Goal: Task Accomplishment & Management: Manage account settings

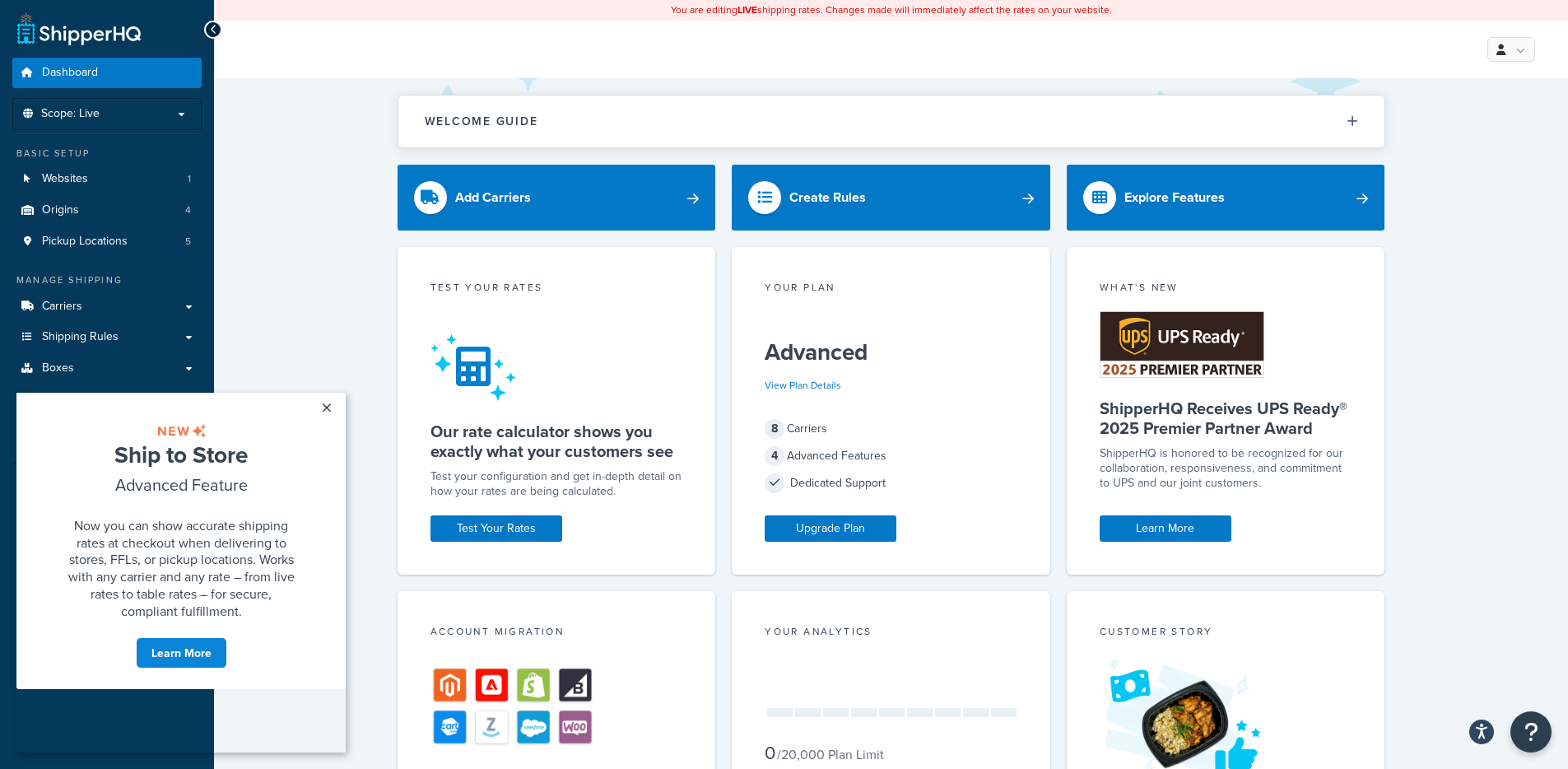
click cue "Ship to Store Advanced Feature Now you can show accurate shipping rates at chec…"
click at [333, 402] on link "×" at bounding box center [326, 407] width 28 height 29
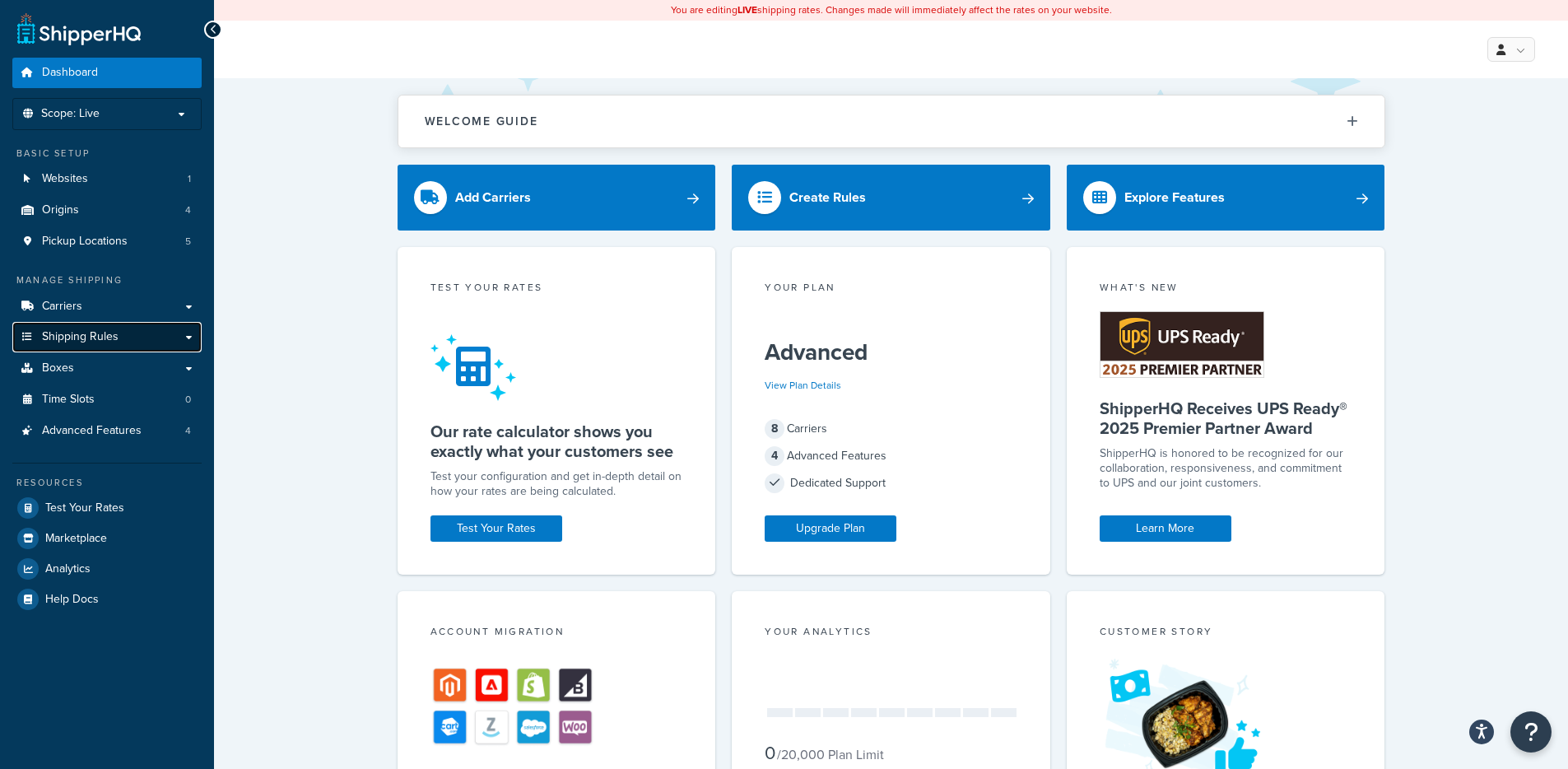
click at [179, 335] on link "Shipping Rules" at bounding box center [107, 337] width 189 height 30
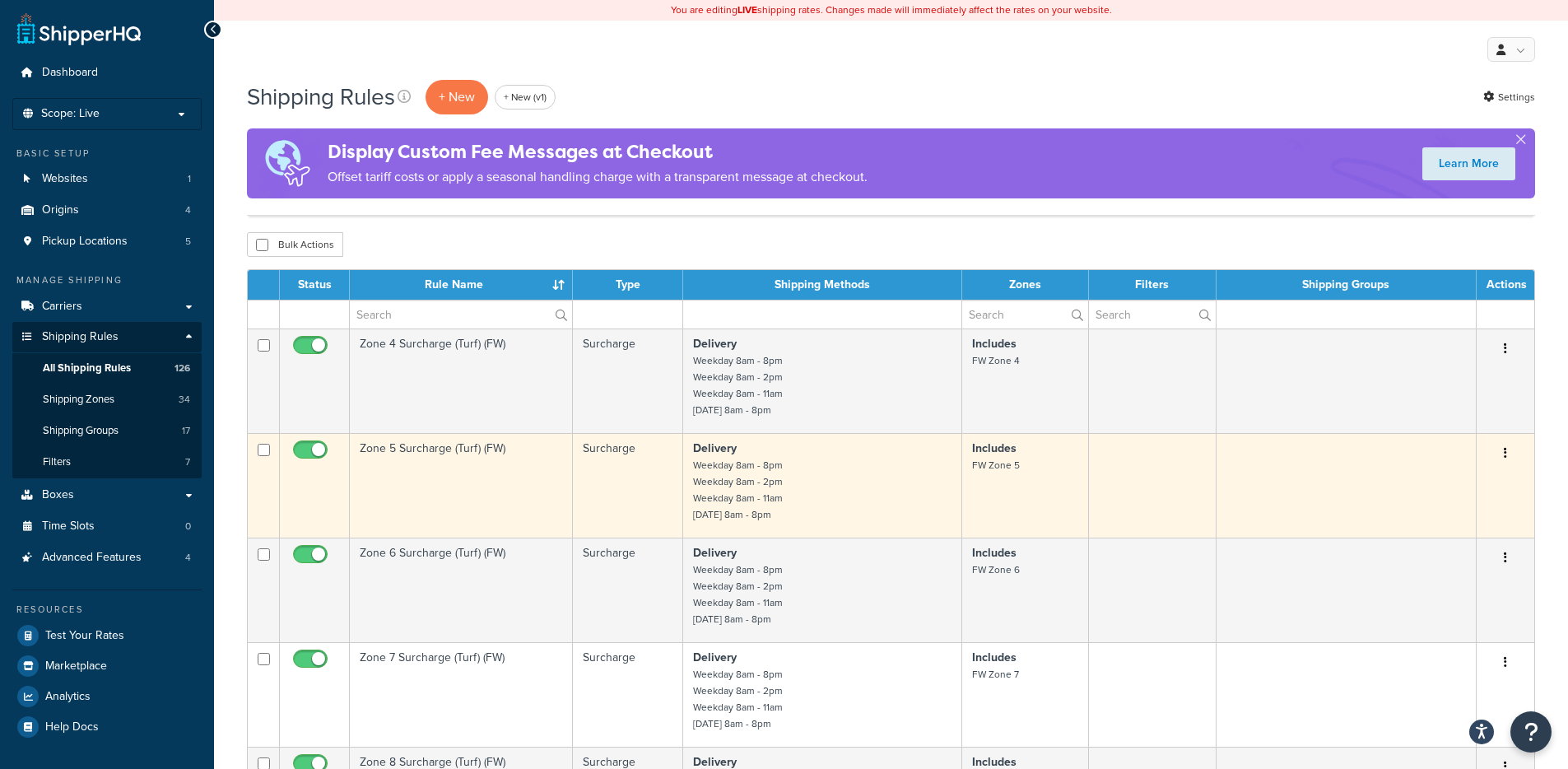
scroll to position [1079, 0]
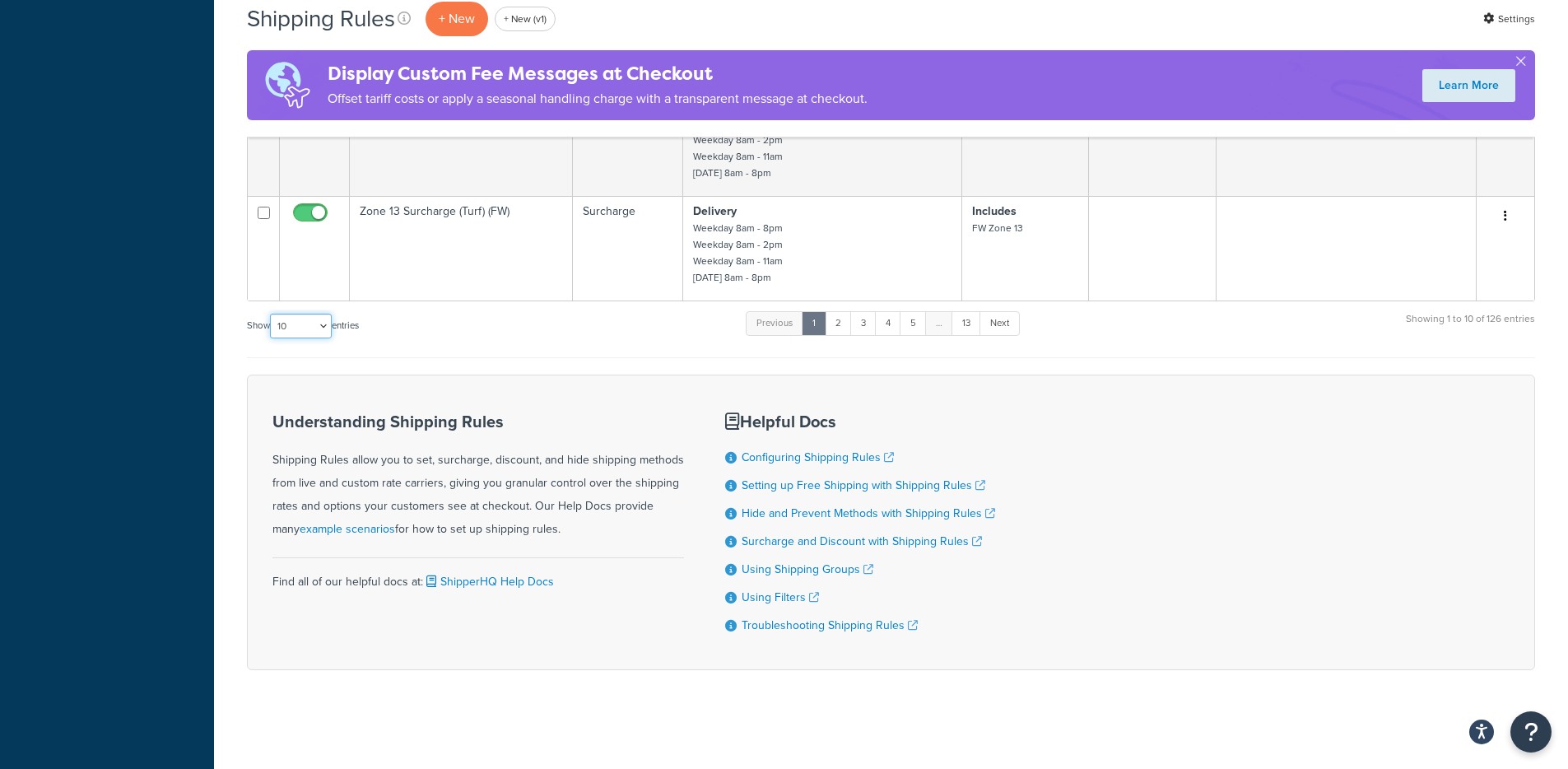
click at [303, 319] on select "10 15 25 50 100 1000" at bounding box center [300, 326] width 62 height 24
select select "1000"
click at [272, 314] on select "10 15 25 50 100 1000" at bounding box center [300, 326] width 62 height 24
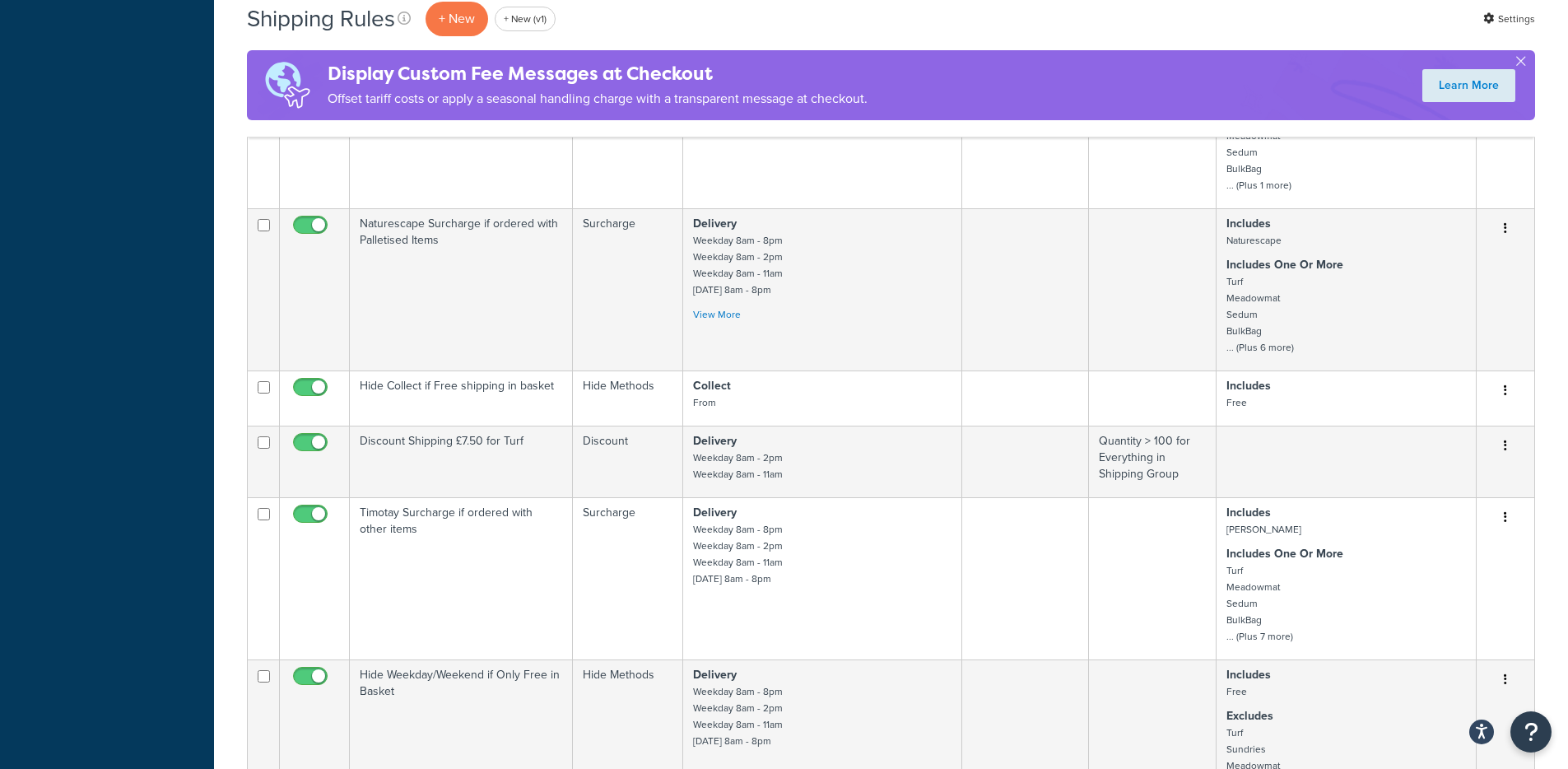
scroll to position [11491, 0]
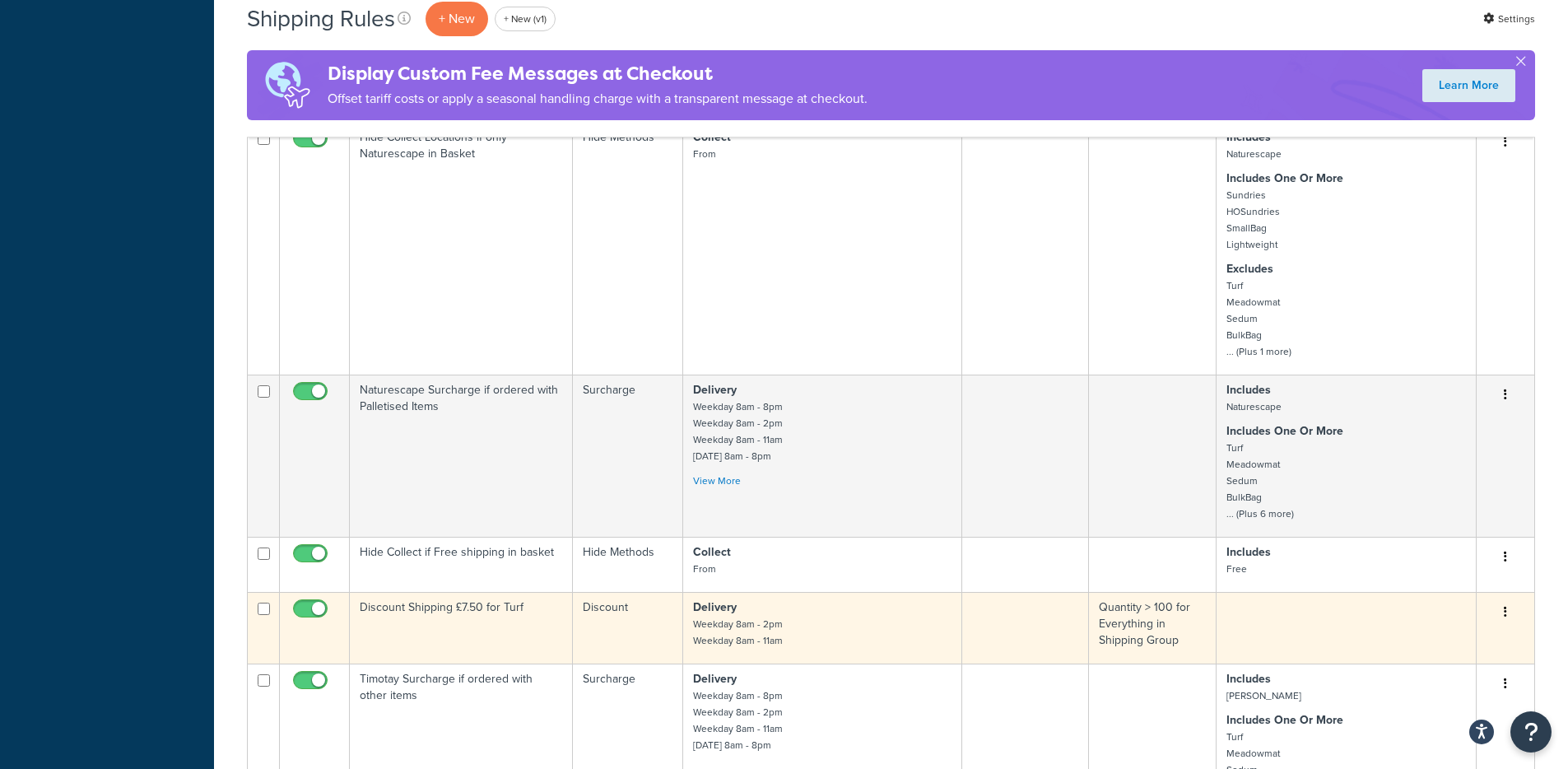
scroll to position [11636, 0]
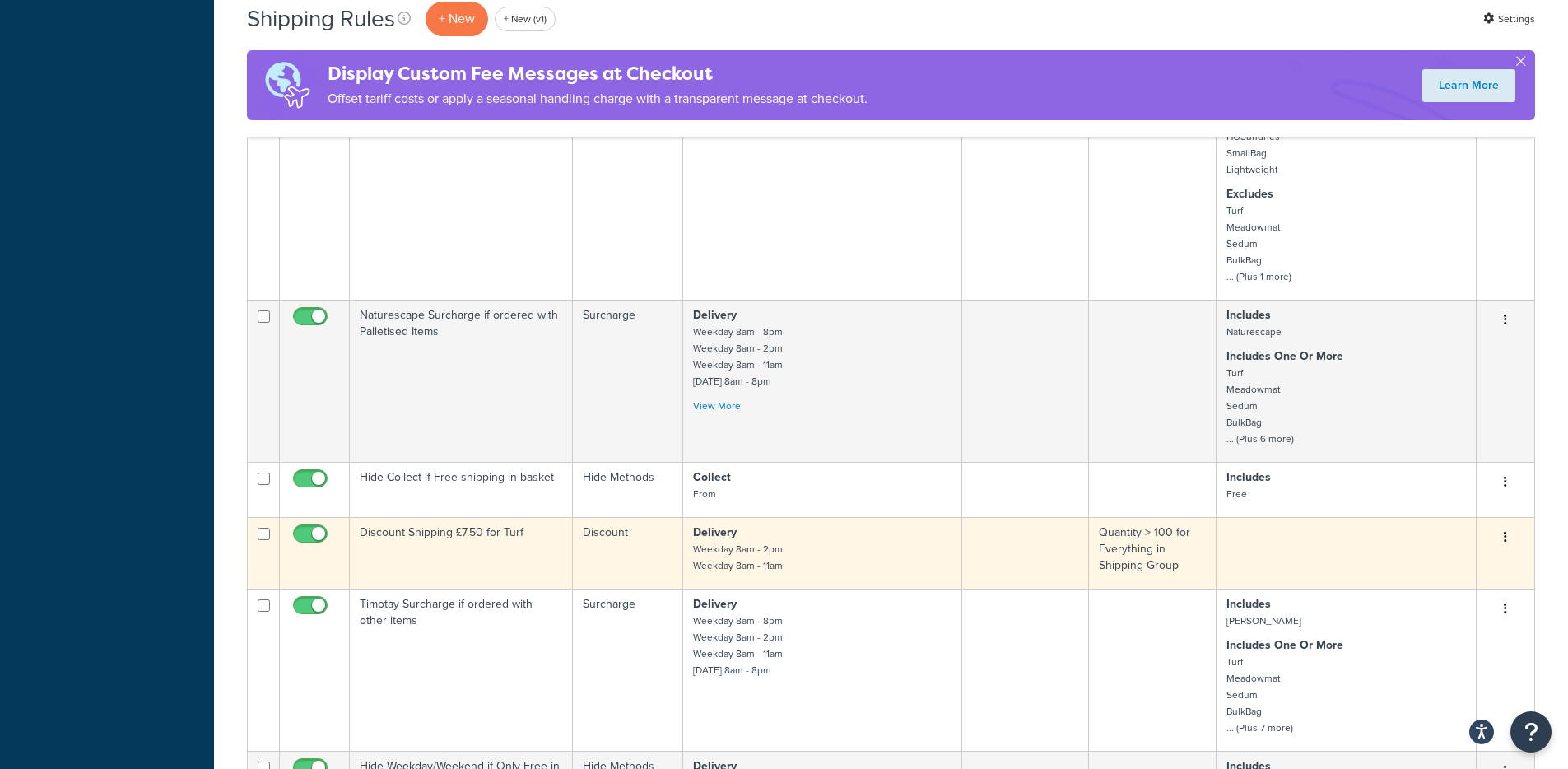
click at [955, 560] on td "Delivery Weekday 8am - 2pm Weekday 8am - 11am" at bounding box center [822, 552] width 279 height 71
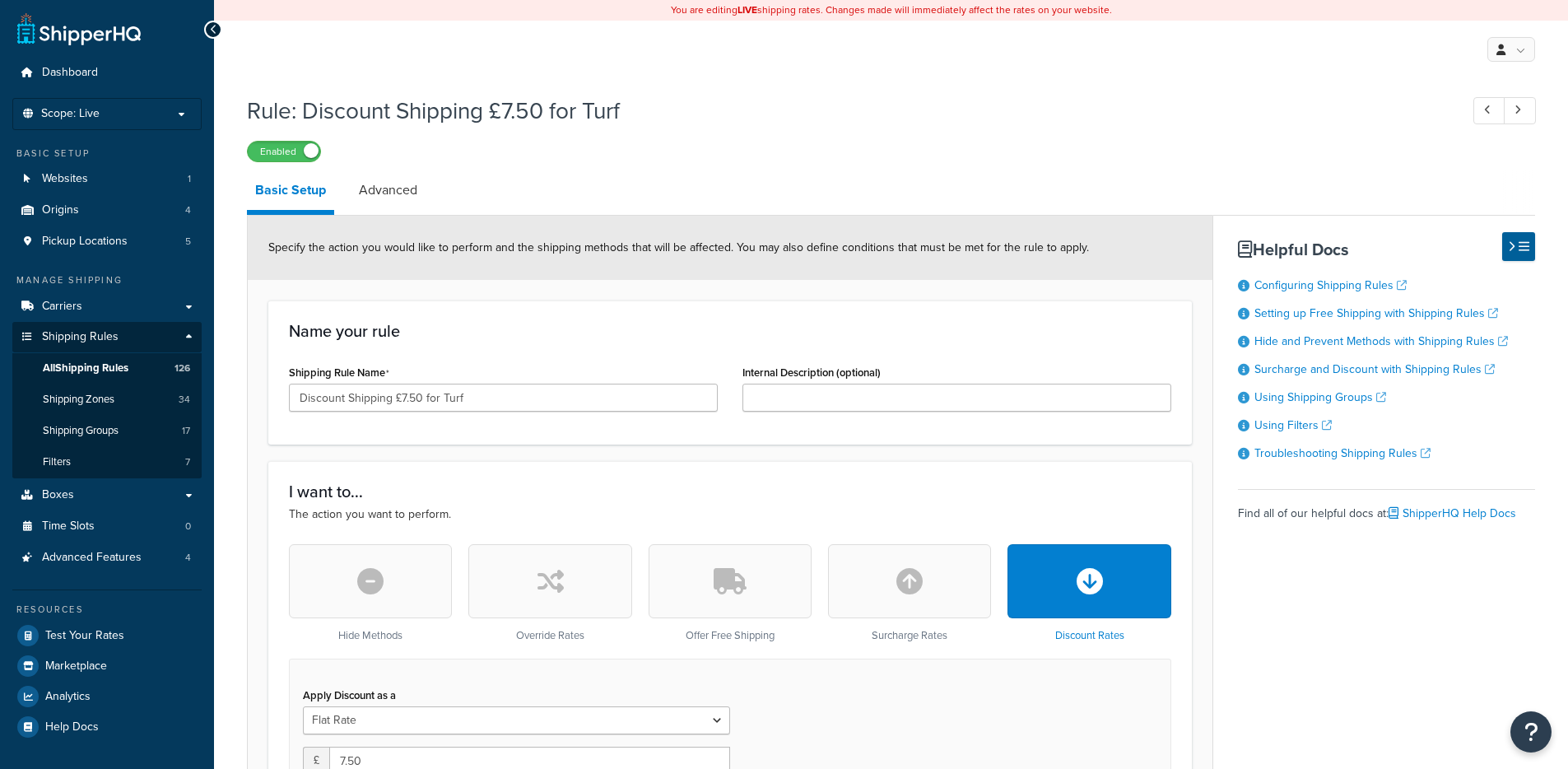
select select "CART"
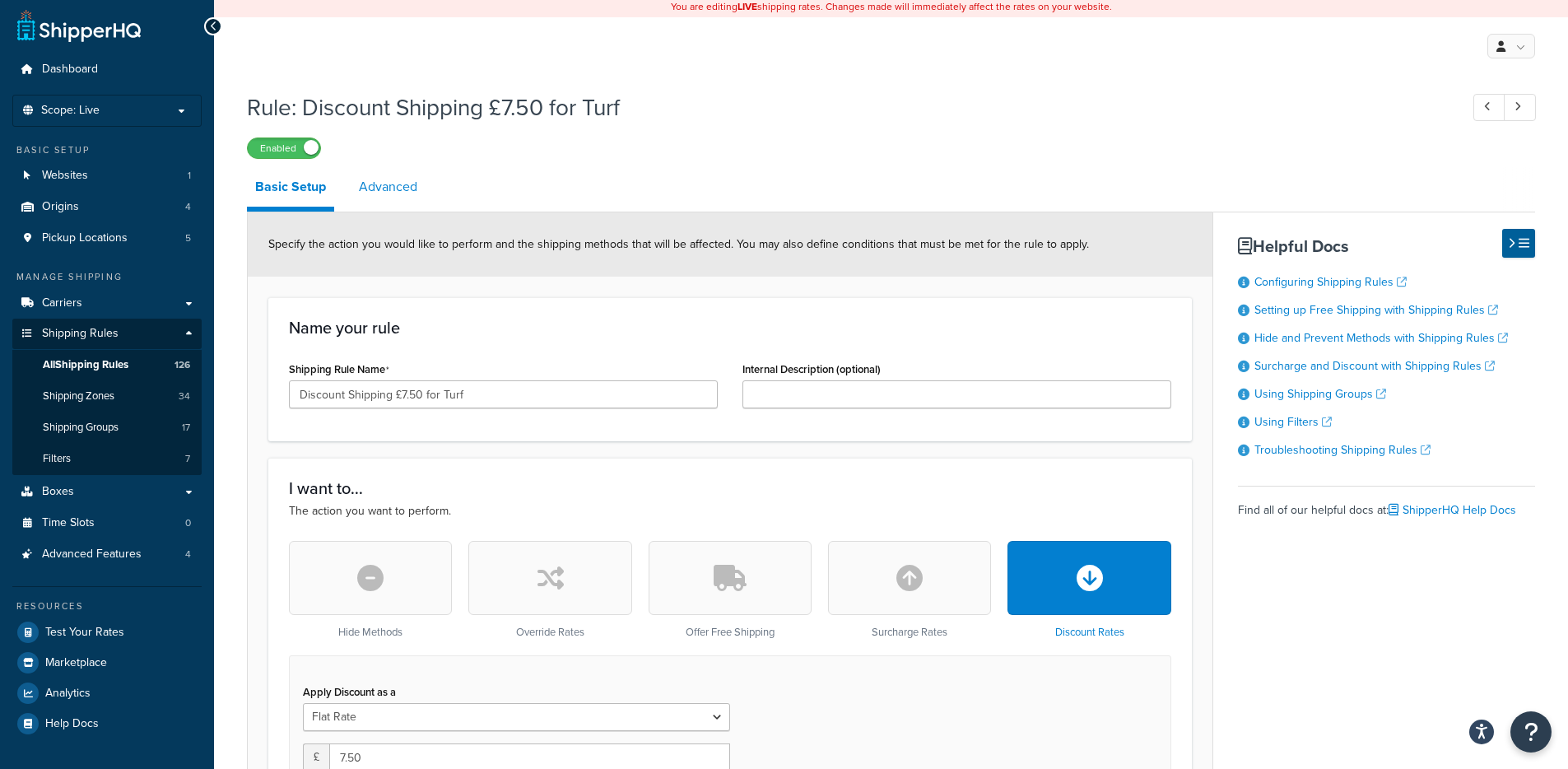
click at [398, 195] on link "Advanced" at bounding box center [387, 187] width 75 height 39
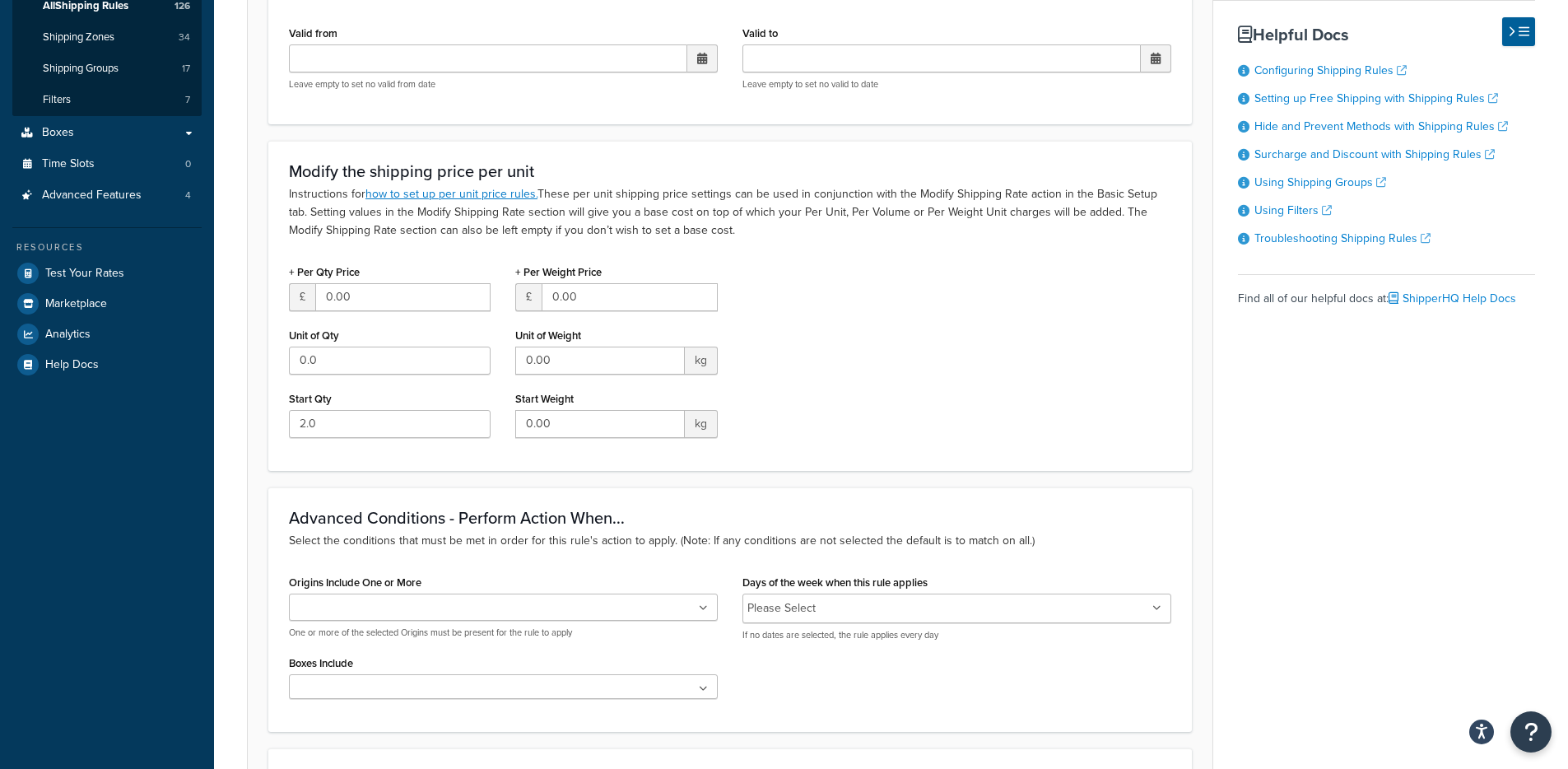
scroll to position [350, 0]
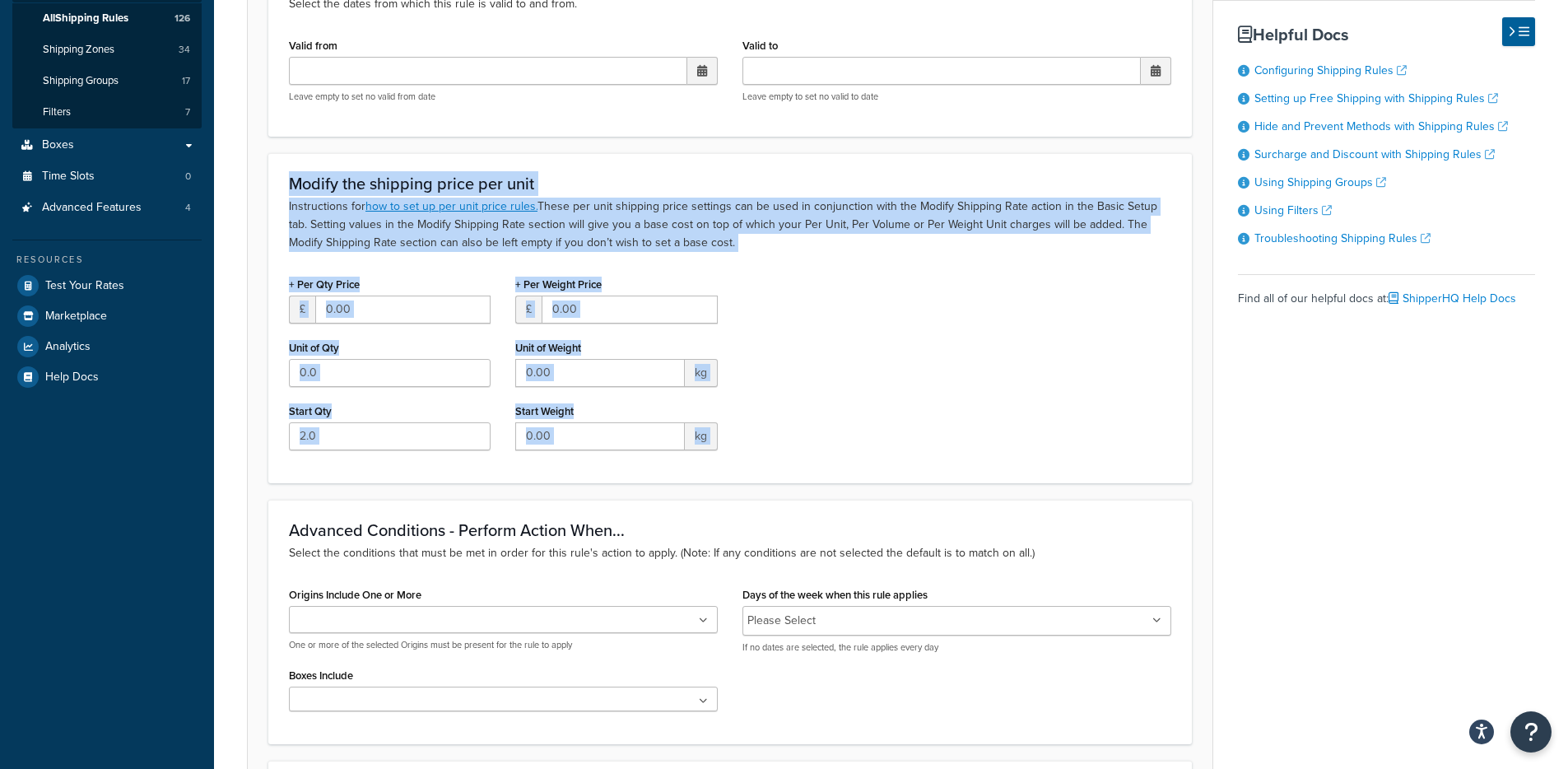
drag, startPoint x: 291, startPoint y: 185, endPoint x: 476, endPoint y: 490, distance: 356.7
click at [476, 490] on form "Advanced filtering conditions that you see here can be modified in the Rules Se…" at bounding box center [730, 452] width 964 height 1173
click at [322, 316] on input "0.00" at bounding box center [402, 309] width 175 height 28
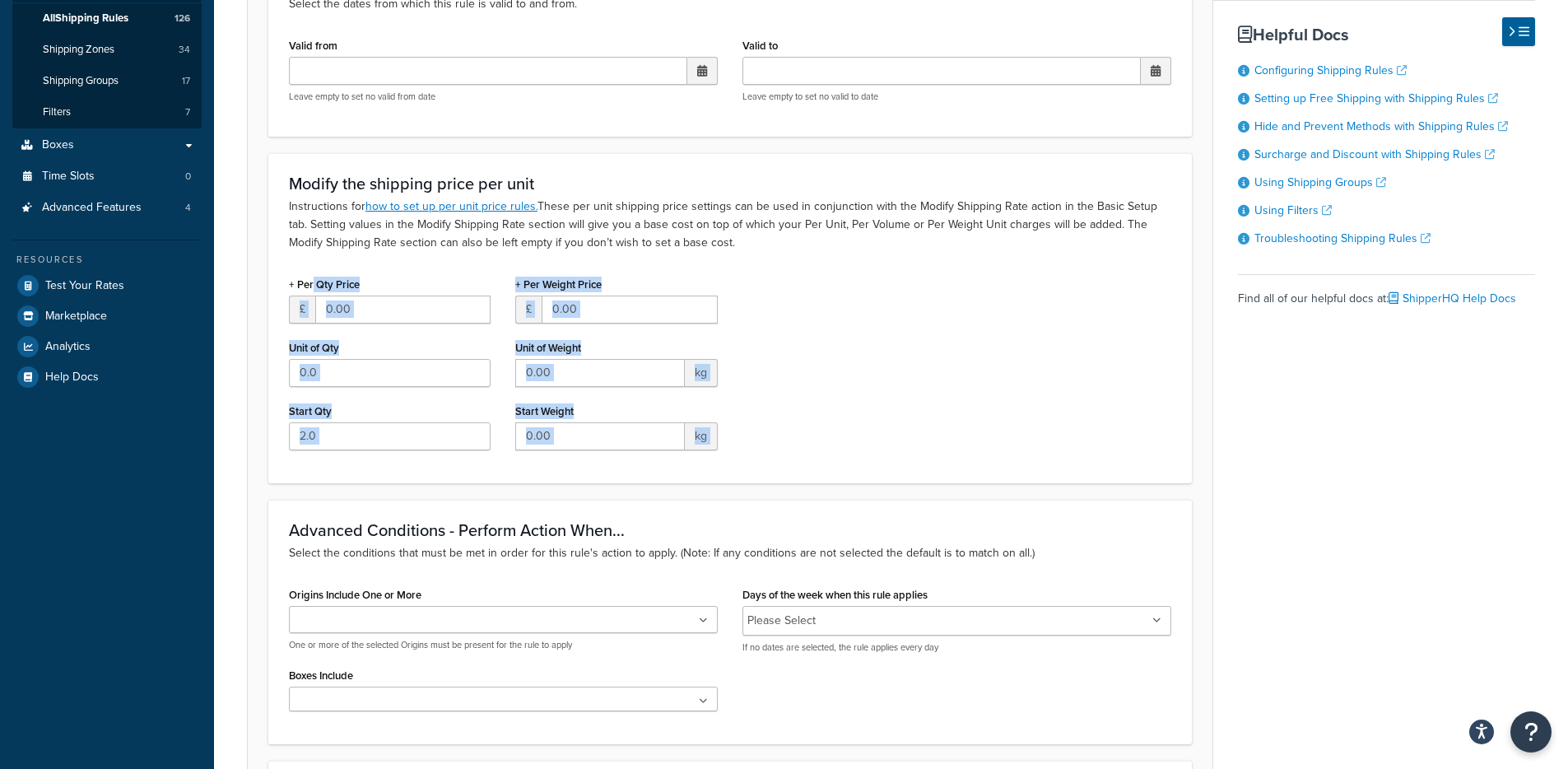
drag, startPoint x: 312, startPoint y: 286, endPoint x: 402, endPoint y: 487, distance: 220.2
click at [402, 487] on form "Advanced filtering conditions that you see here can be modified in the Rules Se…" at bounding box center [730, 452] width 964 height 1173
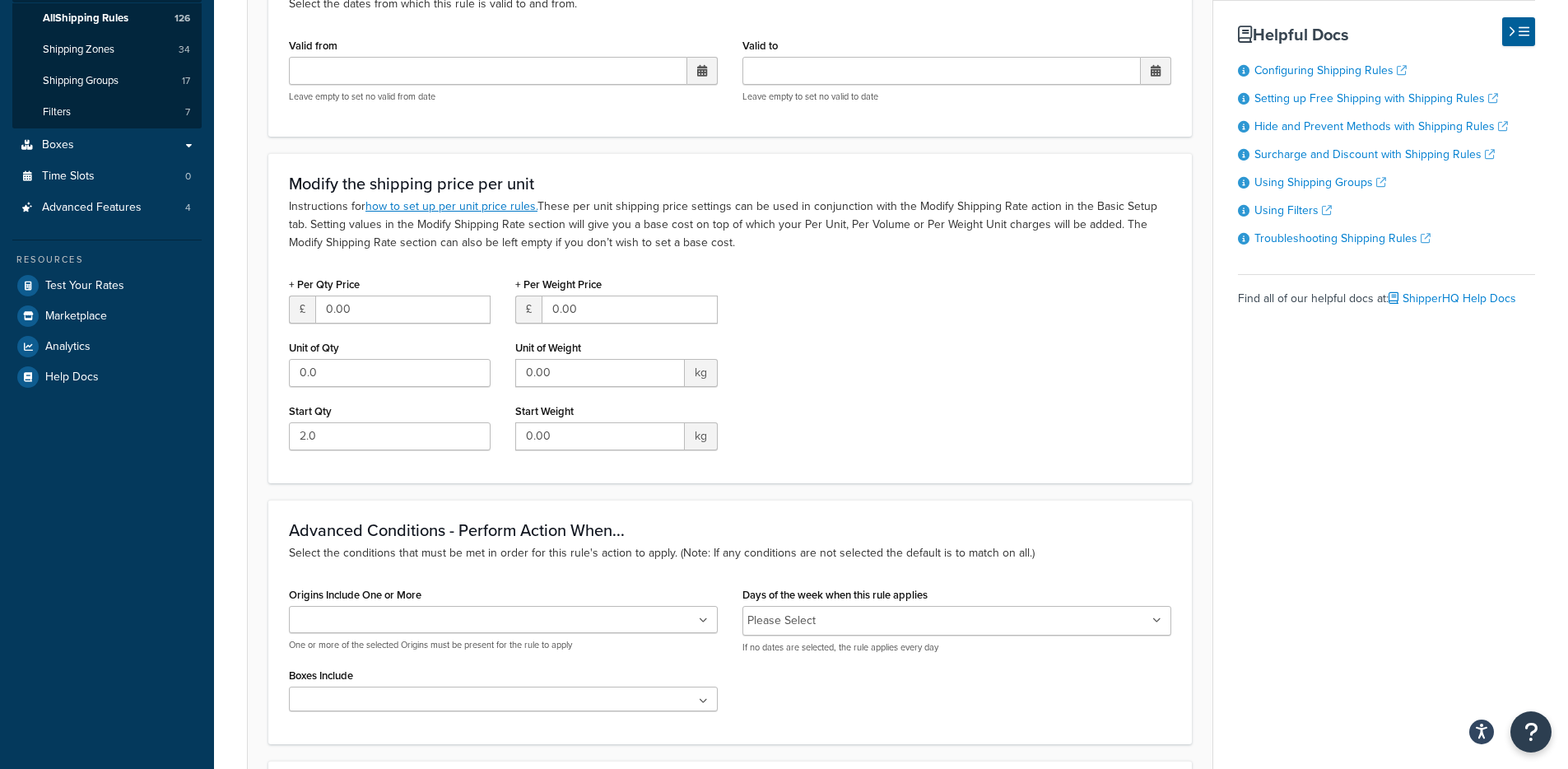
click at [402, 484] on form "Advanced filtering conditions that you see here can be modified in the Rules Se…" at bounding box center [730, 452] width 964 height 1173
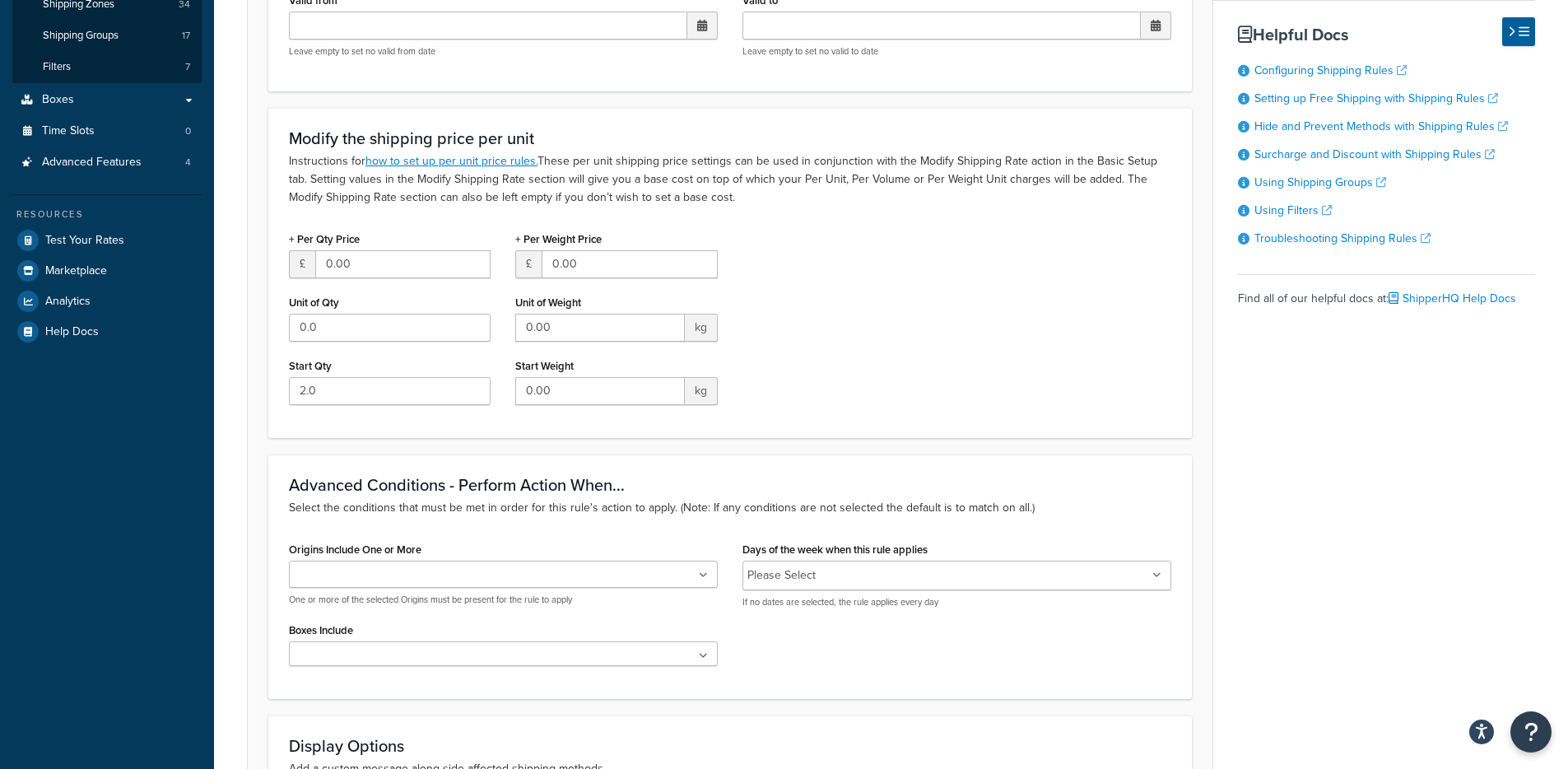
scroll to position [377, 0]
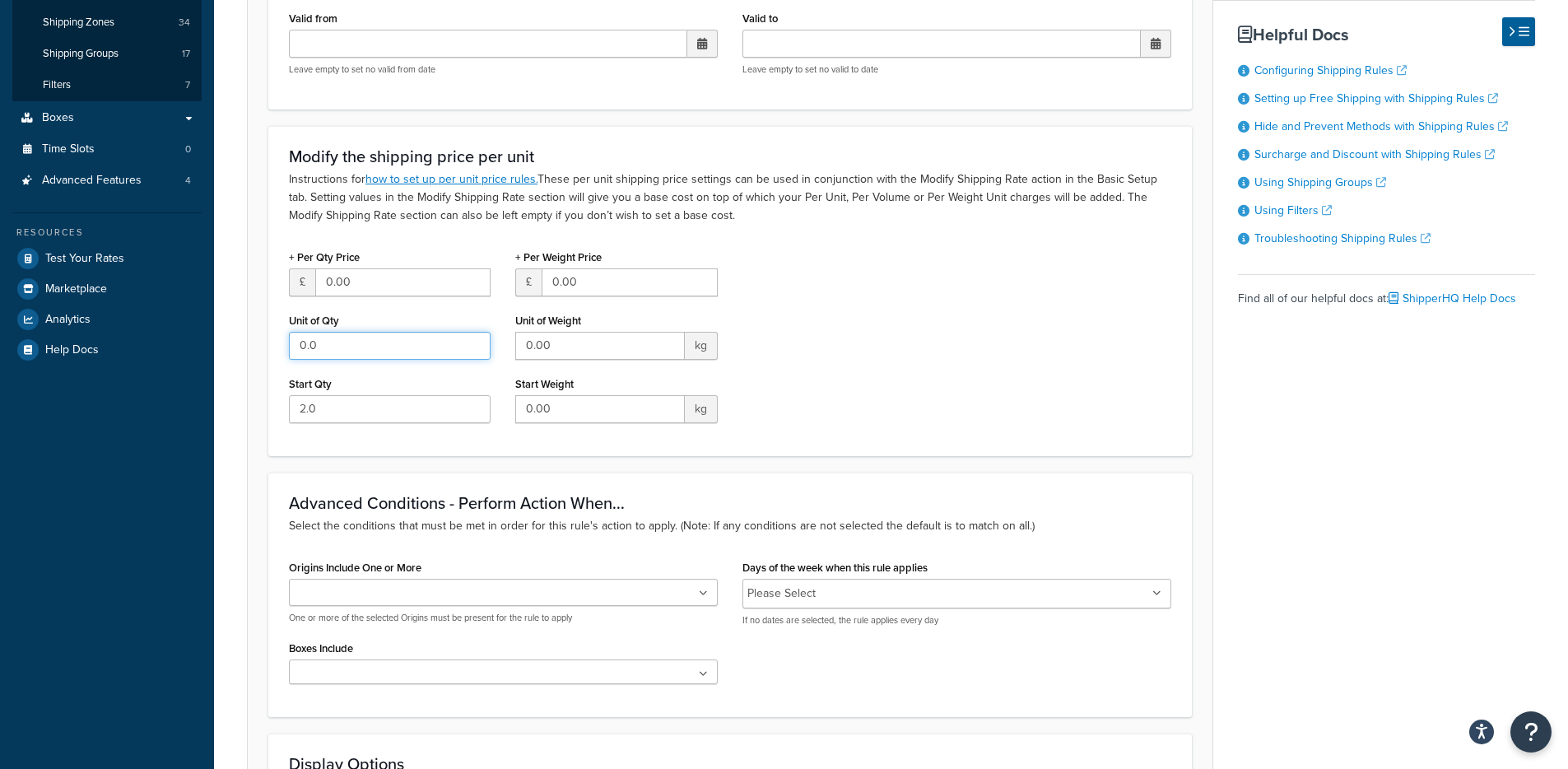
click at [360, 344] on input "0.0" at bounding box center [389, 345] width 202 height 28
drag, startPoint x: 358, startPoint y: 346, endPoint x: 264, endPoint y: 340, distance: 94.2
click at [264, 340] on form "Advanced filtering conditions that you see here can be modified in the Rules Se…" at bounding box center [730, 425] width 964 height 1173
click at [253, 351] on form "Advanced filtering conditions that you see here can be modified in the Rules Se…" at bounding box center [730, 425] width 964 height 1173
click at [378, 275] on input "0.00" at bounding box center [402, 282] width 175 height 28
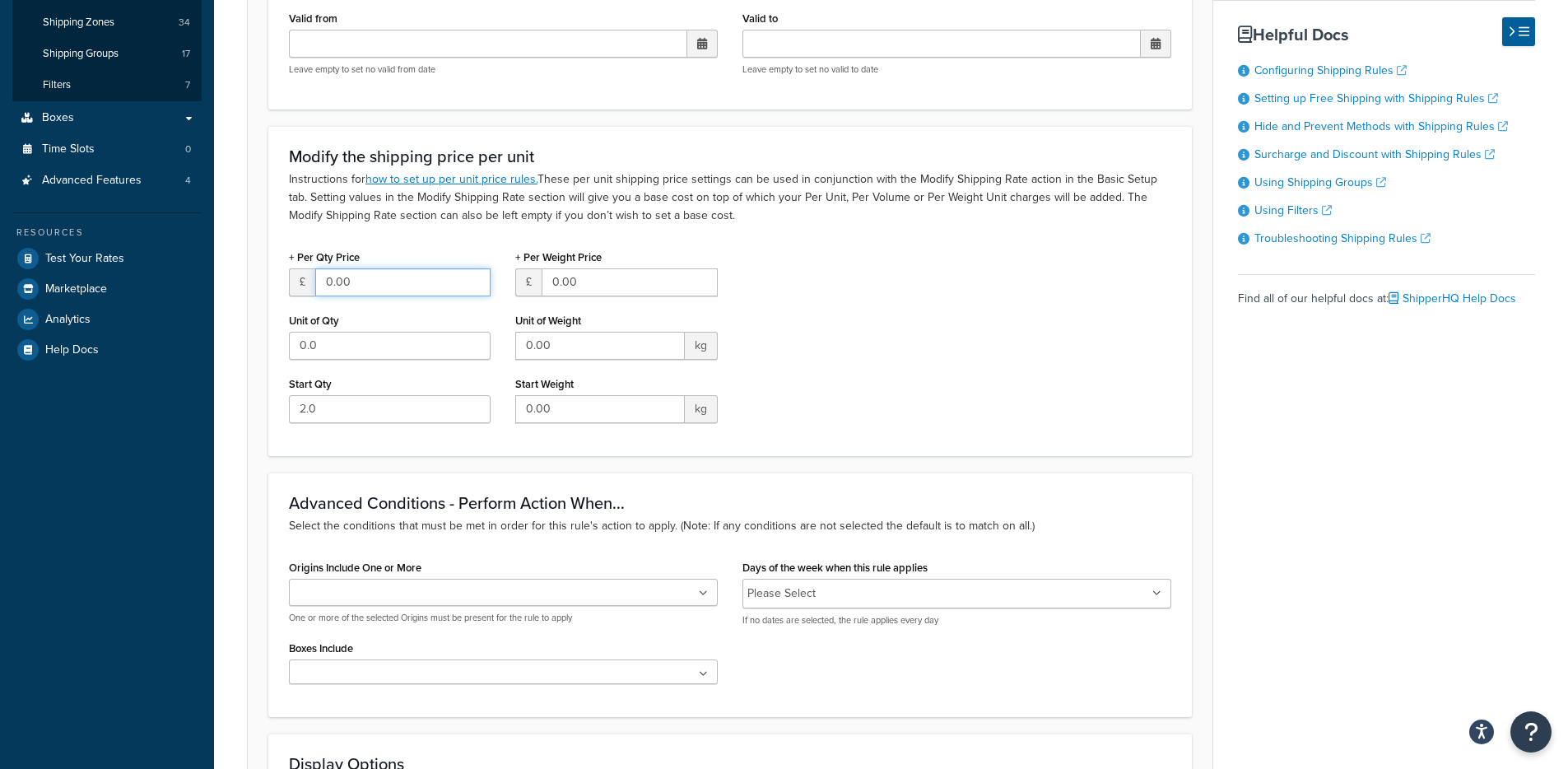
drag, startPoint x: 381, startPoint y: 278, endPoint x: 288, endPoint y: 280, distance: 93.0
click at [289, 277] on div "£ 0.00" at bounding box center [389, 282] width 202 height 28
click at [255, 314] on form "Advanced filtering conditions that you see here can be modified in the Rules Se…" at bounding box center [730, 425] width 964 height 1173
drag, startPoint x: 376, startPoint y: 283, endPoint x: 256, endPoint y: 303, distance: 121.7
click at [266, 284] on form "Advanced filtering conditions that you see here can be modified in the Rules Se…" at bounding box center [730, 425] width 964 height 1173
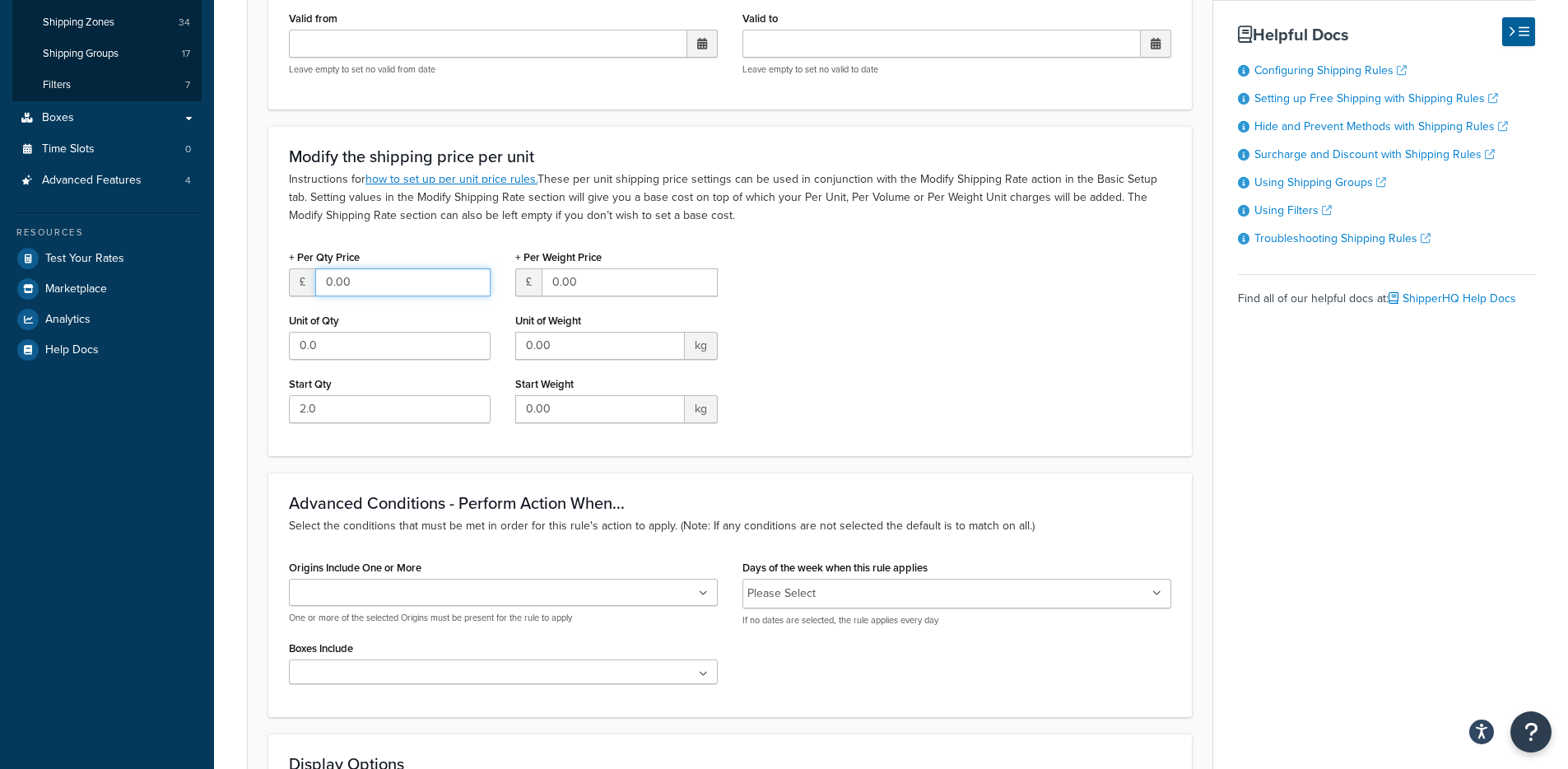
drag, startPoint x: 416, startPoint y: 294, endPoint x: 402, endPoint y: 293, distance: 14.0
click at [416, 294] on input "0.00" at bounding box center [402, 282] width 175 height 28
click at [288, 288] on div "+ Per Qty Price £ 0.00 Unit of Qty 0.0 Start Qty 2.0" at bounding box center [389, 340] width 226 height 190
click at [258, 320] on form "Advanced filtering conditions that you see here can be modified in the Rules Se…" at bounding box center [730, 425] width 964 height 1173
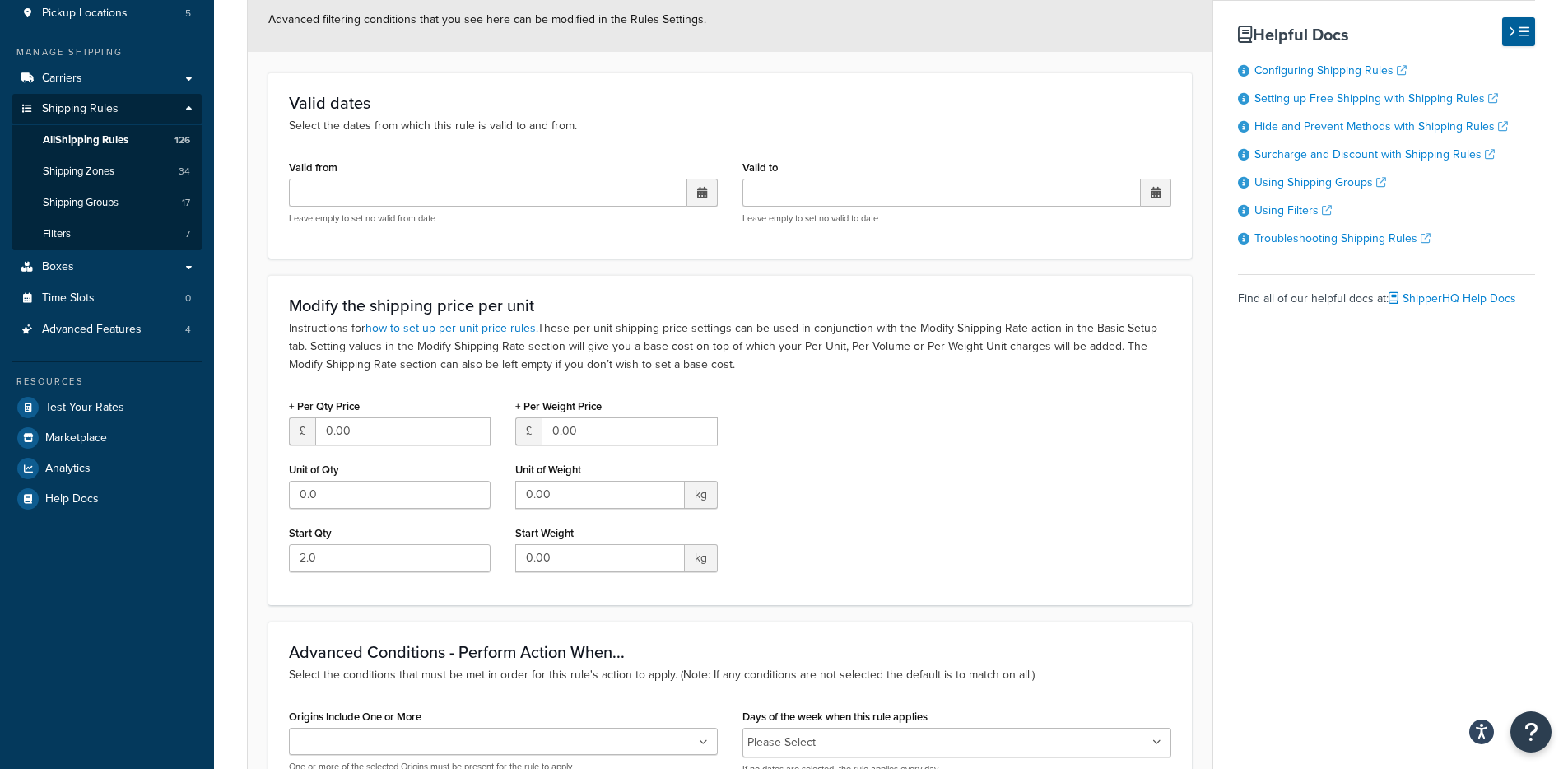
scroll to position [110, 0]
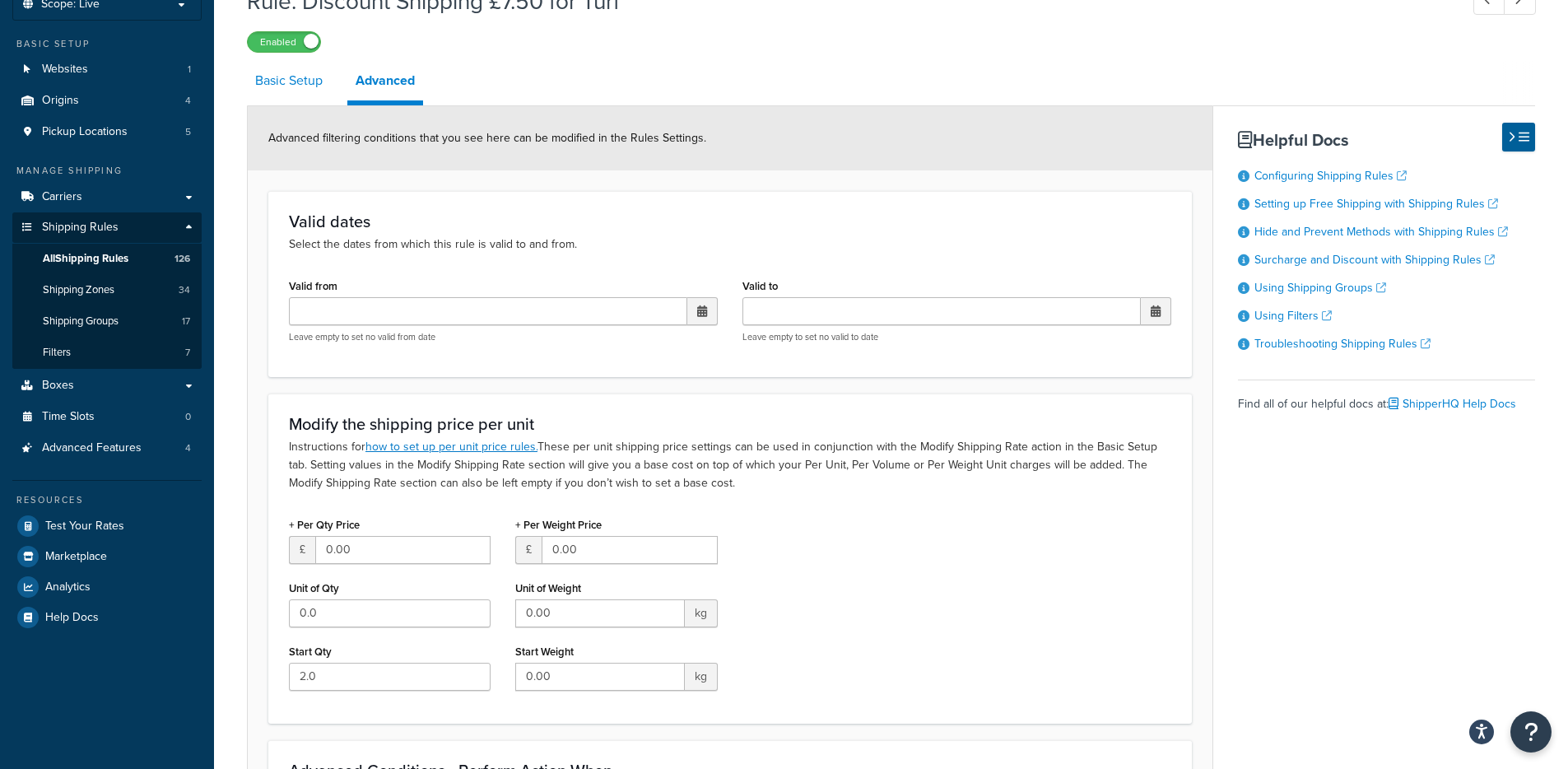
click at [305, 95] on link "Basic Setup" at bounding box center [289, 80] width 84 height 39
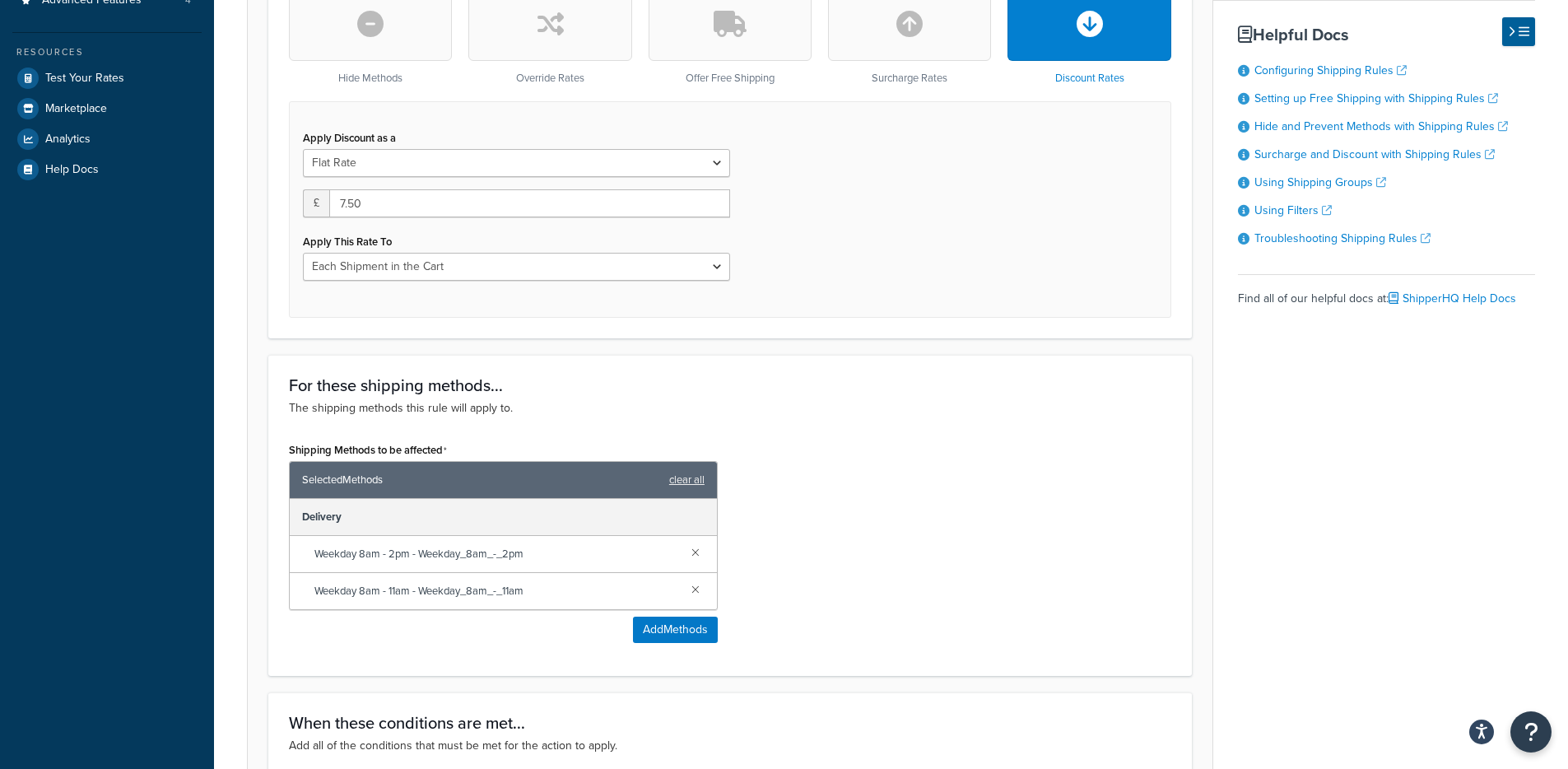
scroll to position [547, 0]
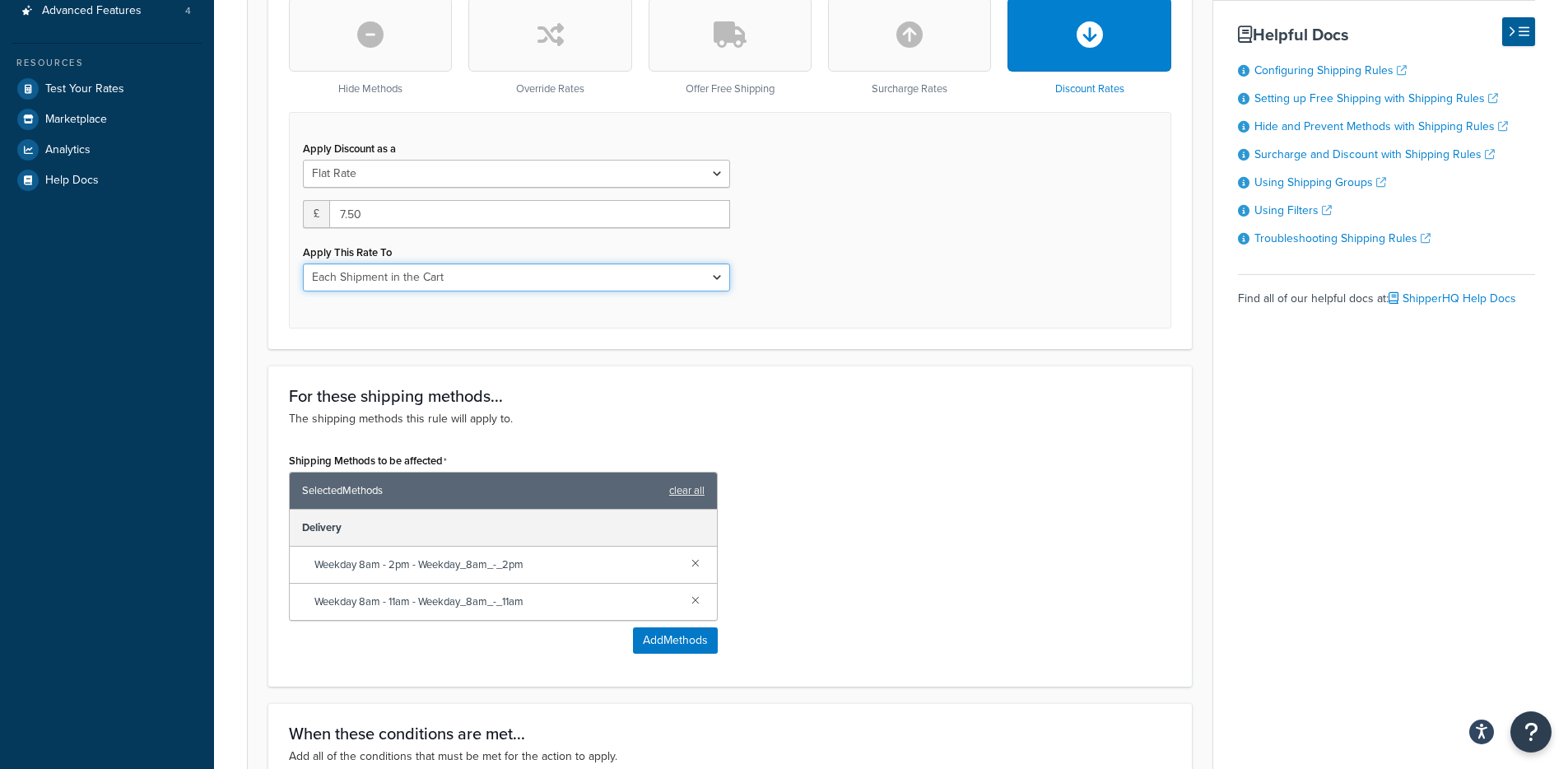
click at [534, 287] on select "Entire Cart Each Shipment in the Cart Each Origin in the Cart Each Shipping Gro…" at bounding box center [516, 277] width 427 height 28
select select "ITEM"
click at [303, 265] on select "Entire Cart Each Shipment in the Cart Each Origin in the Cart Each Shipping Gro…" at bounding box center [516, 277] width 427 height 28
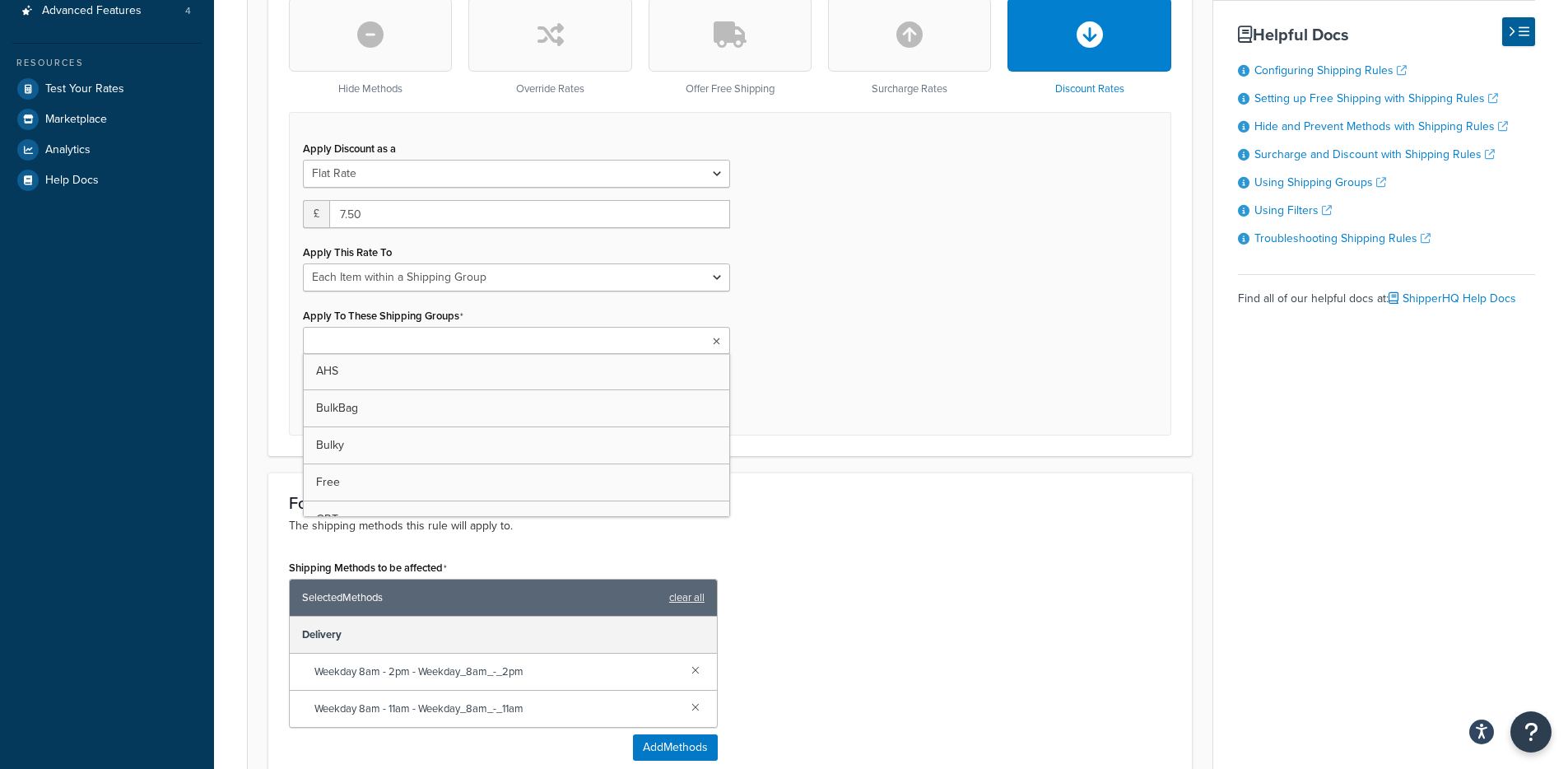
click at [519, 339] on ul at bounding box center [516, 340] width 427 height 27
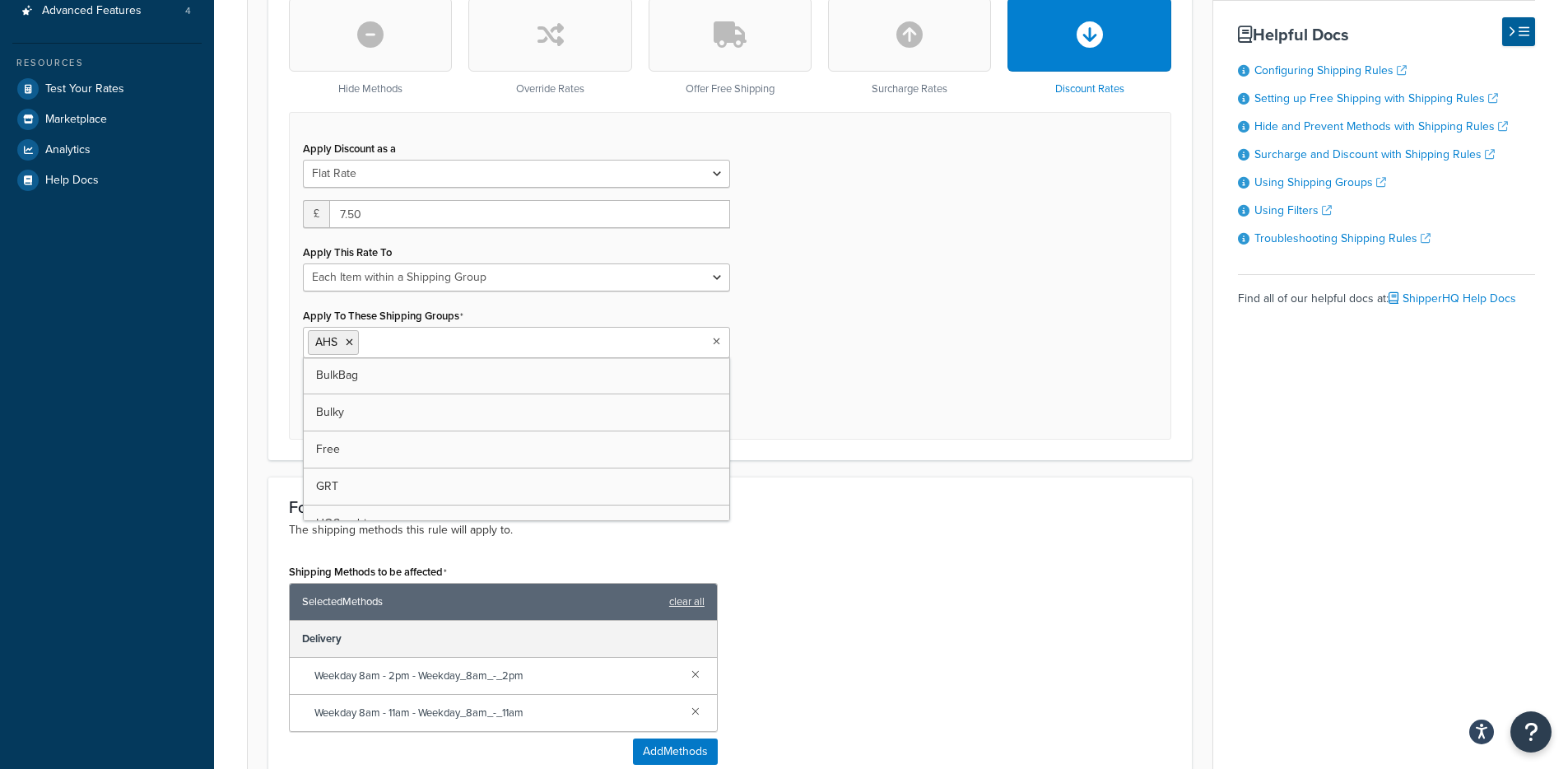
click at [778, 335] on div "Apply Discount as a Flat Rate Percentage Flat Rate & Percentage £ 7.50 Apply Th…" at bounding box center [730, 275] width 882 height 327
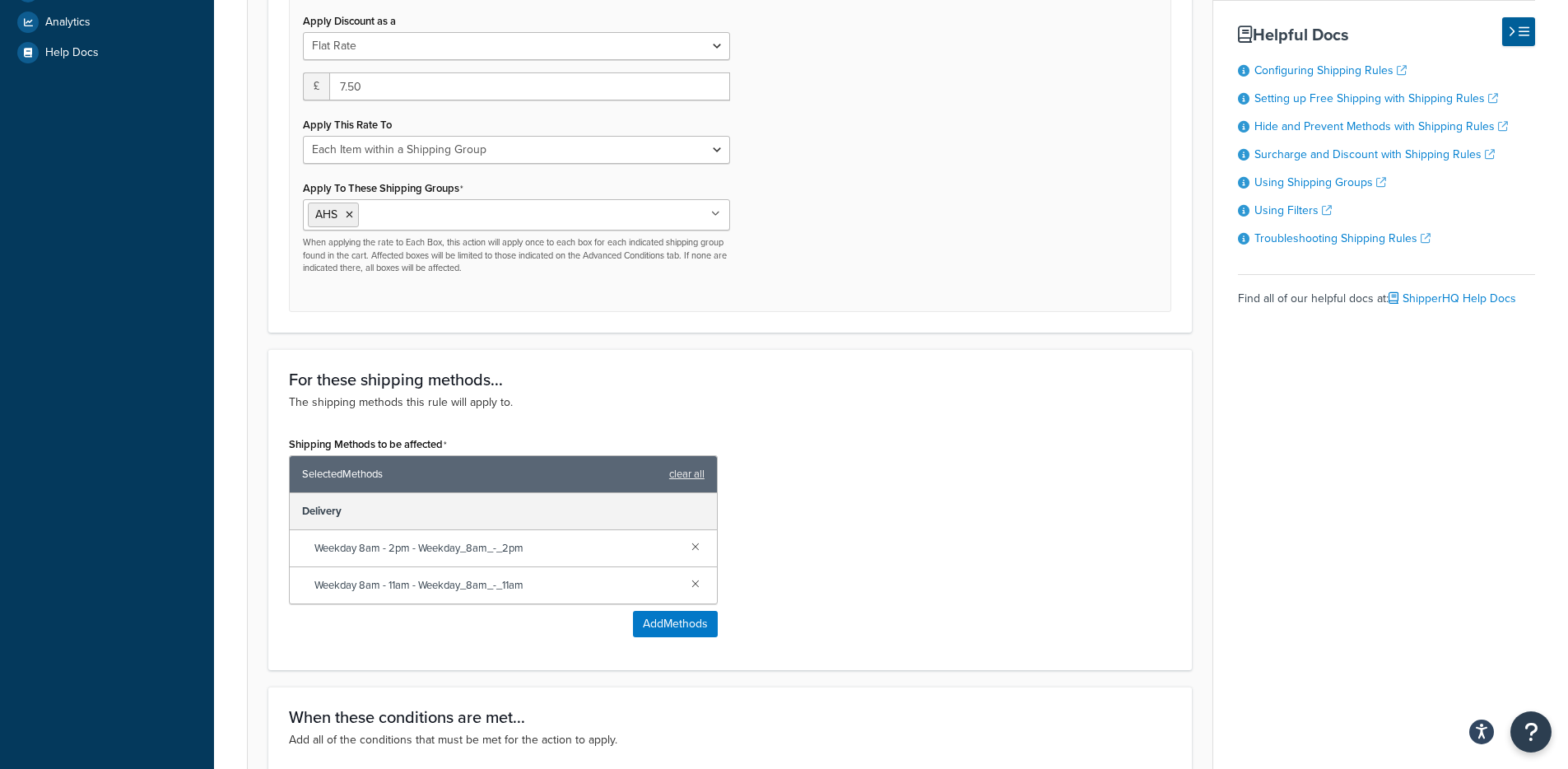
scroll to position [521, 0]
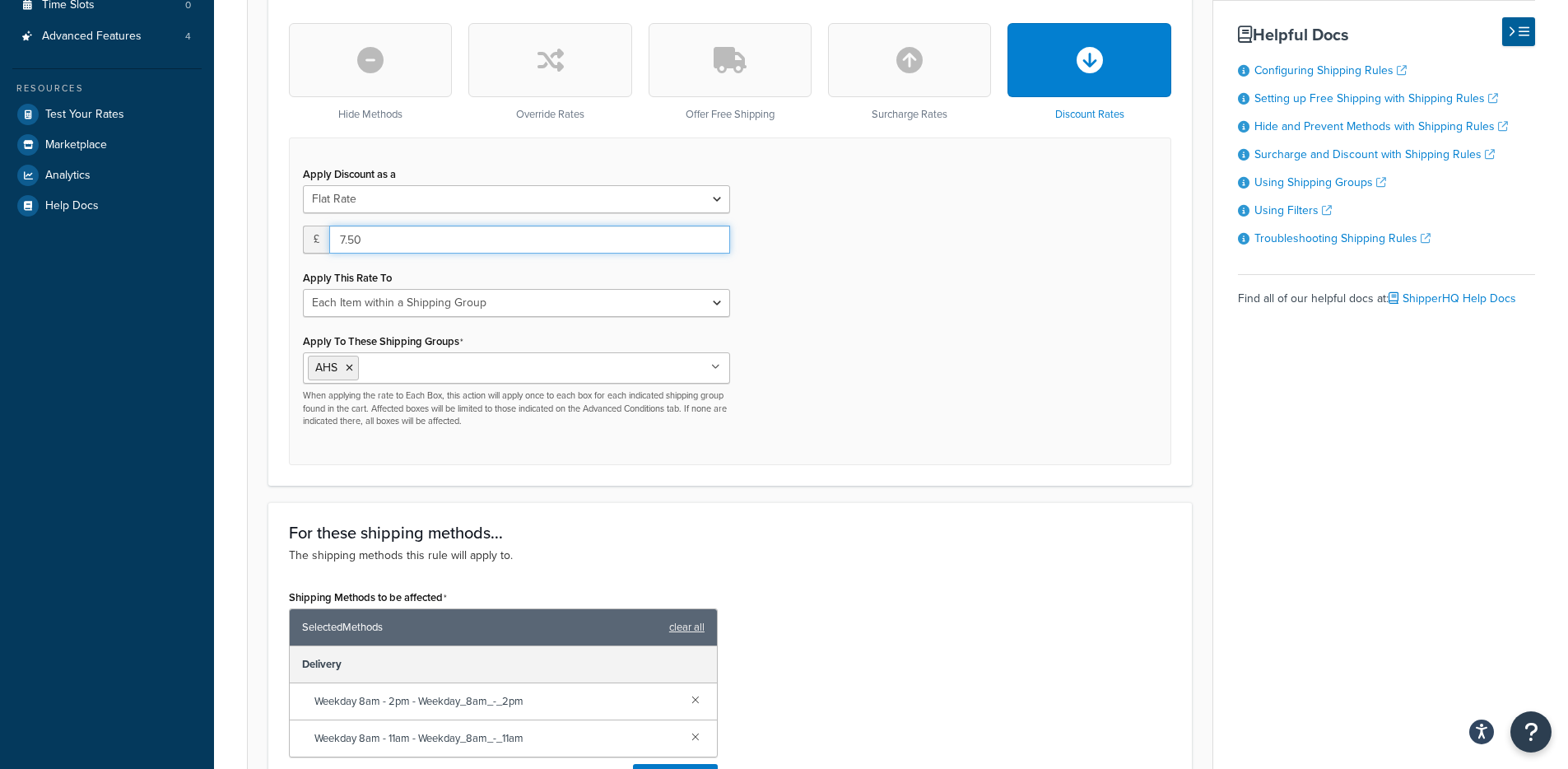
click at [342, 240] on input "7.50" at bounding box center [529, 240] width 401 height 28
drag, startPoint x: 1120, startPoint y: 114, endPoint x: 1077, endPoint y: 152, distance: 57.4
click at [1054, 118] on div "Discount Rates" at bounding box center [1089, 72] width 163 height 98
click at [1091, 158] on div "Apply Discount as a Flat Rate Percentage Flat Rate & Percentage £ 7.50 Apply Th…" at bounding box center [730, 300] width 882 height 327
drag, startPoint x: 352, startPoint y: 174, endPoint x: 483, endPoint y: 169, distance: 131.1
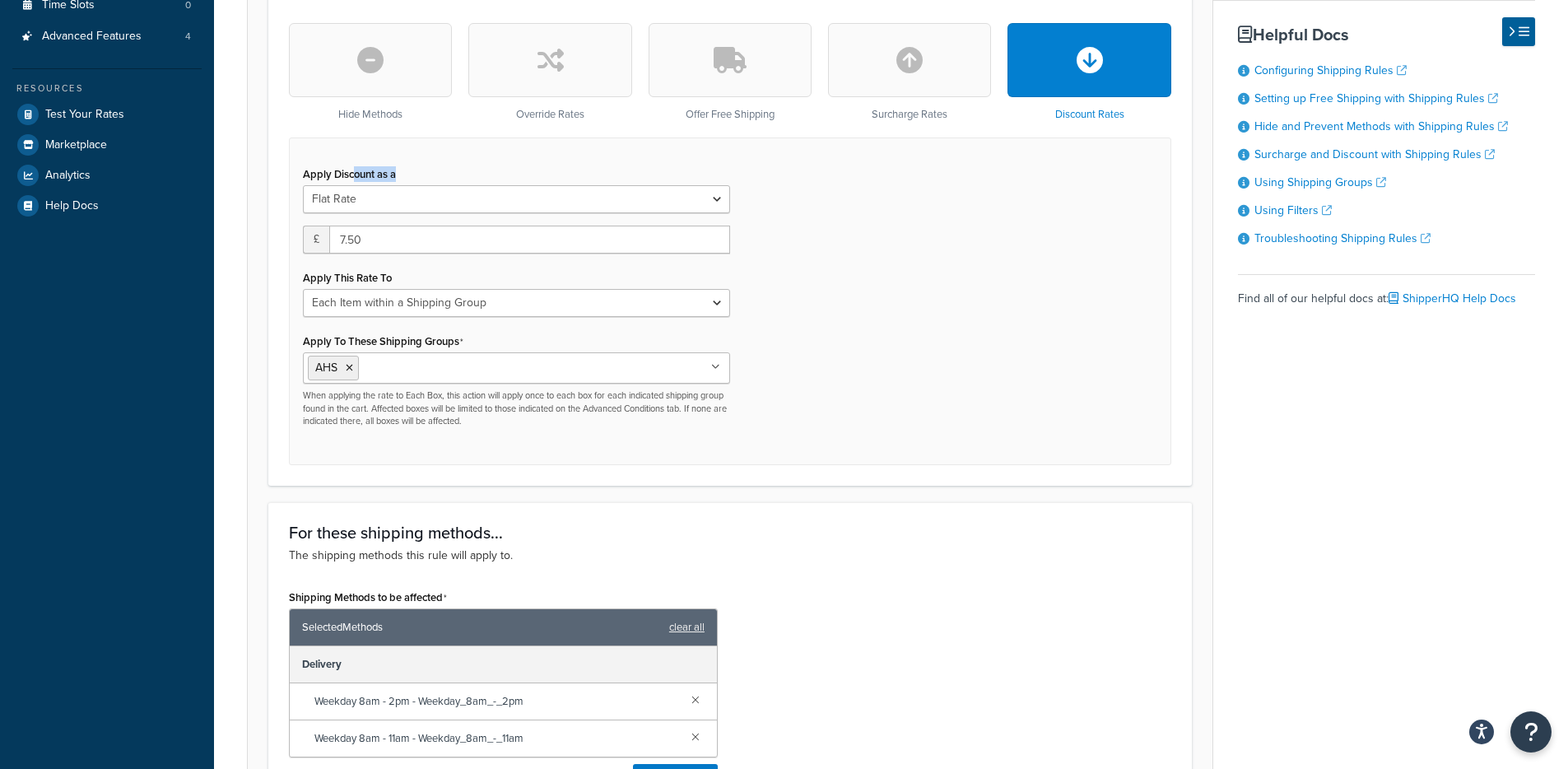
click at [483, 169] on div "Apply Discount as a Flat Rate Percentage Flat Rate & Percentage" at bounding box center [516, 188] width 427 height 51
click at [344, 180] on label "Apply Discount as a" at bounding box center [349, 174] width 93 height 13
click at [344, 185] on select "Flat Rate Percentage Flat Rate & Percentage" at bounding box center [516, 199] width 427 height 28
drag, startPoint x: 331, startPoint y: 174, endPoint x: 454, endPoint y: 174, distance: 123.0
click at [454, 174] on div "Apply Discount as a Flat Rate Percentage Flat Rate & Percentage" at bounding box center [516, 188] width 427 height 51
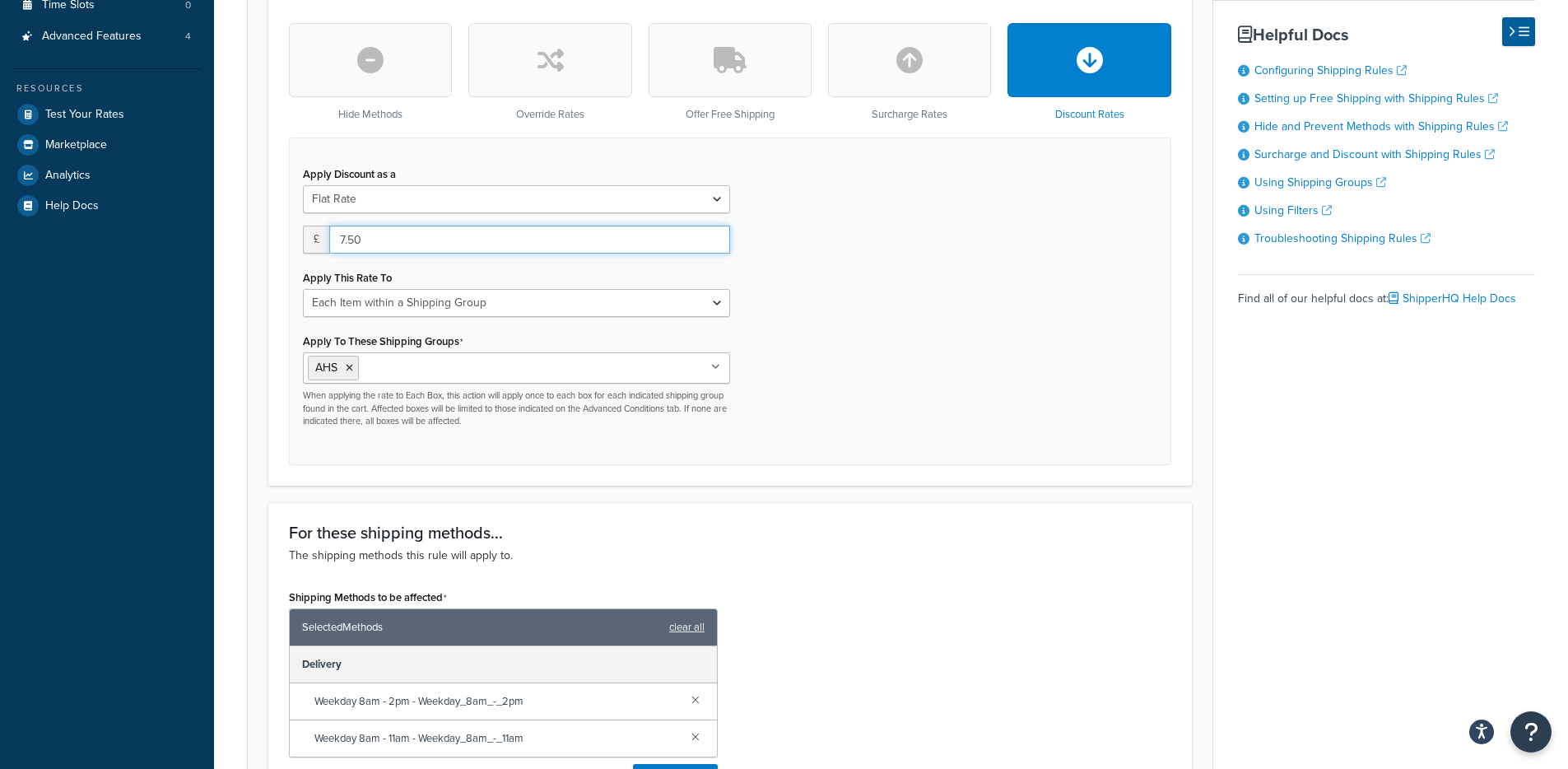
drag, startPoint x: 348, startPoint y: 242, endPoint x: 412, endPoint y: 251, distance: 64.6
click at [412, 250] on input "7.50" at bounding box center [529, 240] width 401 height 28
drag, startPoint x: 322, startPoint y: 278, endPoint x: 507, endPoint y: 302, distance: 186.6
click at [500, 297] on div "Apply This Rate To Entire Cart Each Shipment in the Cart Each Origin in the Car…" at bounding box center [516, 292] width 427 height 51
click at [386, 268] on div "Apply This Rate To Entire Cart Each Shipment in the Cart Each Origin in the Car…" at bounding box center [516, 292] width 427 height 51
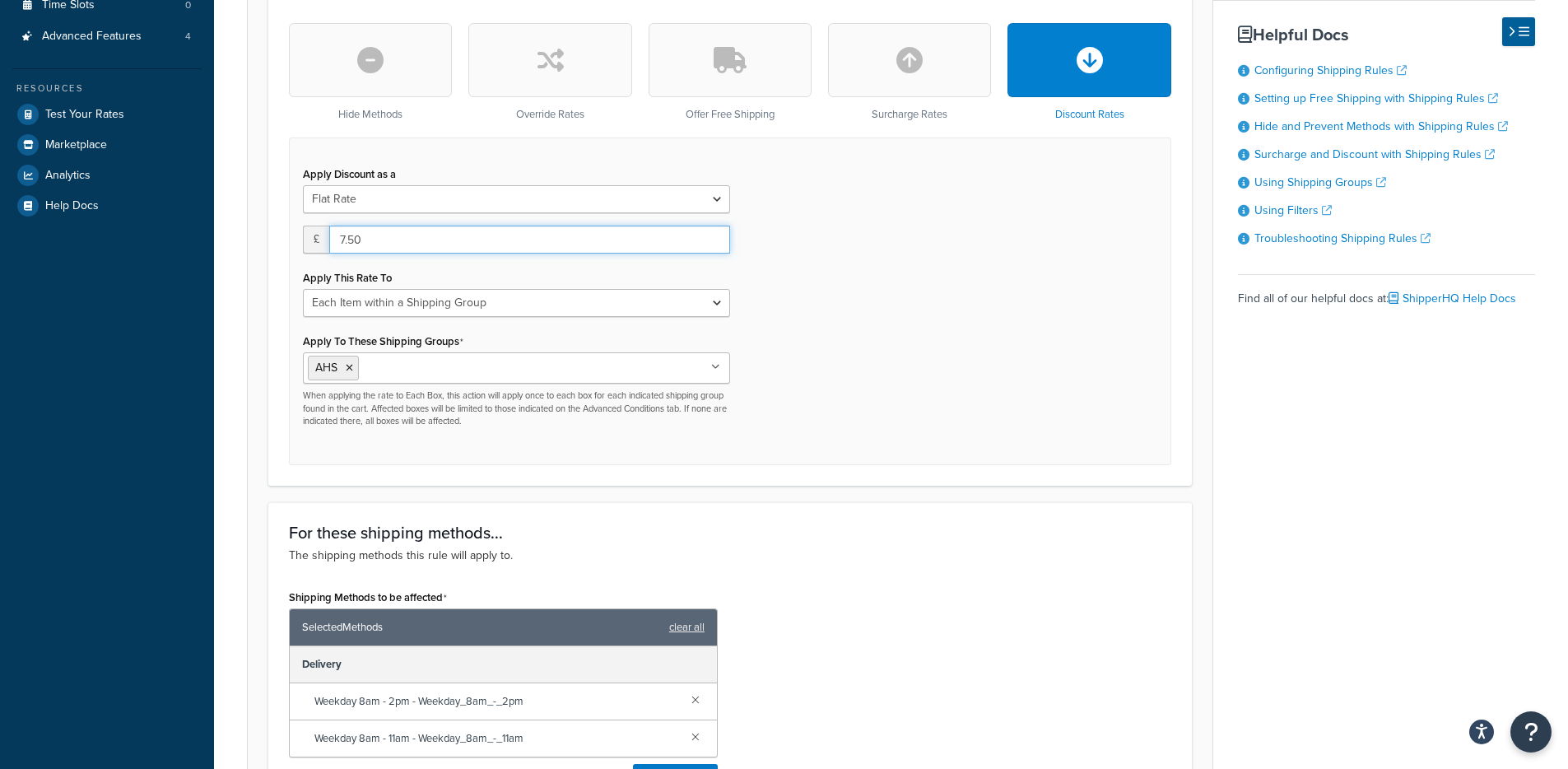
click at [339, 246] on input "7.50" at bounding box center [529, 240] width 401 height 28
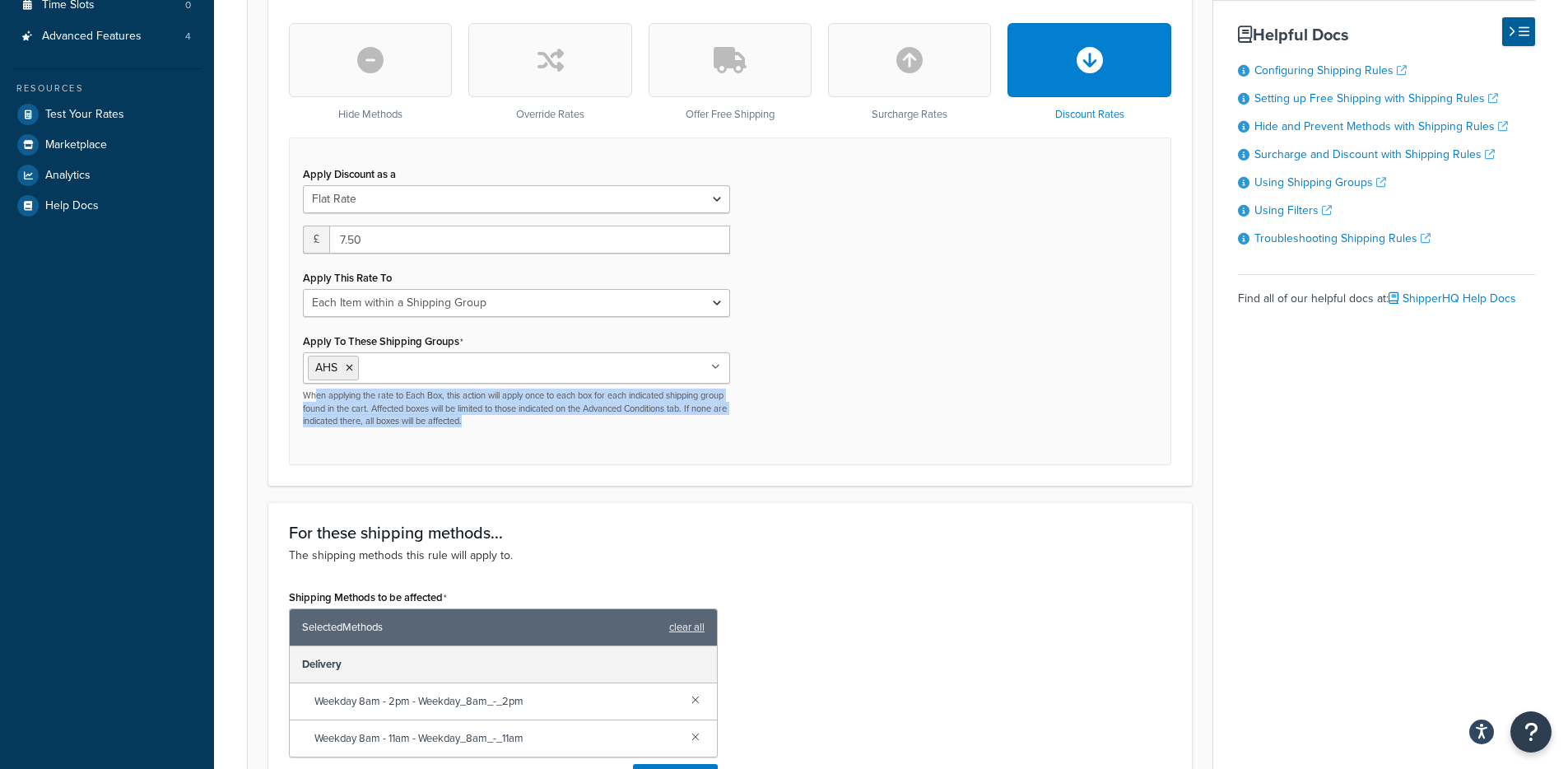
drag, startPoint x: 317, startPoint y: 399, endPoint x: 533, endPoint y: 384, distance: 216.5
click at [547, 422] on p "When applying the rate to Each Box, this action will apply once to each box for…" at bounding box center [516, 408] width 427 height 38
click at [504, 418] on p "When applying the rate to Each Box, this action will apply once to each box for…" at bounding box center [516, 408] width 427 height 38
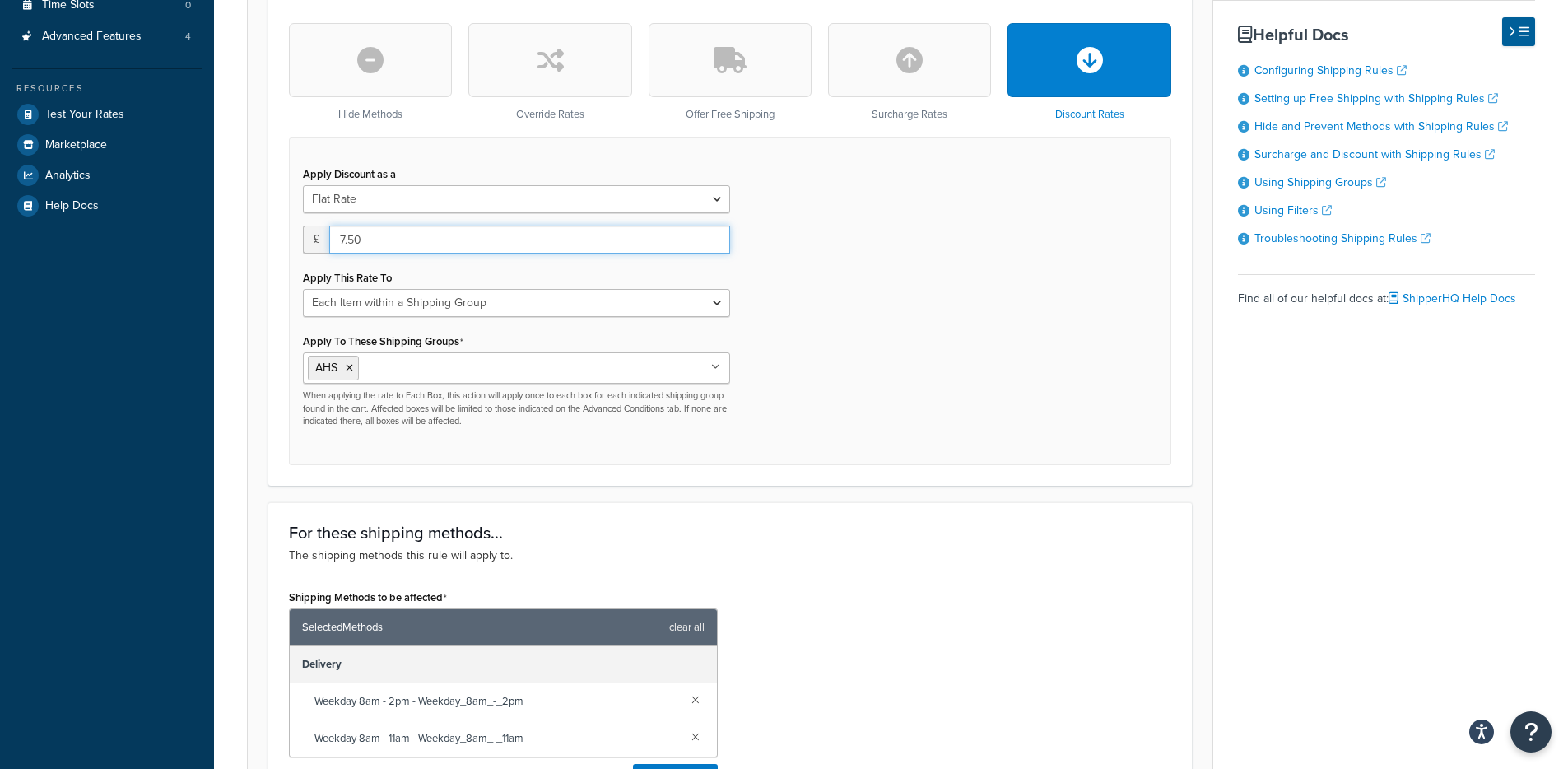
click at [342, 241] on input "7.50" at bounding box center [529, 240] width 401 height 28
click at [344, 243] on input "7.50" at bounding box center [529, 240] width 401 height 28
drag, startPoint x: 342, startPoint y: 241, endPoint x: 353, endPoint y: 241, distance: 11.0
click at [341, 241] on input "7.50" at bounding box center [529, 240] width 401 height 28
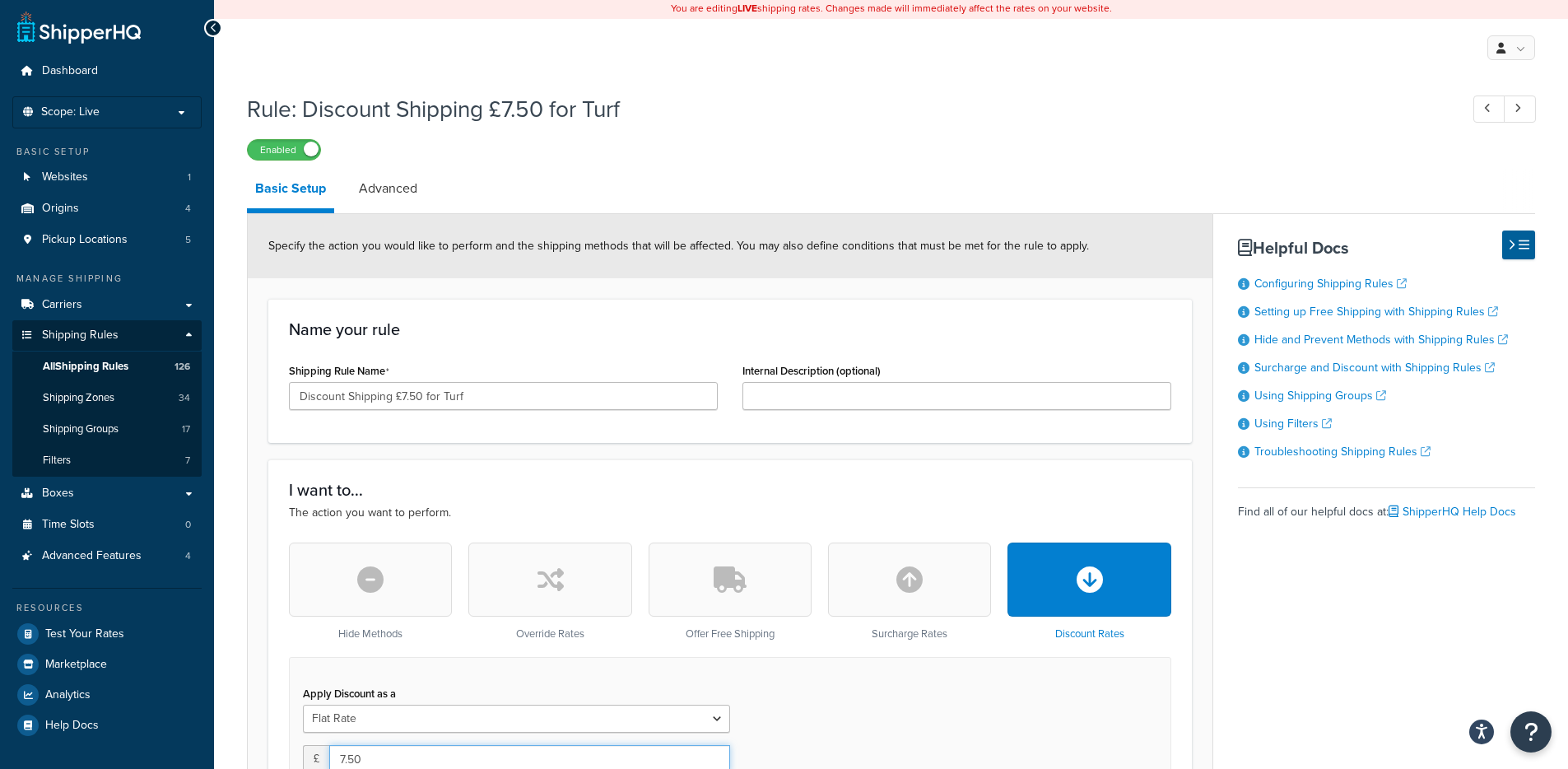
scroll to position [0, 0]
click at [394, 205] on link "Advanced" at bounding box center [387, 190] width 75 height 39
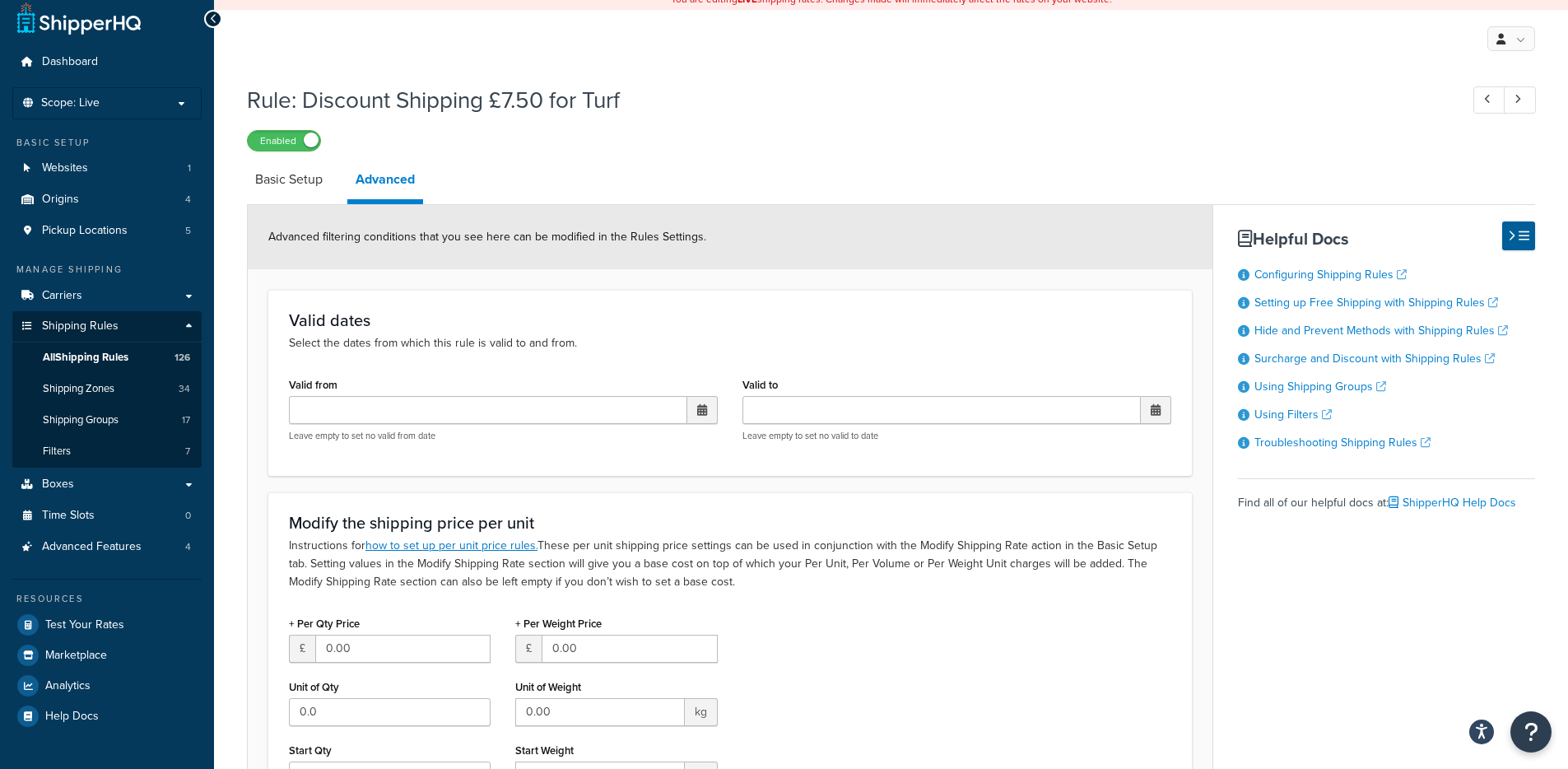
scroll to position [247, 0]
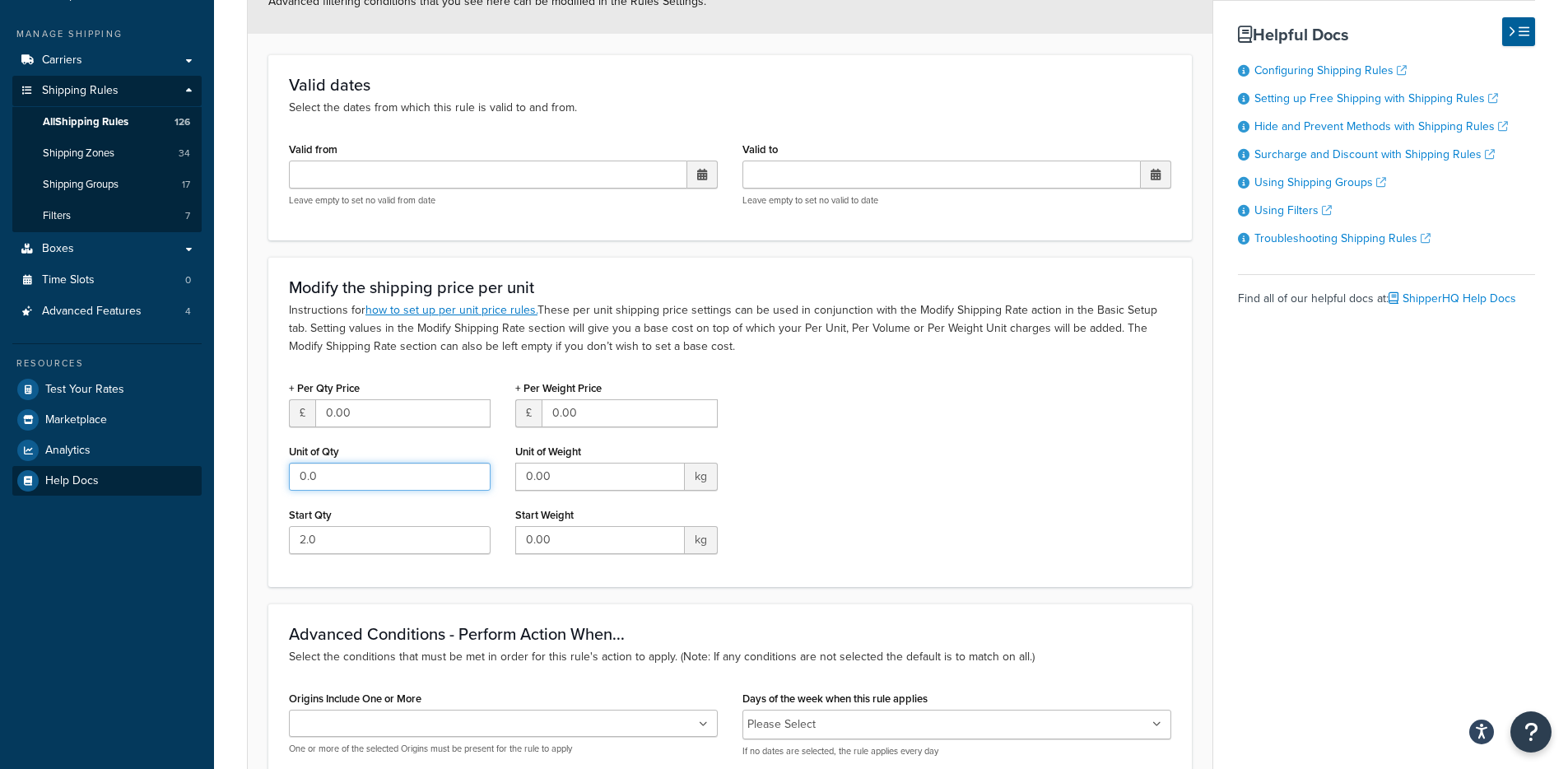
drag, startPoint x: 375, startPoint y: 468, endPoint x: 182, endPoint y: 475, distance: 193.1
click at [182, 475] on div "Dashboard Scope: Live Basic Setup Websites 1 Origins 4 Pickup Locations 5 Manag…" at bounding box center [784, 489] width 1568 height 1471
click at [388, 482] on input "0.0" at bounding box center [389, 476] width 202 height 28
drag, startPoint x: 388, startPoint y: 482, endPoint x: 211, endPoint y: 475, distance: 177.1
click at [211, 476] on div "Dashboard Scope: Live Basic Setup Websites 1 Origins 4 Pickup Locations 5 Manag…" at bounding box center [784, 489] width 1568 height 1471
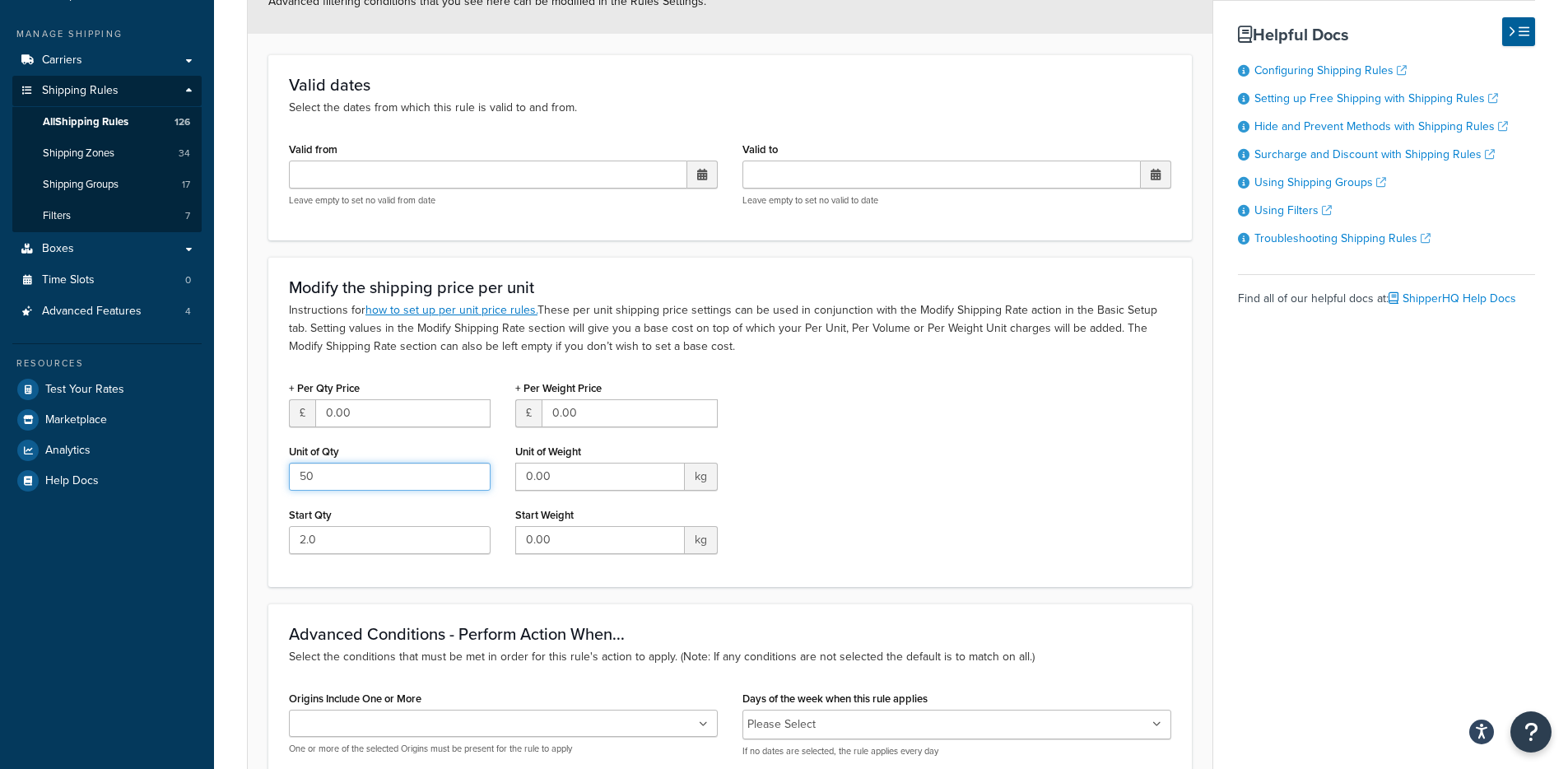
type input "50"
drag, startPoint x: 435, startPoint y: 412, endPoint x: 287, endPoint y: 410, distance: 148.0
click at [287, 410] on div "+ Per Qty Price £ 0.00 Unit of Qty 50 Start Qty 2.0" at bounding box center [389, 471] width 226 height 190
type input "-50"
click at [352, 537] on input "2.0" at bounding box center [389, 540] width 202 height 28
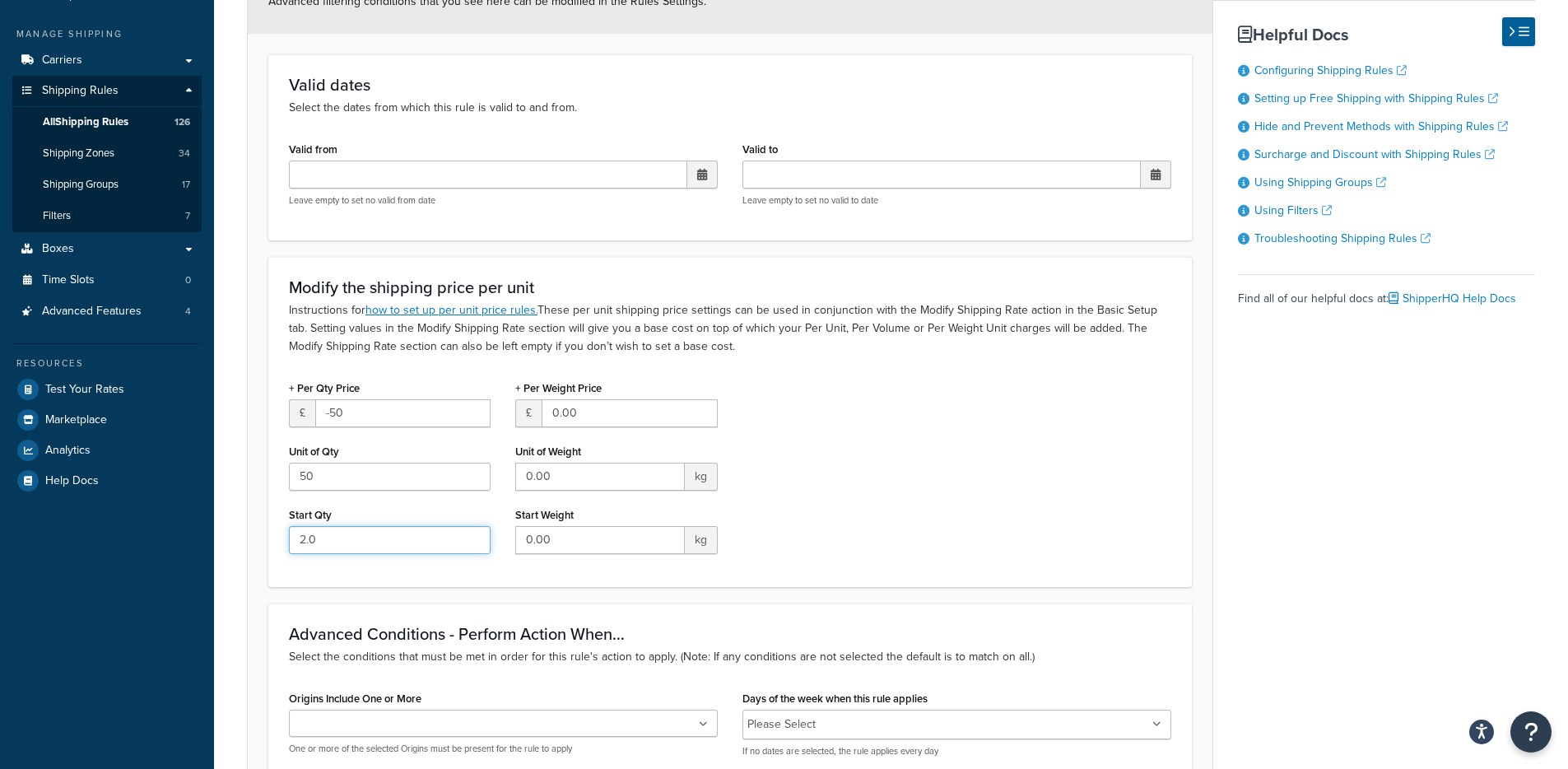
drag, startPoint x: 354, startPoint y: 541, endPoint x: 157, endPoint y: 541, distance: 197.0
click at [157, 541] on div "Dashboard Scope: Live Basic Setup Websites 1 Origins 4 Pickup Locations 5 Manag…" at bounding box center [784, 489] width 1568 height 1471
click at [287, 329] on div "Modify the shipping price per unit Instructions for how to set up per unit pric…" at bounding box center [730, 421] width 923 height 330
drag, startPoint x: 336, startPoint y: 475, endPoint x: 251, endPoint y: 475, distance: 85.0
click at [251, 475] on form "Advanced filtering conditions that you see here can be modified in the Rules Se…" at bounding box center [730, 556] width 964 height 1173
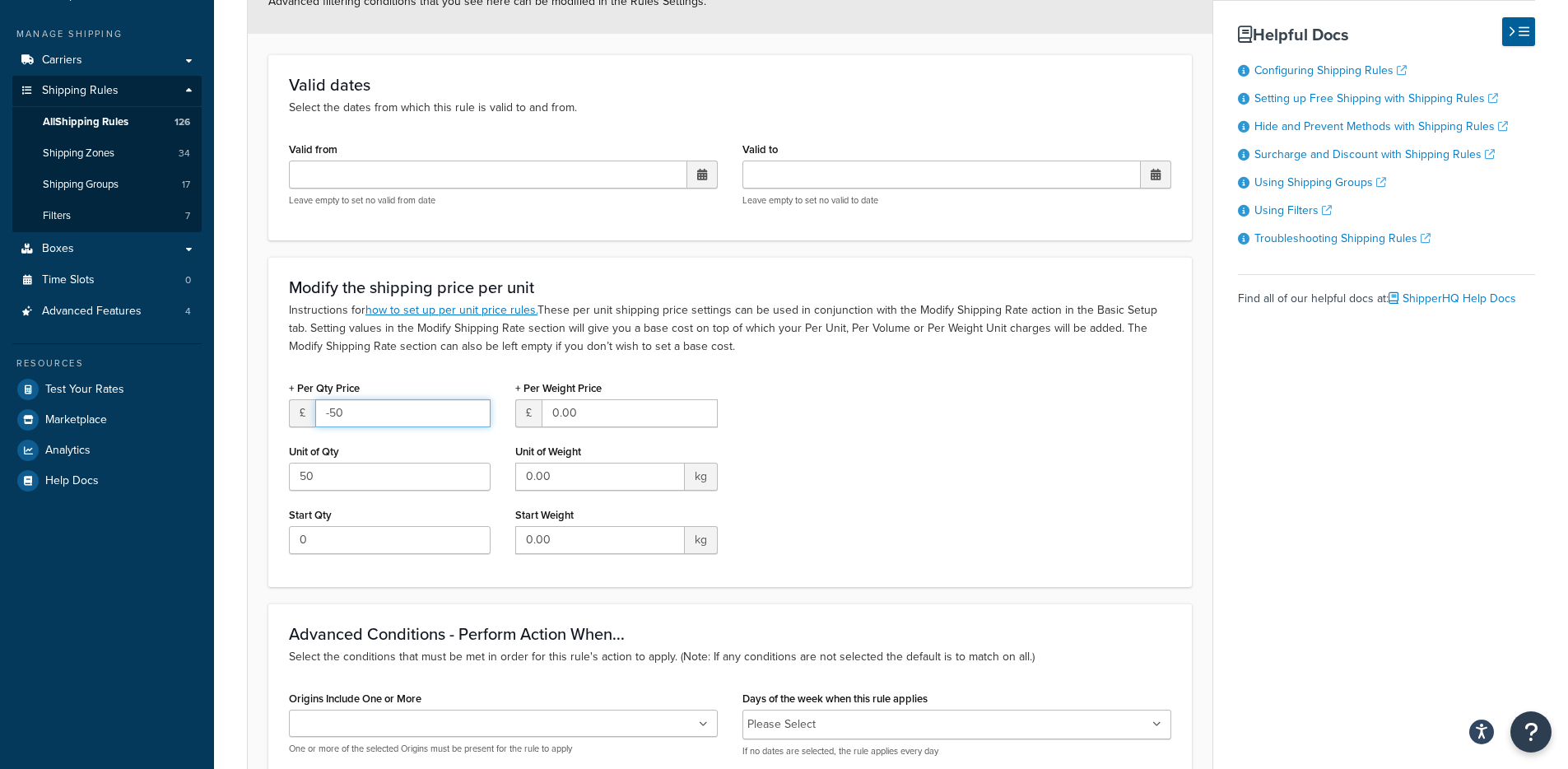
drag, startPoint x: 368, startPoint y: 407, endPoint x: 308, endPoint y: 412, distance: 60.2
click at [311, 410] on div "£ -50" at bounding box center [389, 413] width 202 height 28
click at [340, 547] on input "0" at bounding box center [389, 540] width 202 height 28
drag, startPoint x: 340, startPoint y: 547, endPoint x: 242, endPoint y: 541, distance: 98.2
click at [242, 543] on div "Rule: Discount Shipping £7.50 for Turf Enabled Basic Setup Advanced Advanced fi…" at bounding box center [891, 513] width 1354 height 1344
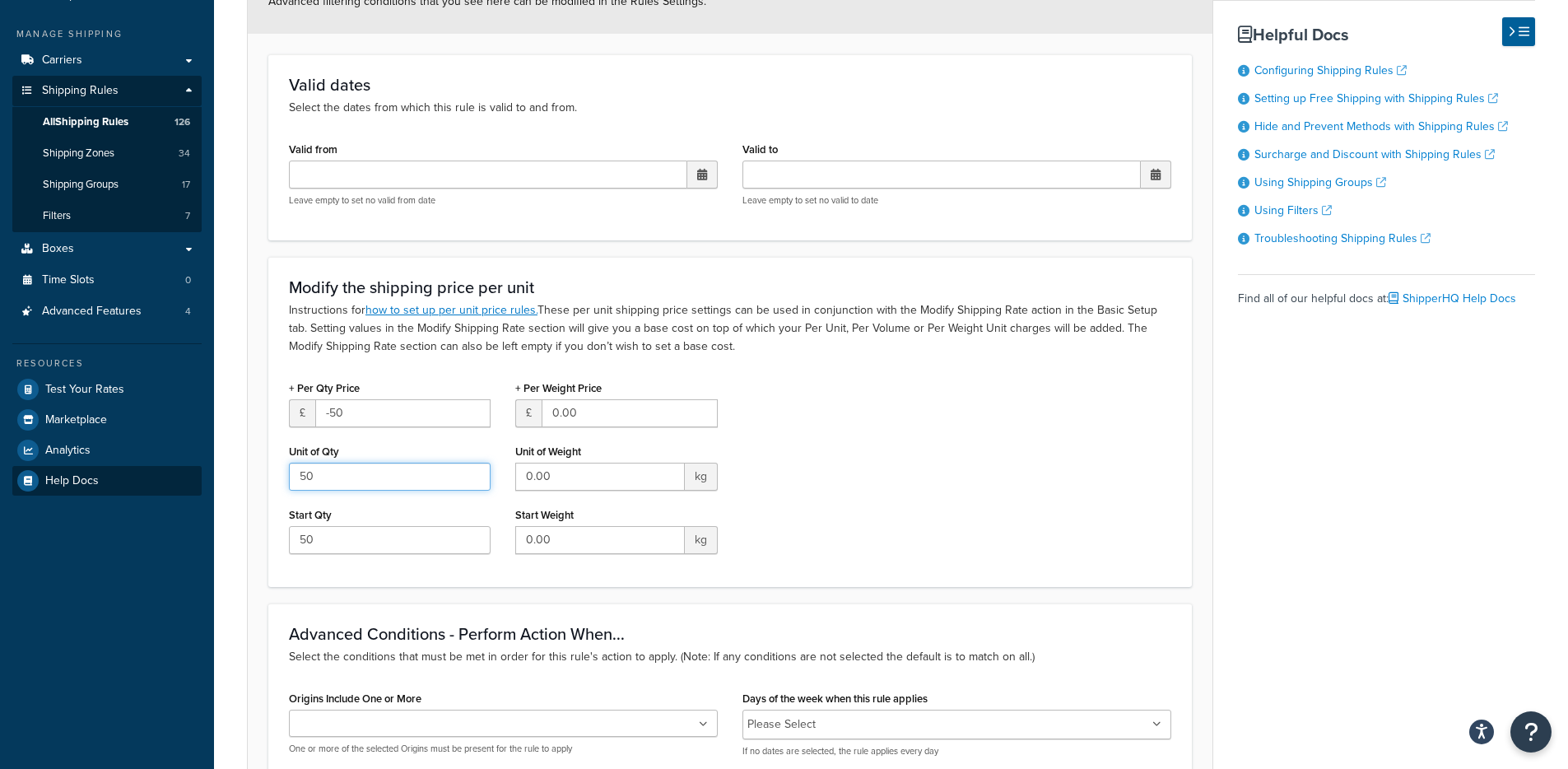
drag, startPoint x: 342, startPoint y: 476, endPoint x: 198, endPoint y: 476, distance: 144.0
click at [198, 468] on div "Dashboard Scope: Live Basic Setup Websites 1 Origins 4 Pickup Locations 5 Manag…" at bounding box center [784, 489] width 1568 height 1471
drag, startPoint x: 357, startPoint y: 527, endPoint x: 338, endPoint y: 539, distance: 22.5
click at [253, 534] on form "Advanced filtering conditions that you see here can be modified in the Rules Se…" at bounding box center [730, 556] width 964 height 1173
drag, startPoint x: 357, startPoint y: 539, endPoint x: 197, endPoint y: 535, distance: 160.0
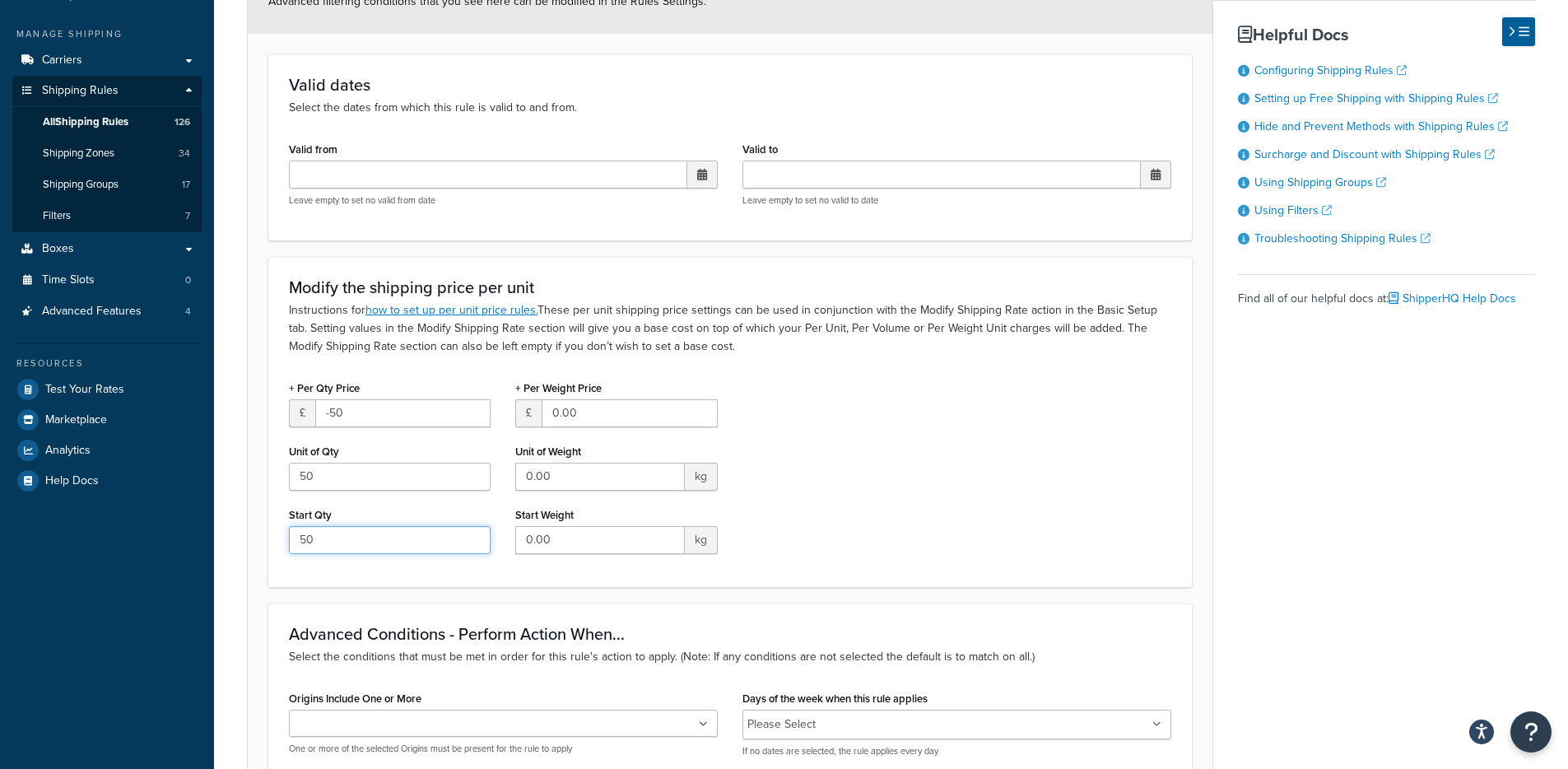
click at [197, 535] on div "Dashboard Scope: Live Basic Setup Websites 1 Origins 4 Pickup Locations 5 Manag…" at bounding box center [784, 489] width 1568 height 1471
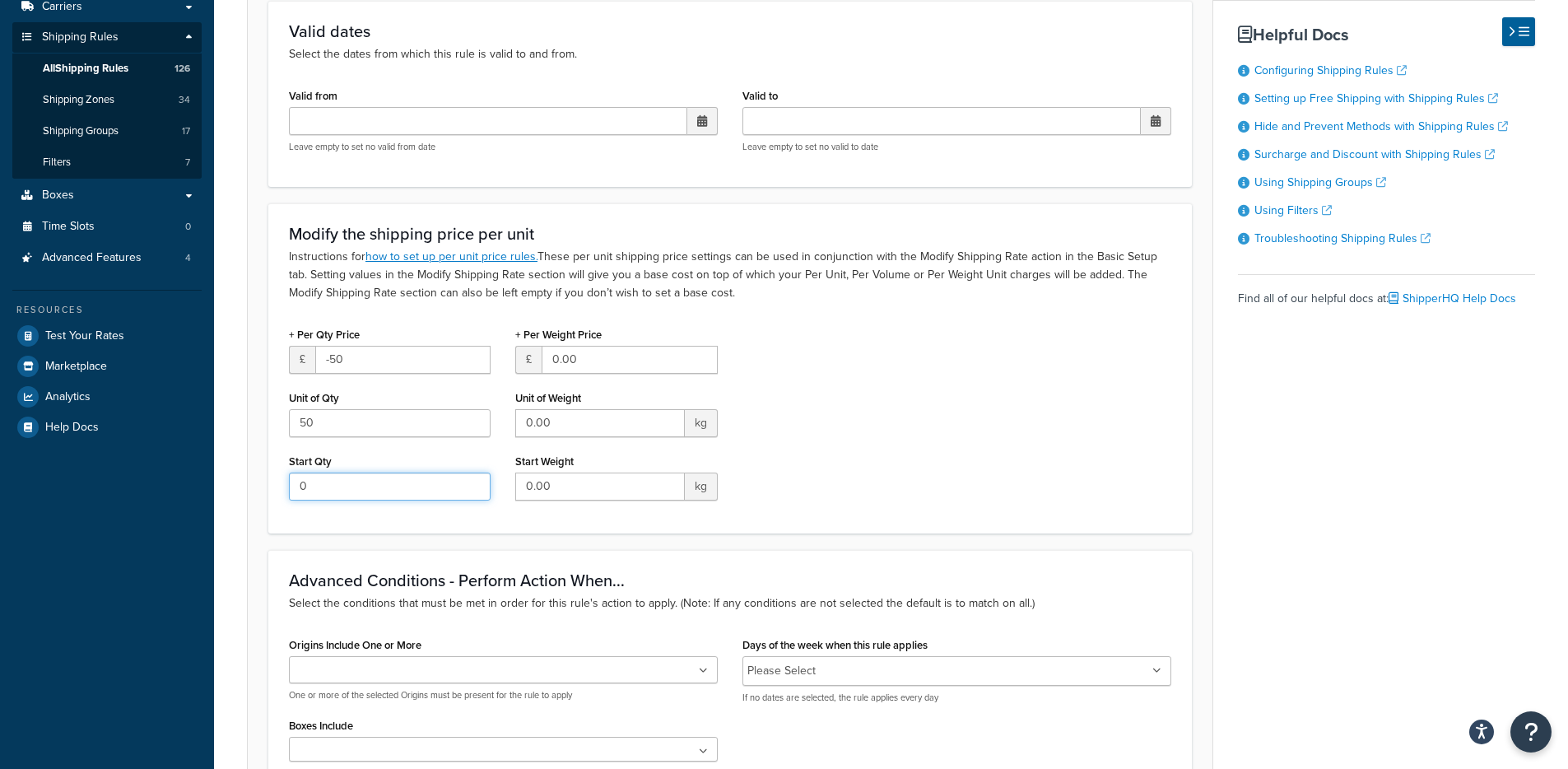
scroll to position [300, 0]
type input "0"
drag, startPoint x: 324, startPoint y: 232, endPoint x: 619, endPoint y: 240, distance: 295.1
click at [601, 229] on h3 "Modify the shipping price per unit" at bounding box center [730, 233] width 882 height 19
click at [619, 240] on h3 "Modify the shipping price per unit" at bounding box center [730, 233] width 882 height 19
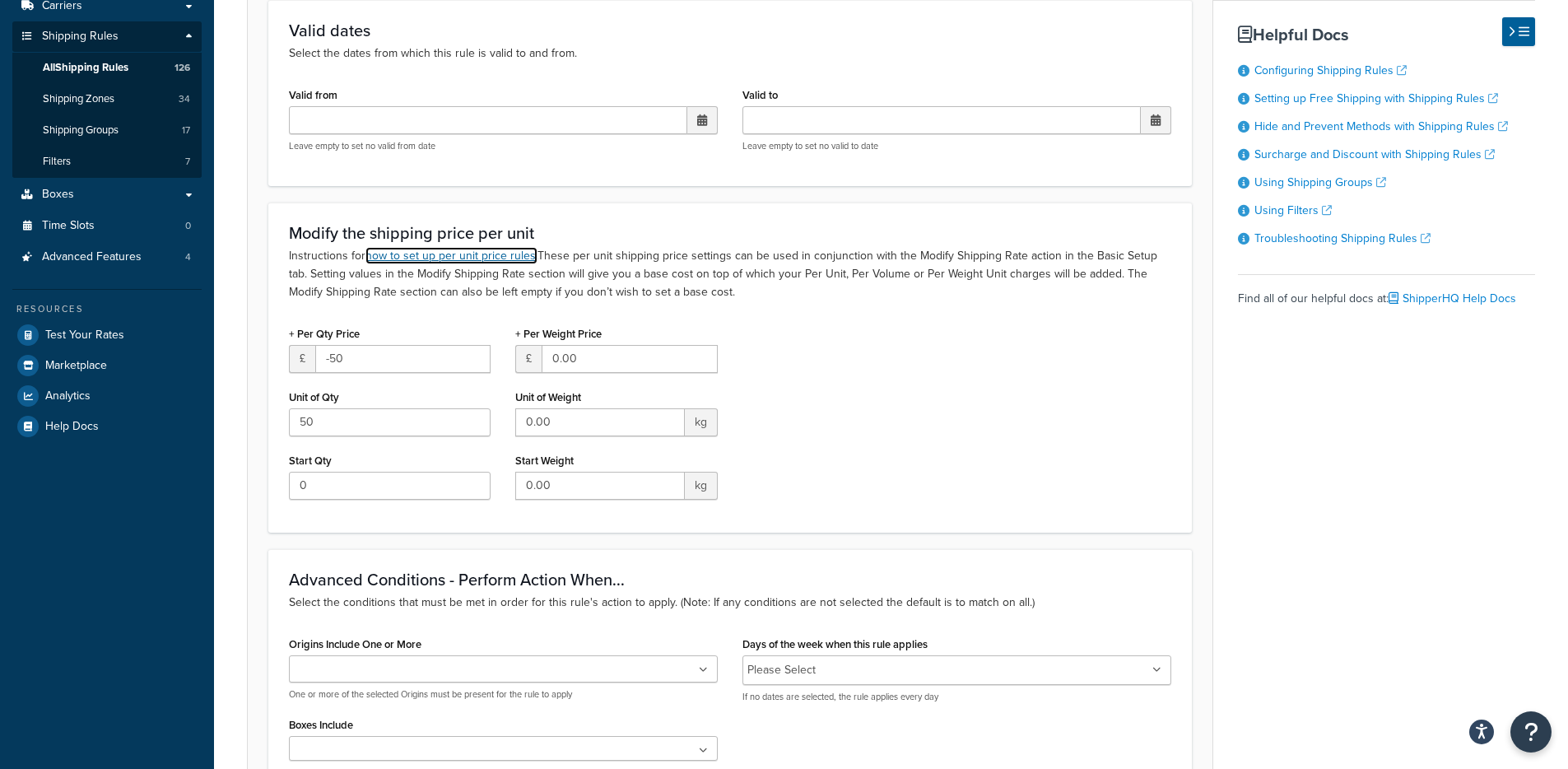
click at [471, 259] on link "how to set up per unit price rules." at bounding box center [452, 255] width 172 height 18
drag, startPoint x: 281, startPoint y: 344, endPoint x: 406, endPoint y: 493, distance: 194.5
click at [404, 493] on form "Advanced filtering conditions that you see here can be modified in the Rules Se…" at bounding box center [730, 501] width 964 height 1173
click at [945, 415] on div "+ Per Qty Price £ -50 Unit of Qty 50 Start Qty 0 + Per Weight Price £ 0.00 Unit…" at bounding box center [730, 417] width 907 height 190
drag, startPoint x: 402, startPoint y: 350, endPoint x: 312, endPoint y: 360, distance: 90.6
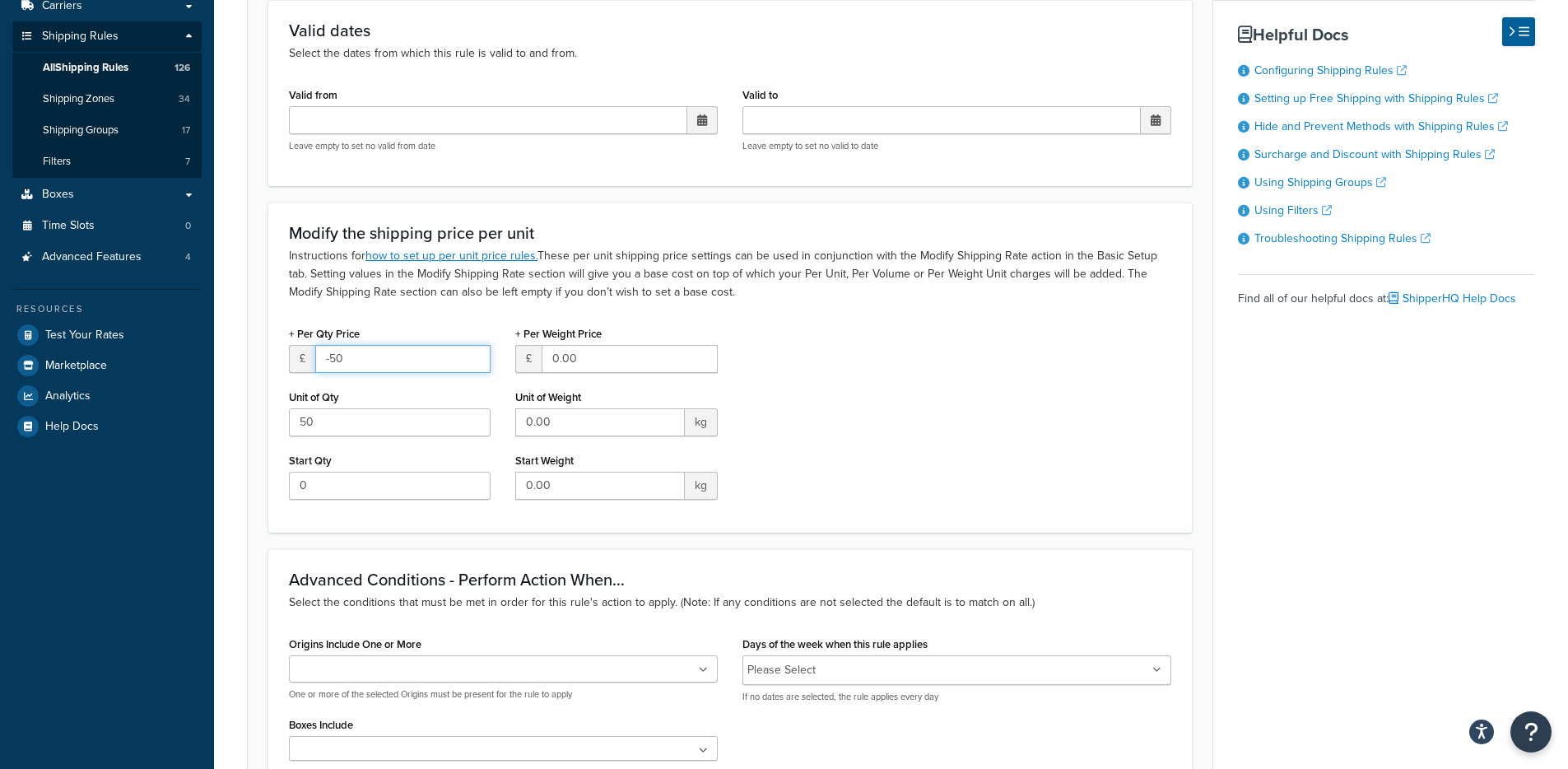
click at [266, 355] on form "Advanced filtering conditions that you see here can be modified in the Rules Se…" at bounding box center [730, 501] width 964 height 1173
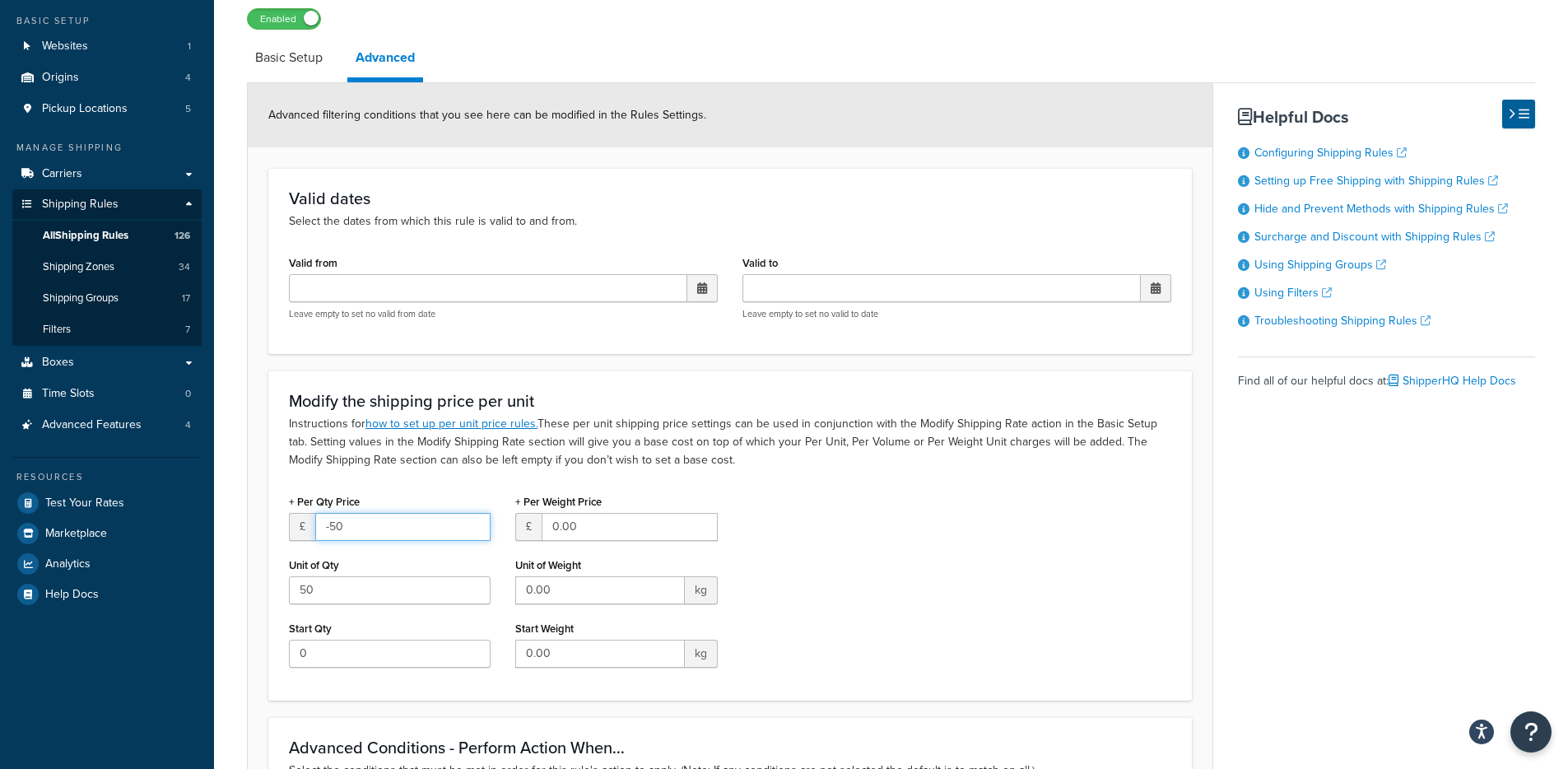
scroll to position [0, 0]
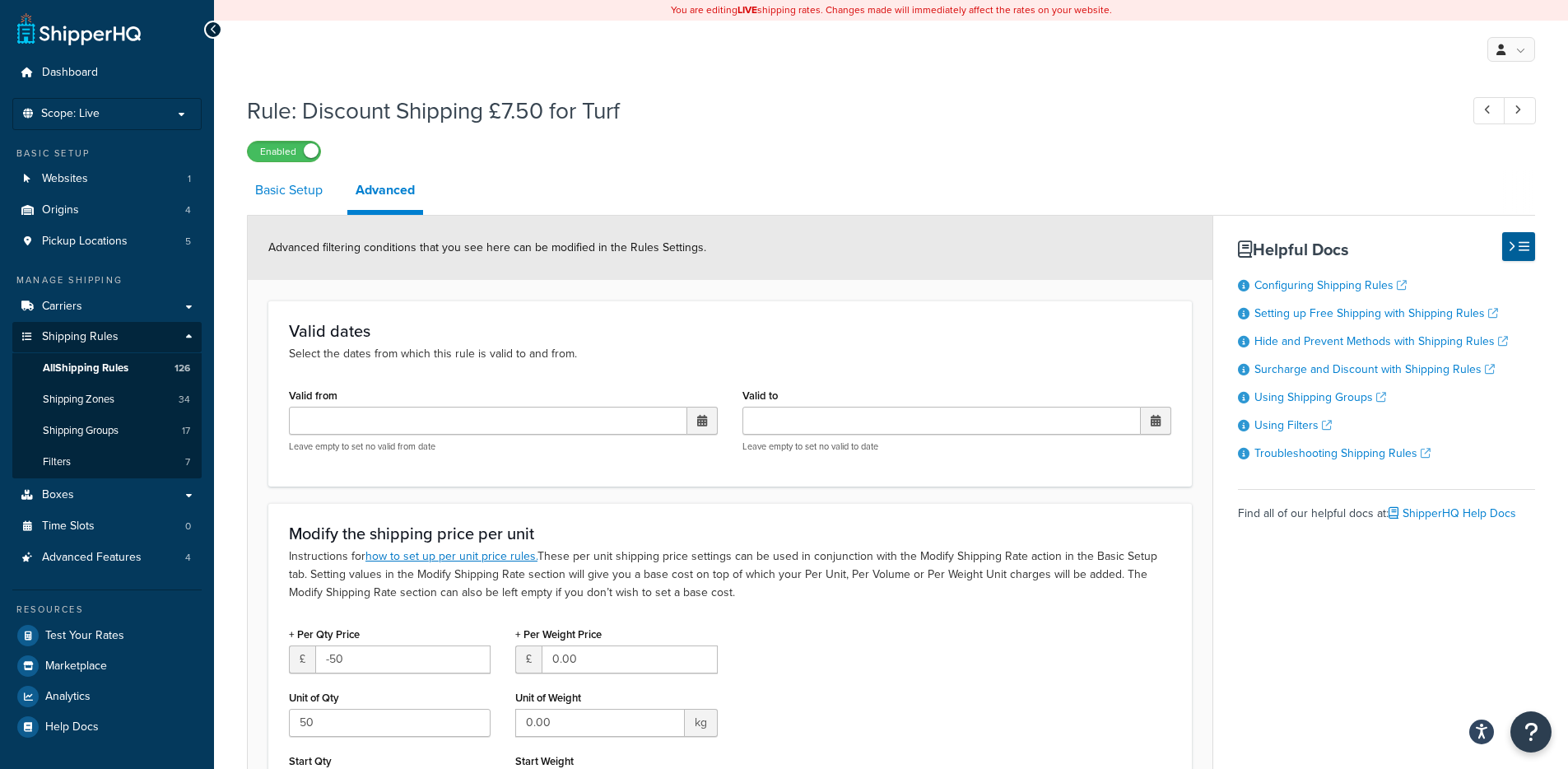
click at [265, 204] on link "Basic Setup" at bounding box center [289, 190] width 84 height 39
select select "ITEM"
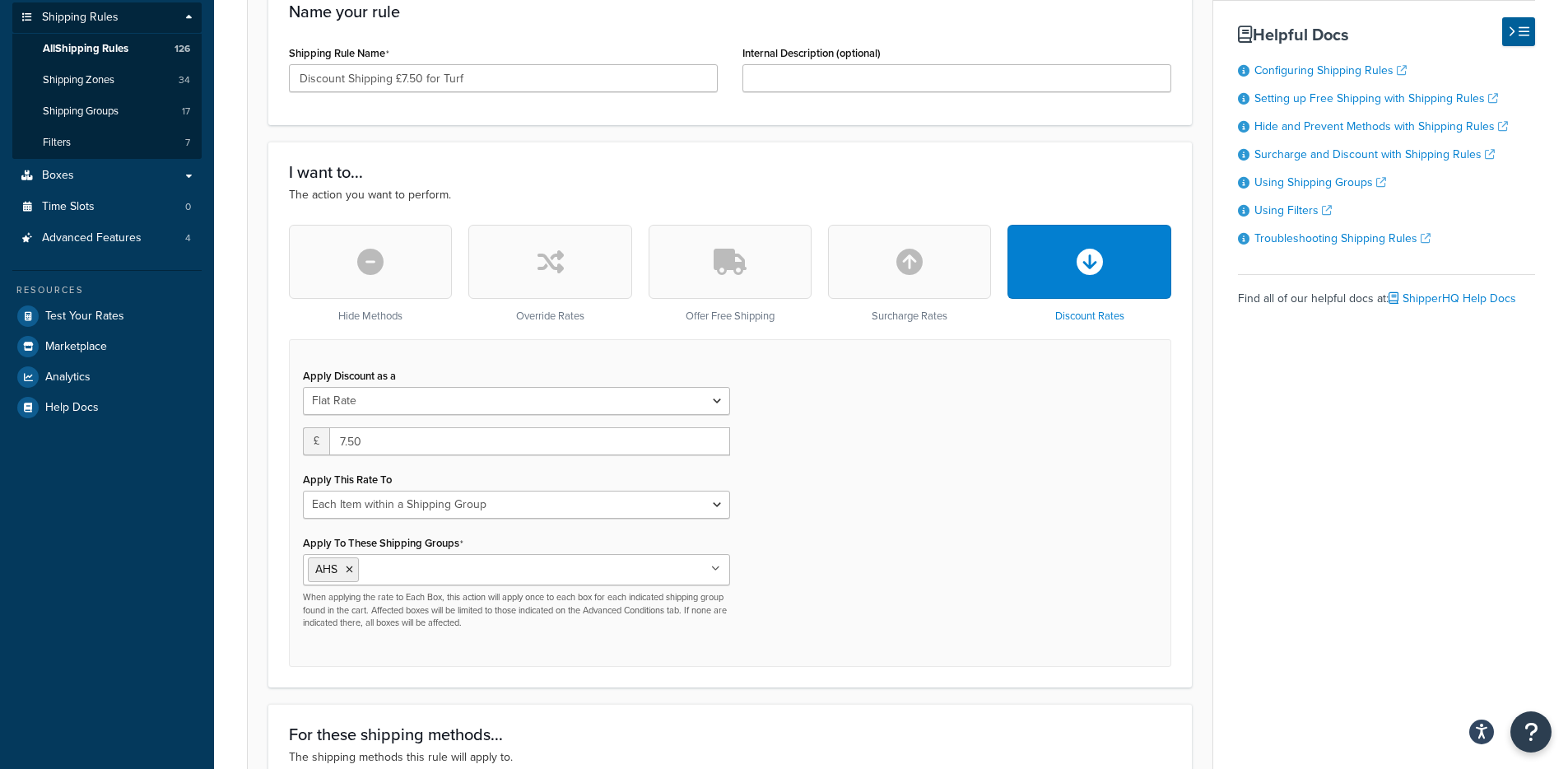
scroll to position [316, 0]
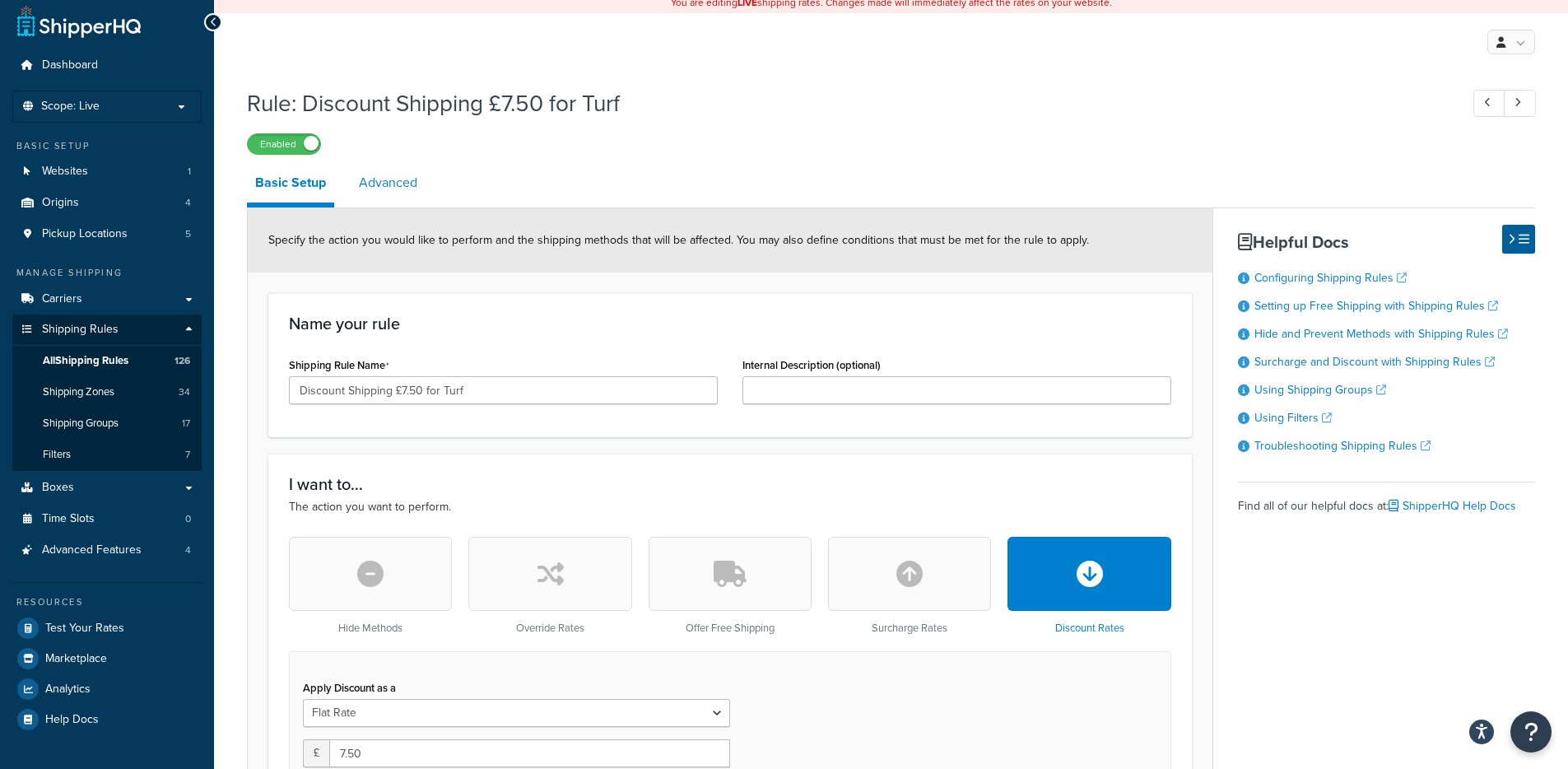
click at [388, 181] on link "Advanced" at bounding box center [387, 183] width 75 height 39
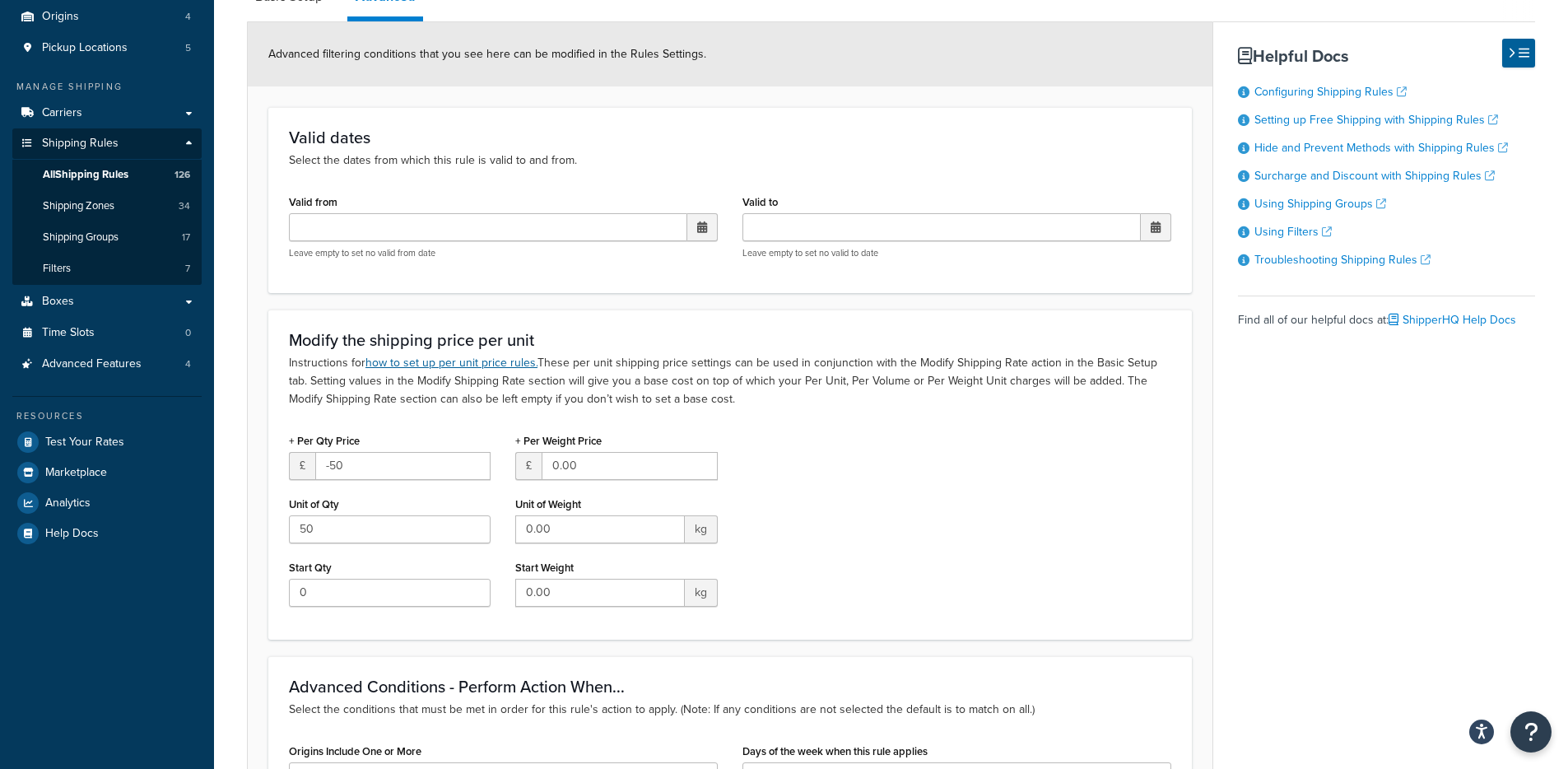
scroll to position [326, 0]
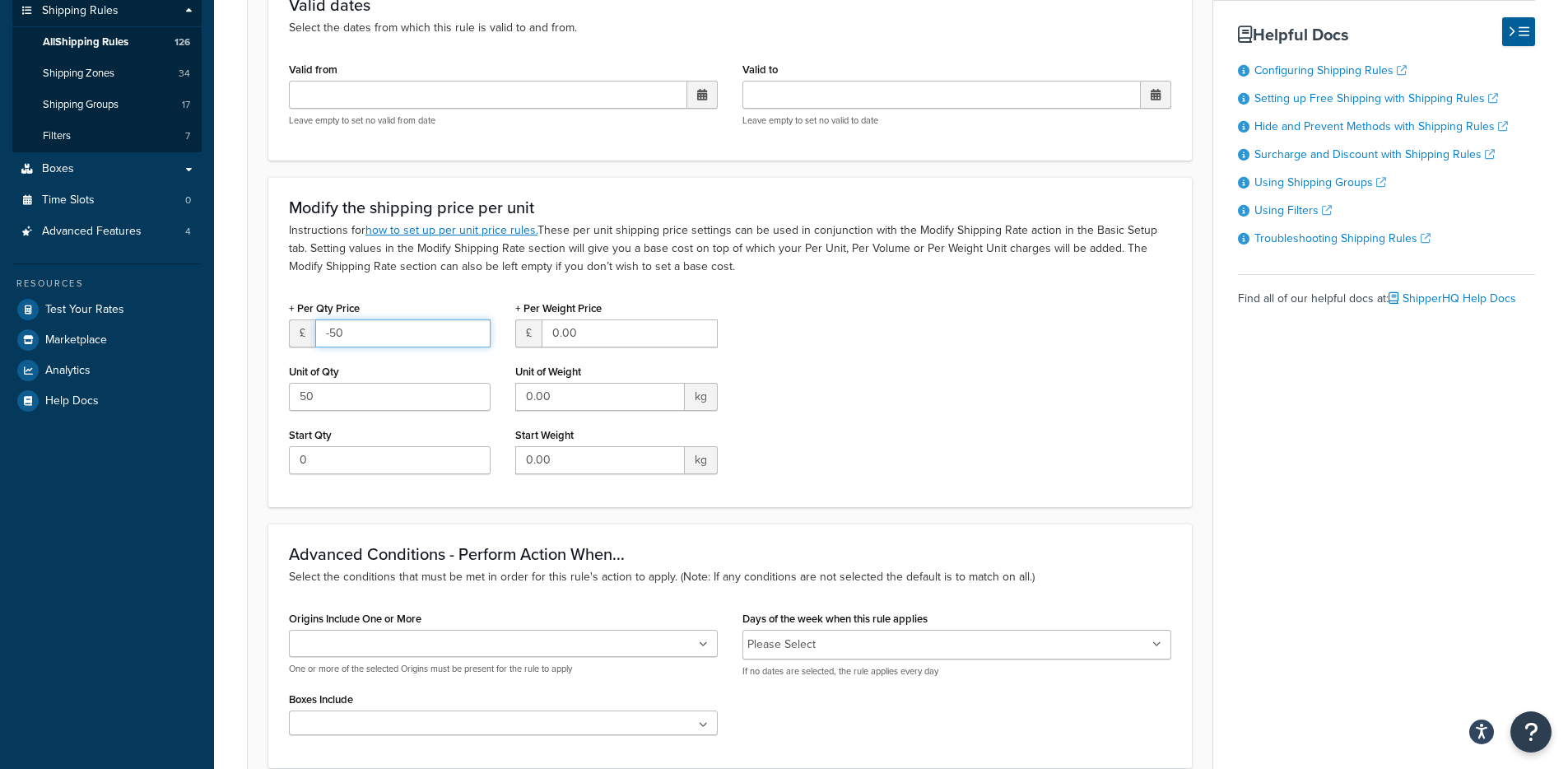
drag, startPoint x: 371, startPoint y: 333, endPoint x: 355, endPoint y: 480, distance: 147.9
click at [355, 480] on div "+ Per Qty Price £ -50 Unit of Qty 50 Start Qty 0" at bounding box center [389, 391] width 226 height 190
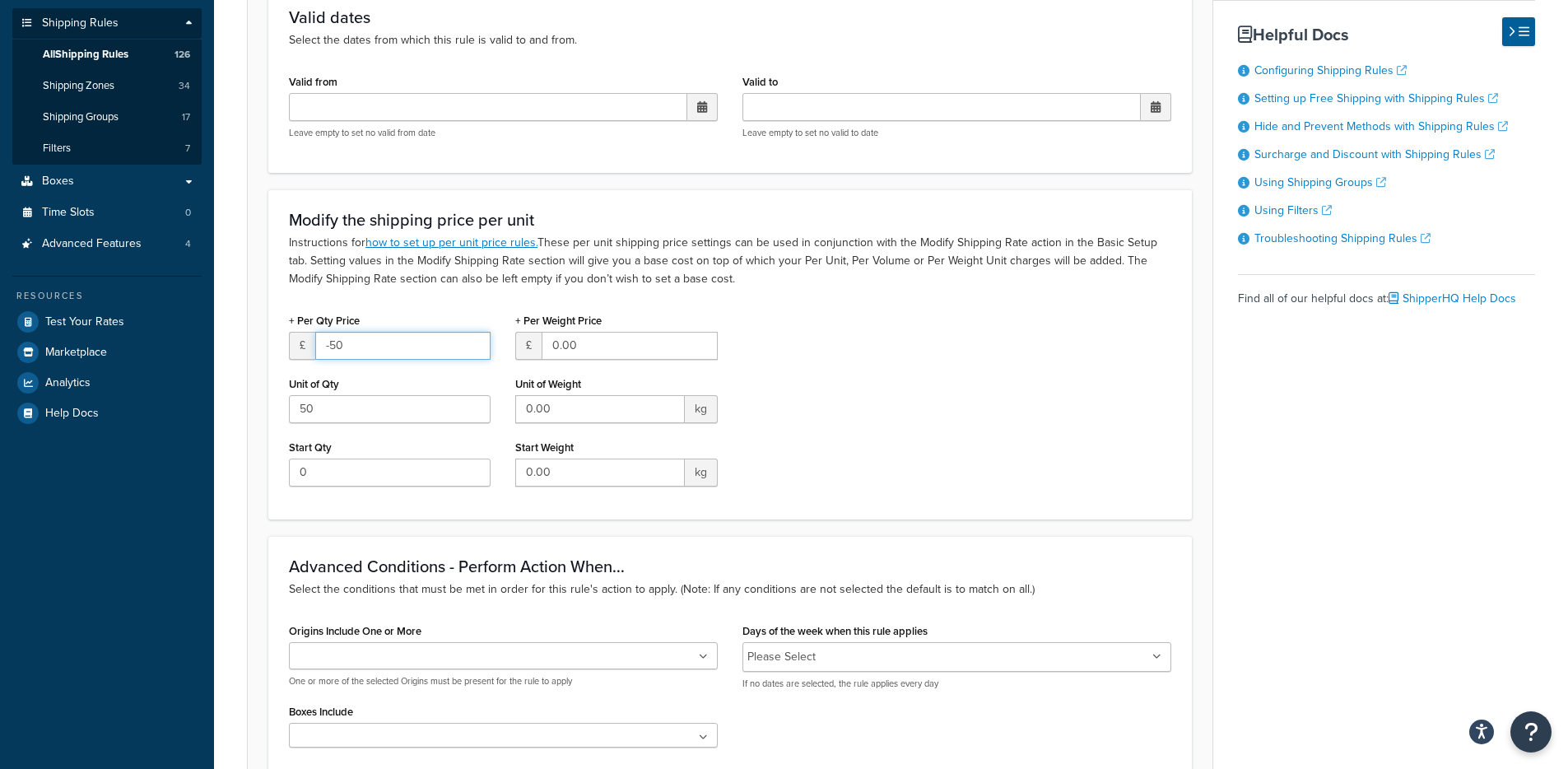
scroll to position [295, 0]
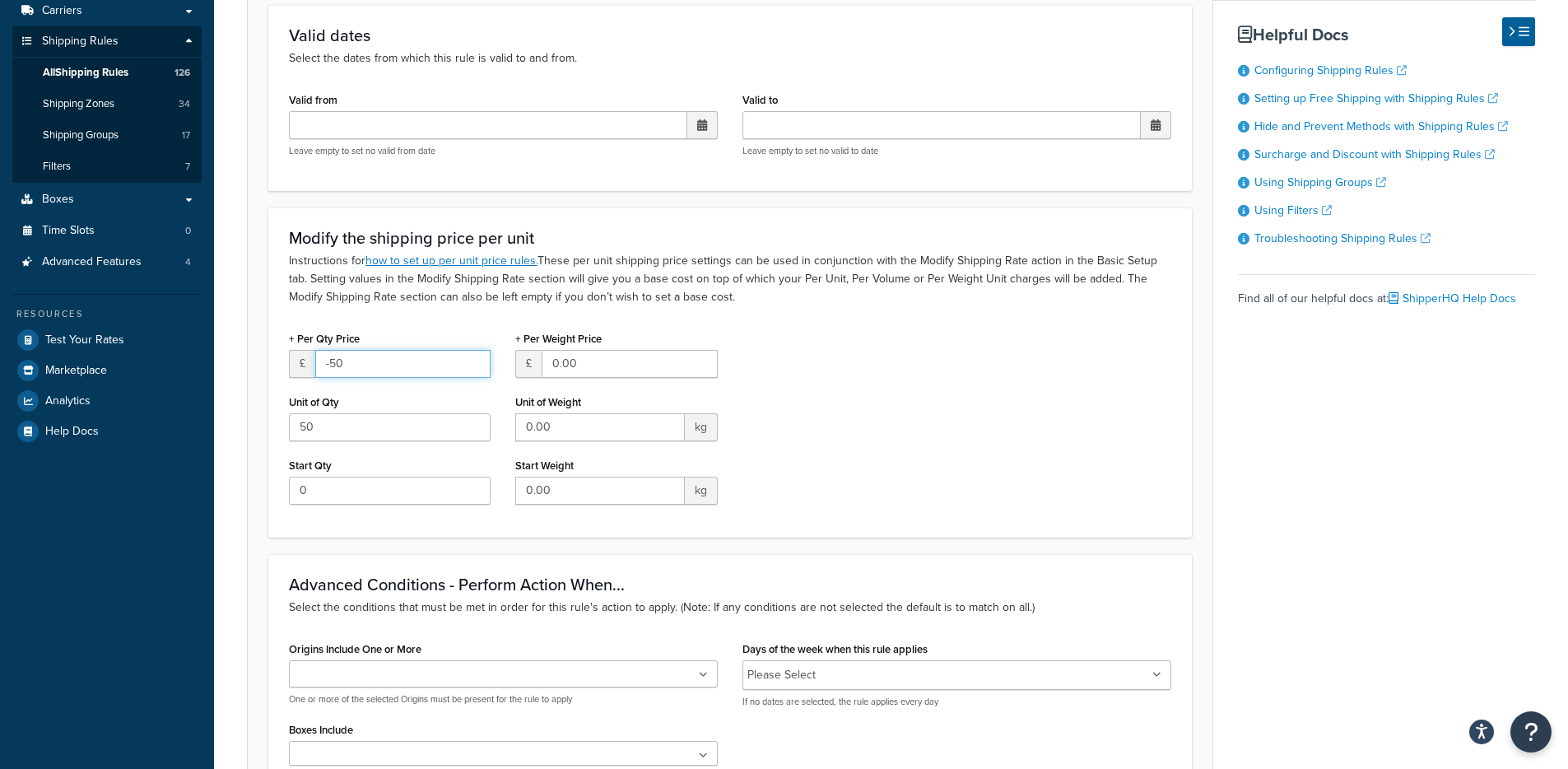
drag, startPoint x: 372, startPoint y: 371, endPoint x: 314, endPoint y: 364, distance: 58.4
click at [315, 364] on input "-50" at bounding box center [402, 364] width 175 height 28
drag, startPoint x: 308, startPoint y: 341, endPoint x: 448, endPoint y: 336, distance: 140.1
click at [454, 336] on div "+ Per Qty Price £ -50" at bounding box center [389, 352] width 202 height 51
click at [875, 354] on div "+ Per Qty Price £ -50 Unit of Qty 50 Start Qty 0 + Per Weight Price £ 0.00 Unit…" at bounding box center [730, 422] width 907 height 190
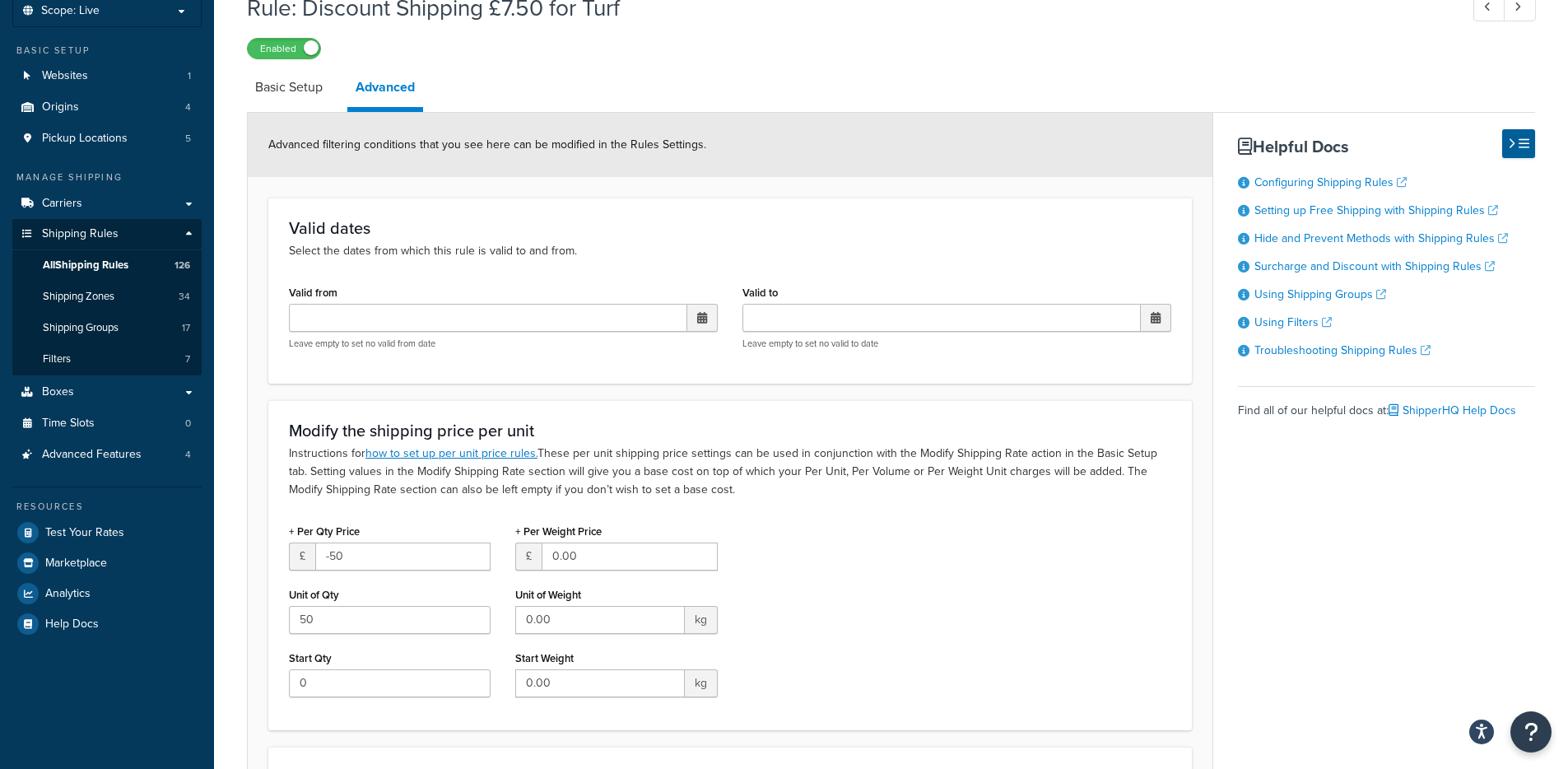
scroll to position [0, 0]
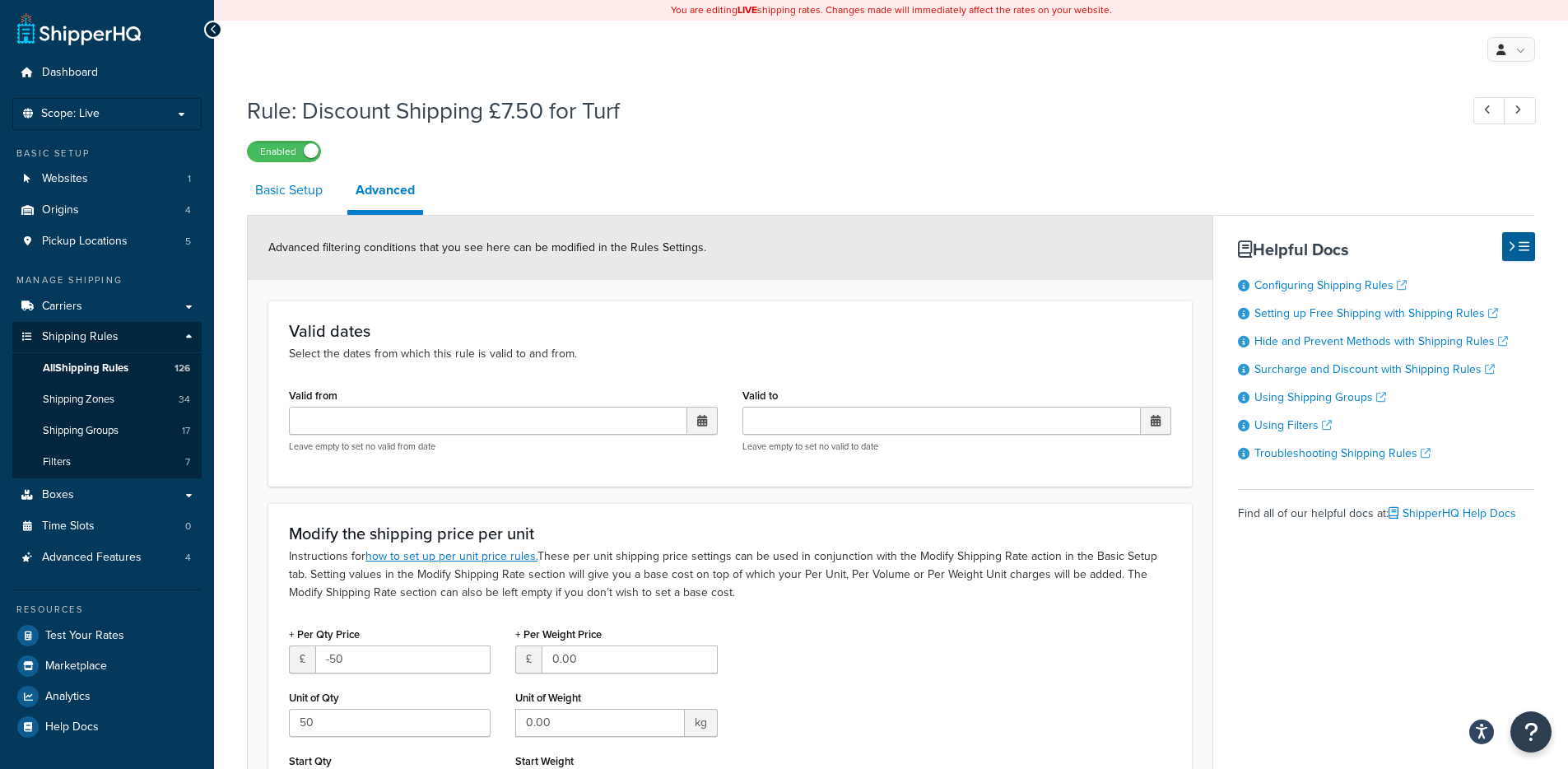
click at [278, 202] on link "Basic Setup" at bounding box center [289, 190] width 84 height 39
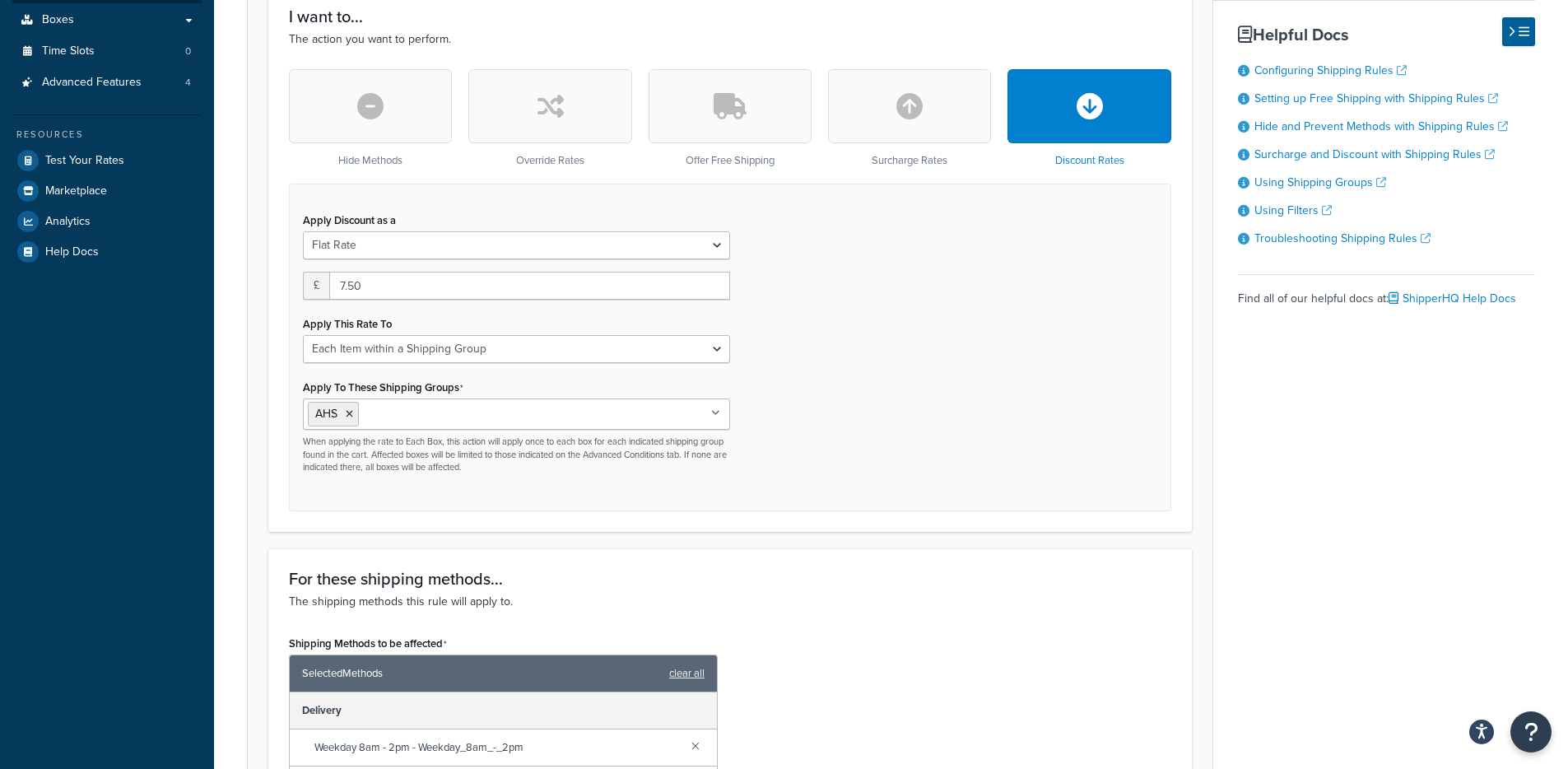
scroll to position [402, 0]
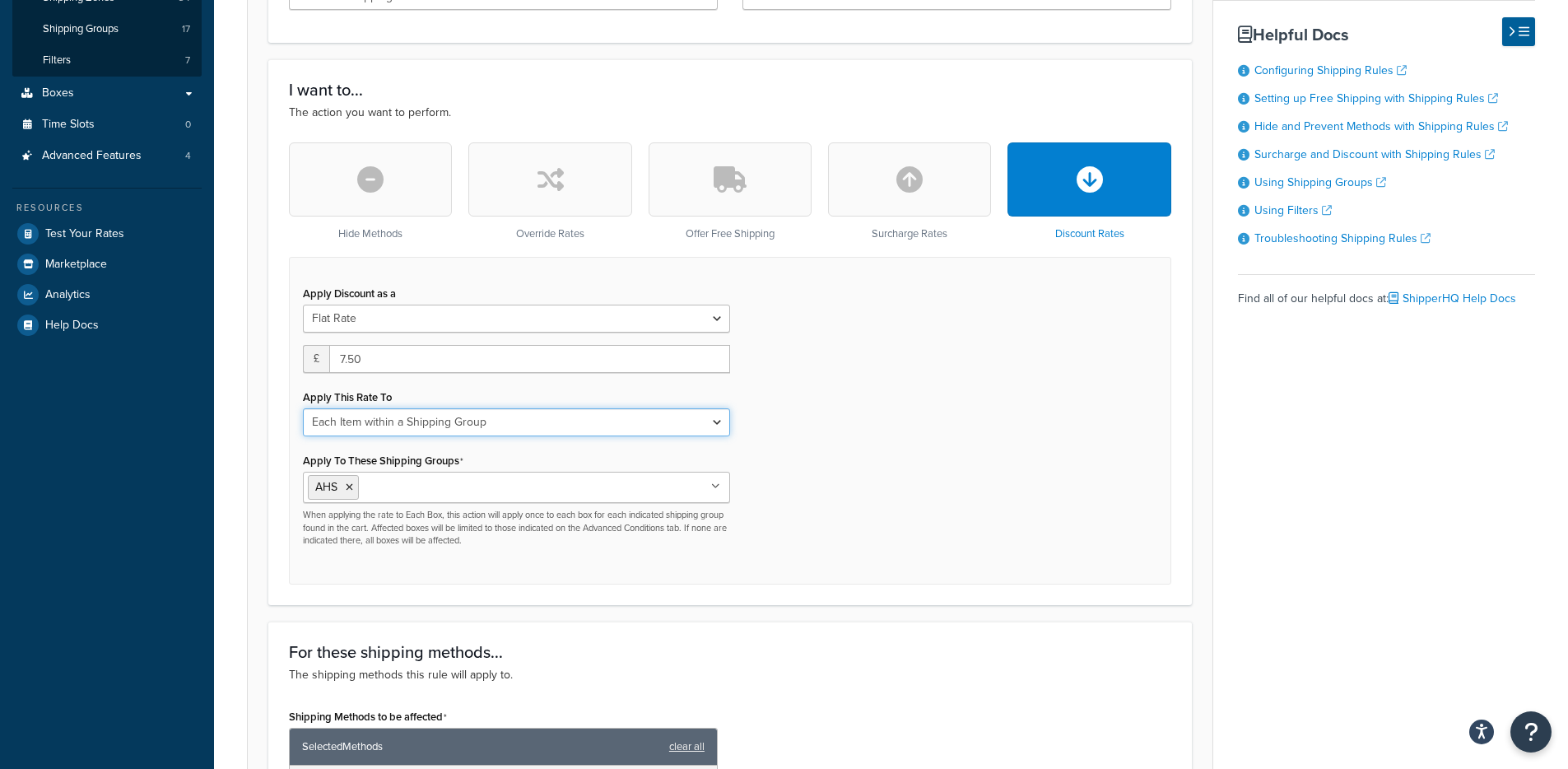
click at [481, 426] on select "Entire Cart Each Shipment in the Cart Each Origin in the Cart Each Shipping Gro…" at bounding box center [516, 422] width 427 height 28
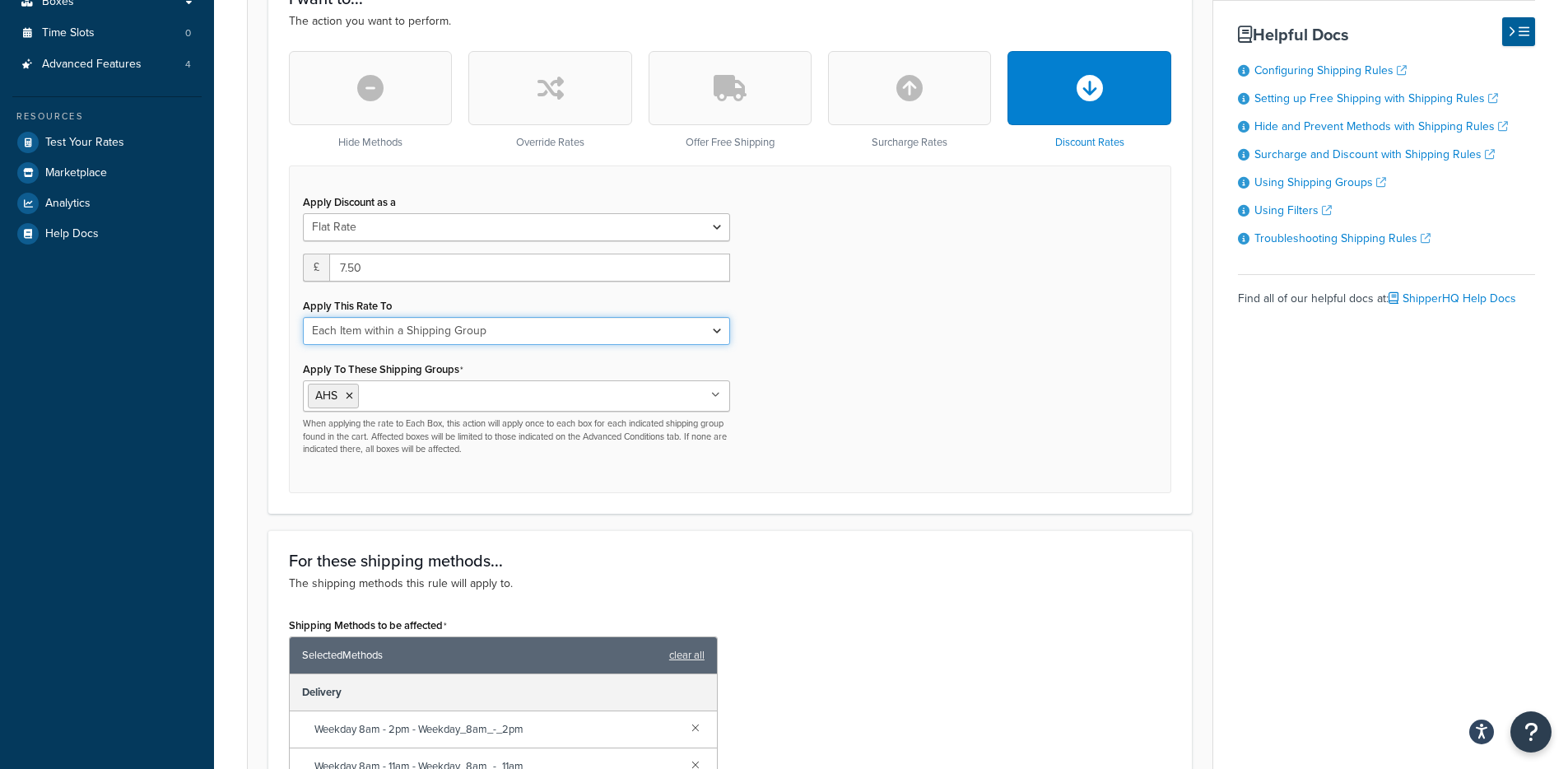
scroll to position [520, 0]
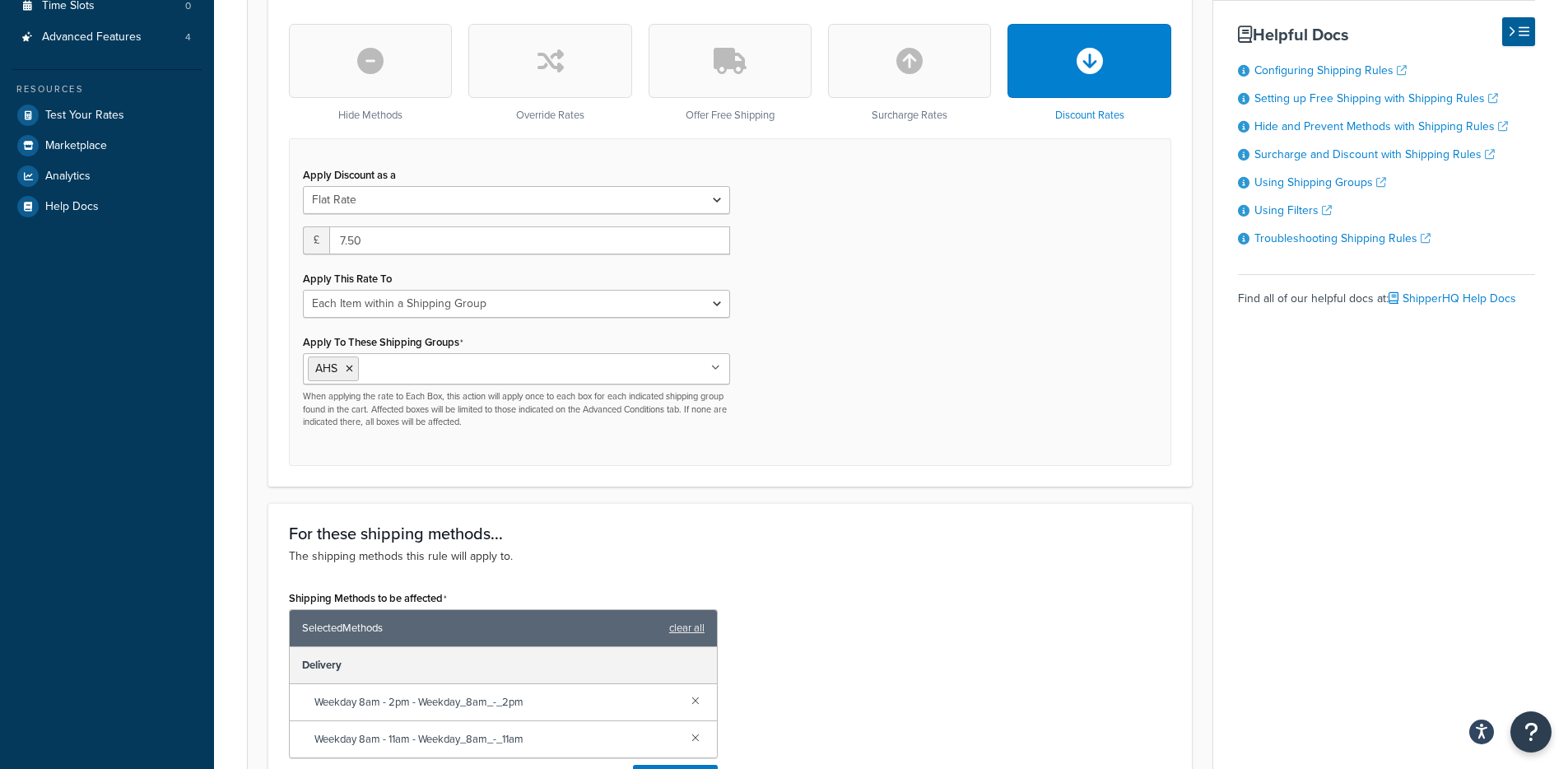
click at [806, 396] on div "Apply Discount as a Flat Rate Percentage Flat Rate & Percentage £ 7.50 Apply Th…" at bounding box center [730, 301] width 882 height 327
click at [594, 283] on div "Apply This Rate To Entire Cart Each Shipment in the Cart Each Origin in the Car…" at bounding box center [516, 293] width 427 height 51
click at [594, 291] on select "Entire Cart Each Shipment in the Cart Each Origin in the Cart Each Shipping Gro…" at bounding box center [516, 303] width 427 height 28
click at [303, 292] on select "Entire Cart Each Shipment in the Cart Each Origin in the Cart Each Shipping Gro…" at bounding box center [516, 303] width 427 height 28
drag, startPoint x: 521, startPoint y: 332, endPoint x: 533, endPoint y: 288, distance: 45.6
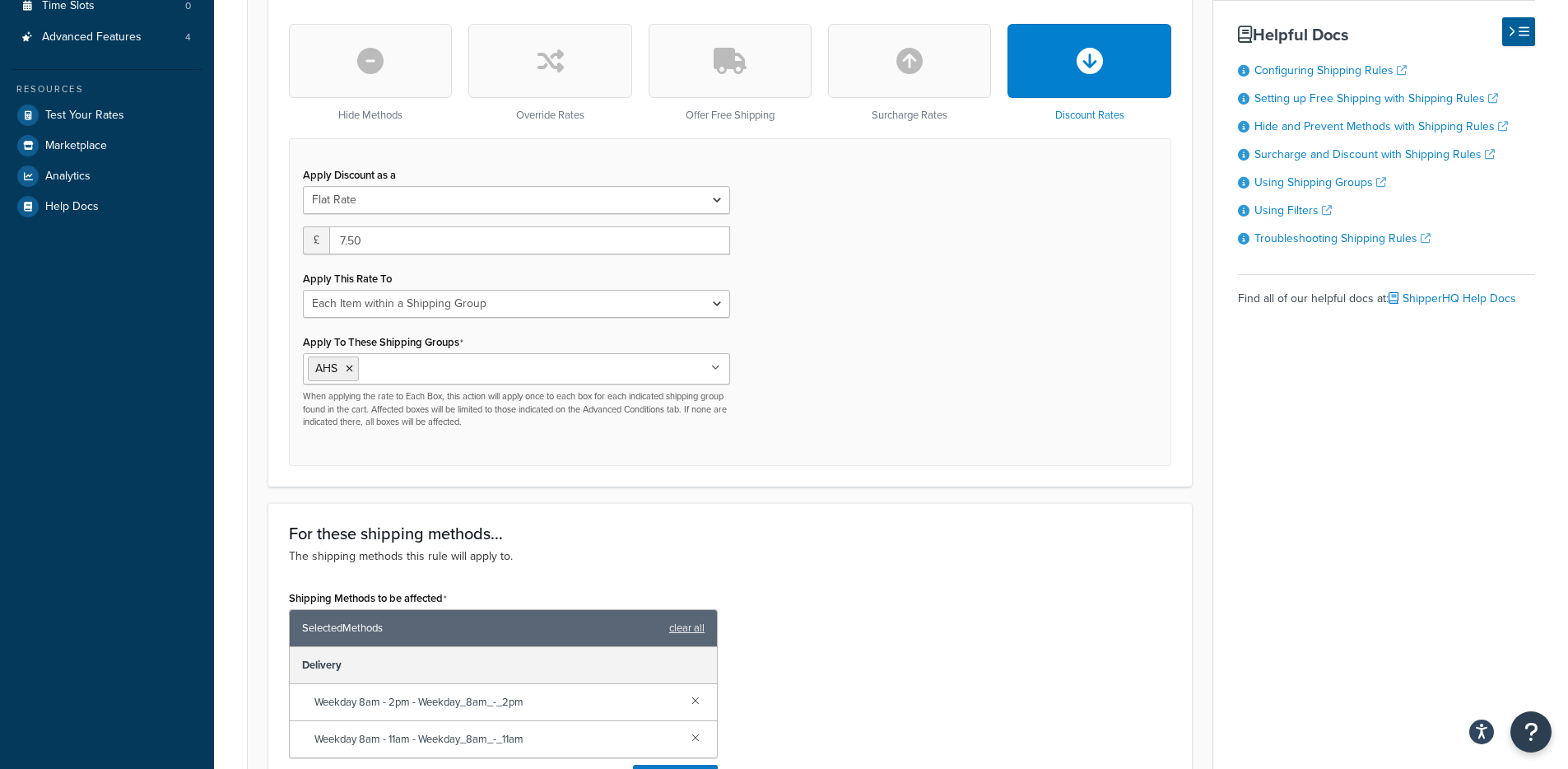
click at [521, 332] on div "Apply To These Shipping Groups AHS BulkBag Bulky Free GRT HOSundries Lightweigh…" at bounding box center [516, 379] width 427 height 98
click at [534, 286] on div "Apply This Rate To Entire Cart Each Shipment in the Cart Each Origin in the Car…" at bounding box center [516, 293] width 427 height 51
click at [528, 299] on select "Entire Cart Each Shipment in the Cart Each Origin in the Cart Each Shipping Gro…" at bounding box center [516, 303] width 427 height 28
select select "SHIPPING_GROUP"
click at [303, 292] on select "Entire Cart Each Shipment in the Cart Each Origin in the Cart Each Shipping Gro…" at bounding box center [516, 303] width 427 height 28
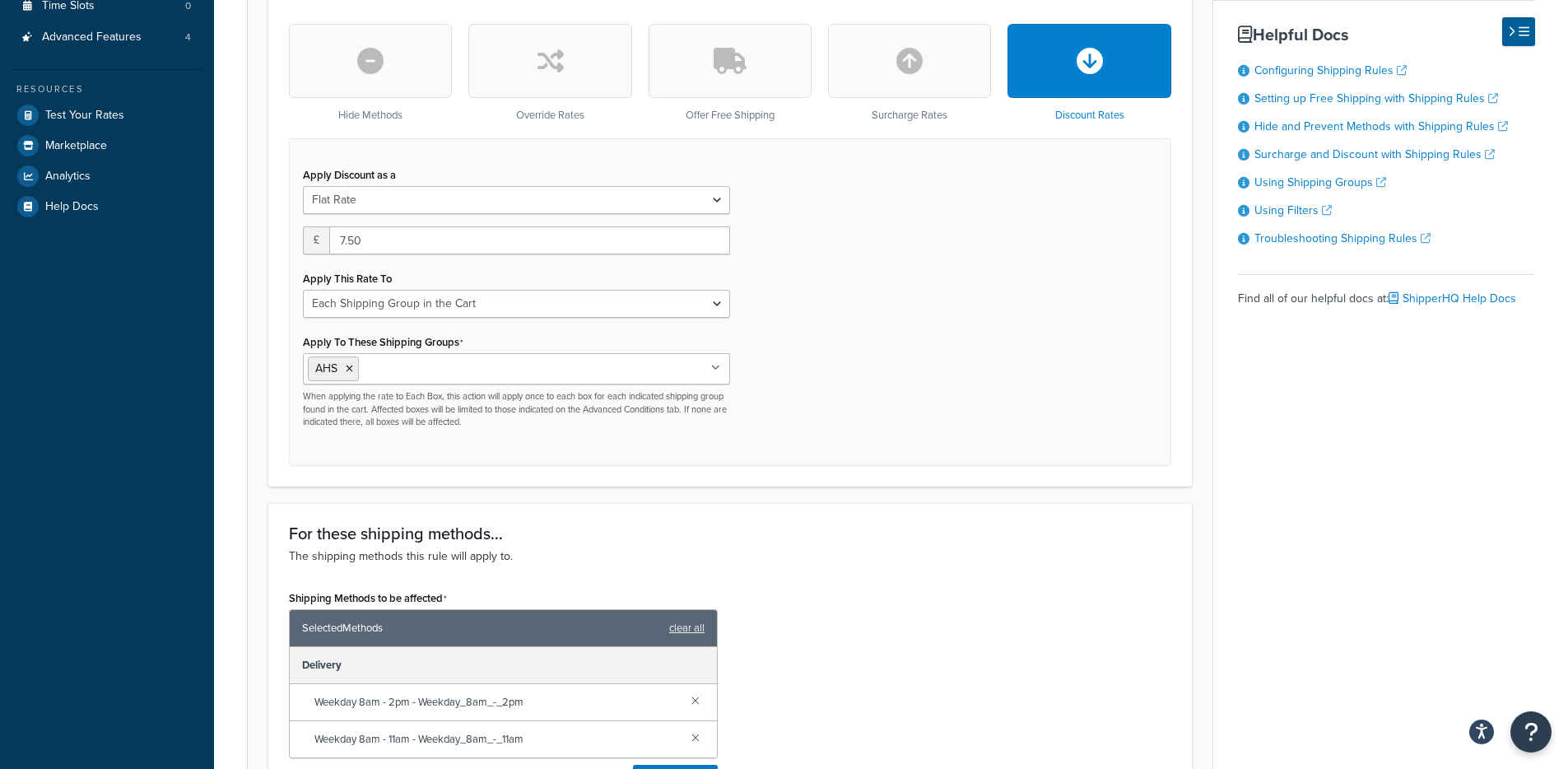
click at [590, 371] on ul "AHS" at bounding box center [516, 369] width 427 height 31
drag, startPoint x: 1039, startPoint y: 353, endPoint x: 499, endPoint y: 204, distance: 560.2
click at [1040, 351] on div "Apply Discount as a Flat Rate Percentage Flat Rate & Percentage £ 7.50 Apply Th…" at bounding box center [730, 301] width 882 height 327
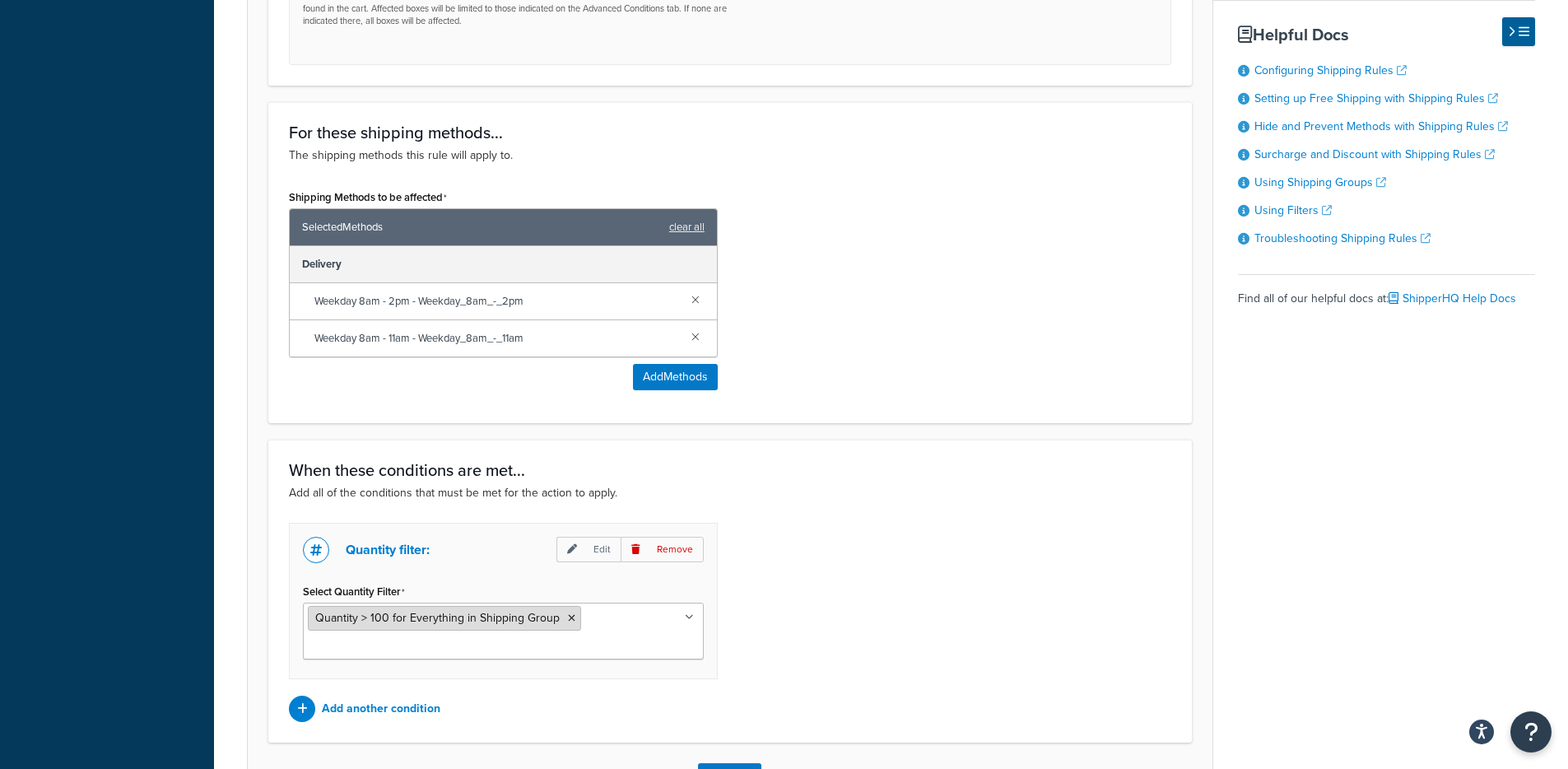
scroll to position [1047, 0]
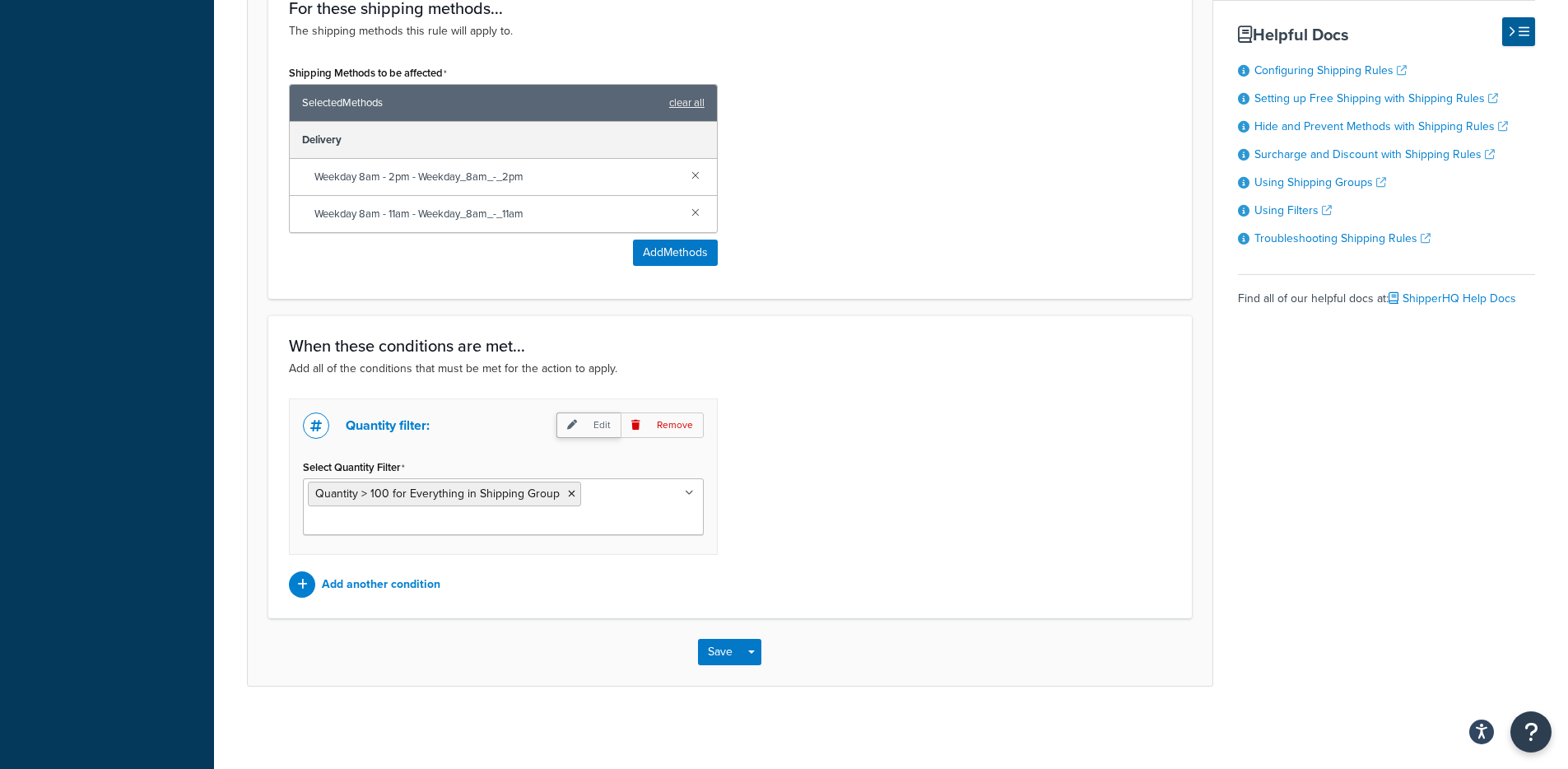
click at [594, 429] on p "Edit" at bounding box center [589, 425] width 65 height 25
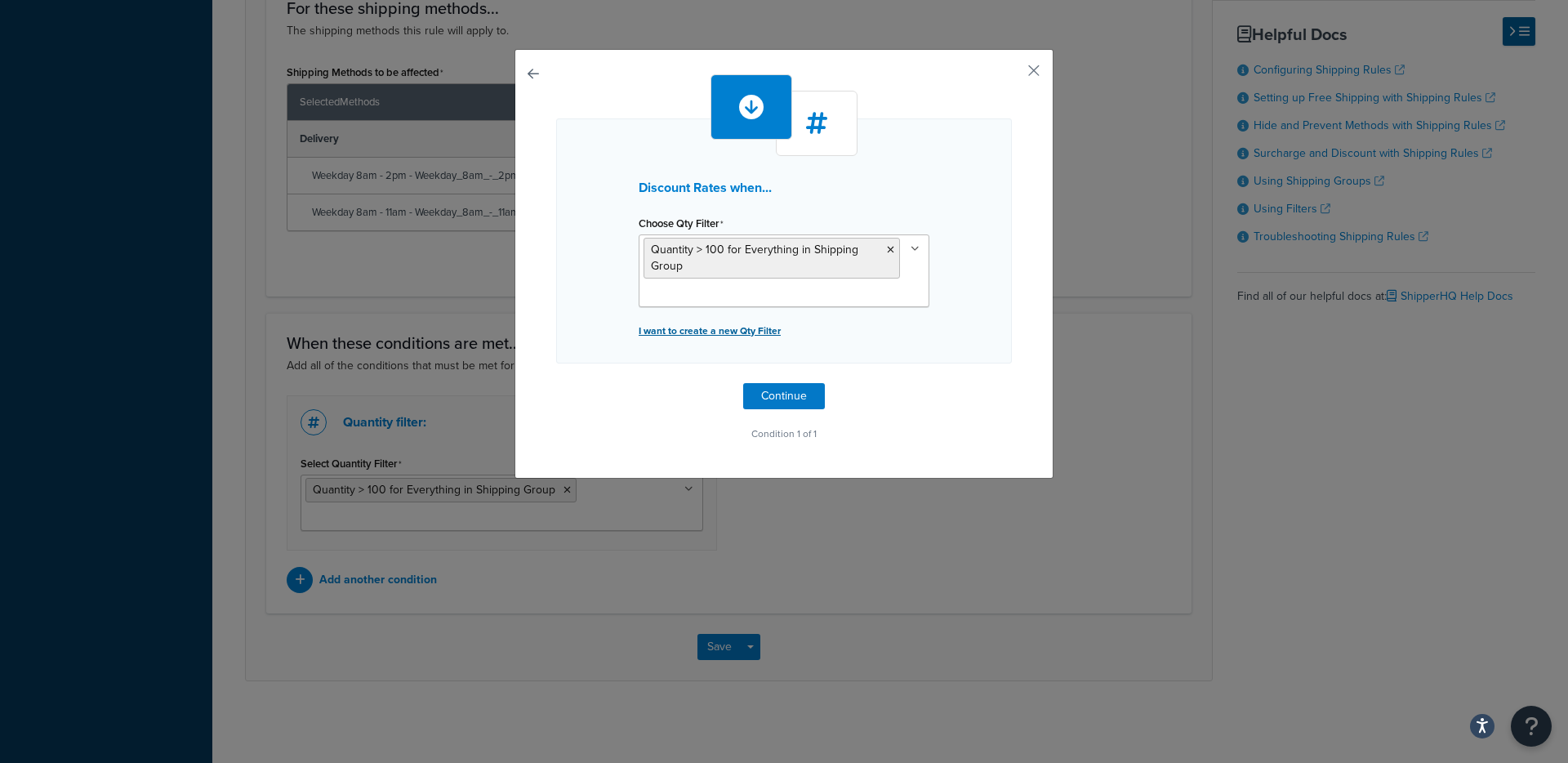
click at [732, 324] on p "I want to create a new Qty Filter" at bounding box center [784, 331] width 290 height 23
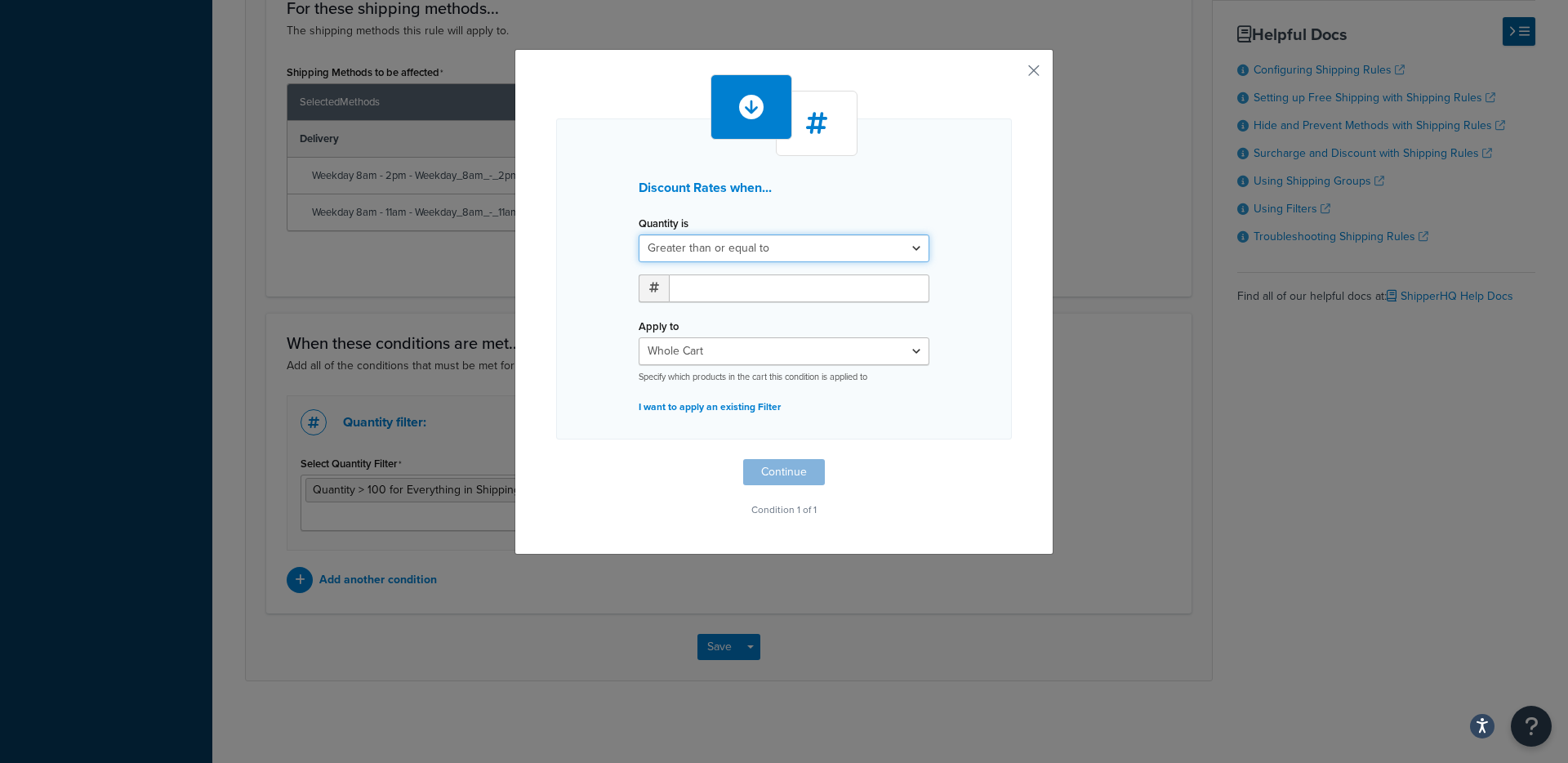
click at [761, 255] on select "Greater than or equal to Between or equal to Less than or equal to" at bounding box center [784, 248] width 290 height 28
select select "BETWEEN"
click at [639, 234] on select "Greater than or equal to Between or equal to Less than or equal to" at bounding box center [784, 248] width 290 height 28
click at [708, 291] on input "number" at bounding box center [720, 288] width 103 height 28
type input "100"
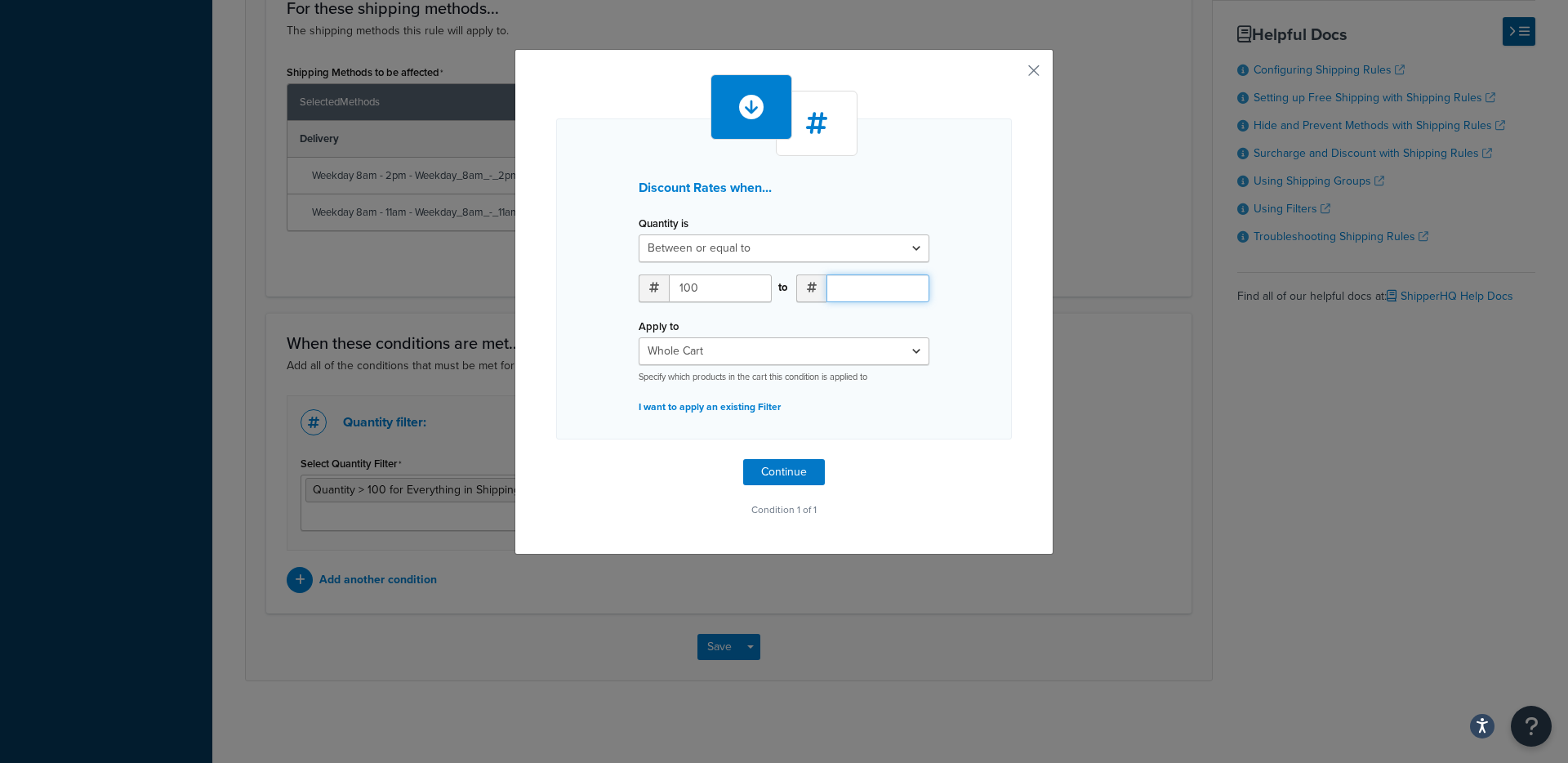
click at [883, 288] on input "number" at bounding box center [878, 288] width 103 height 28
type input "100"
click at [1012, 75] on button "button" at bounding box center [1010, 77] width 4 height 4
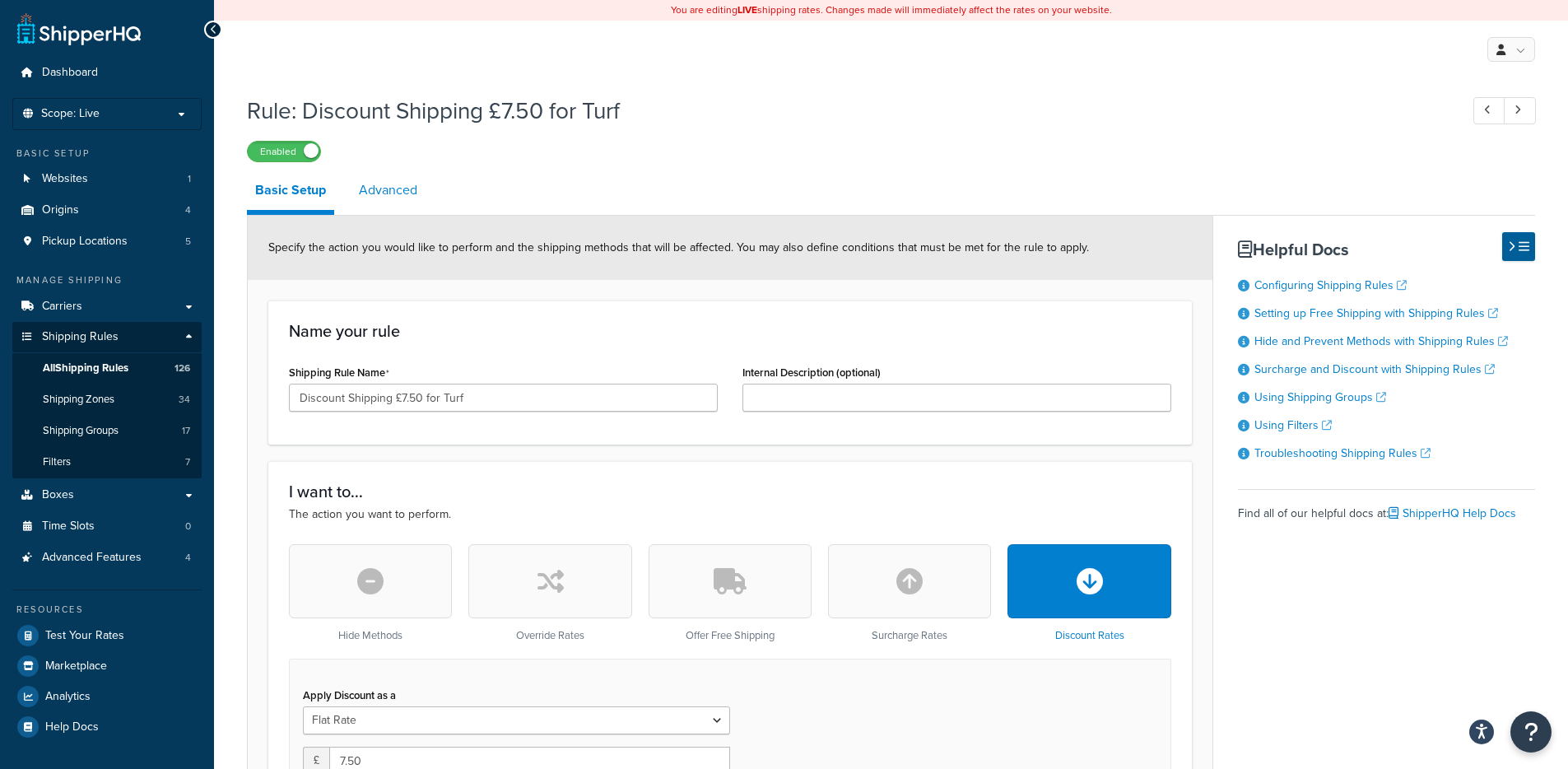
click at [418, 181] on li "Advanced" at bounding box center [395, 190] width 91 height 39
click at [417, 182] on link "Advanced" at bounding box center [387, 190] width 75 height 39
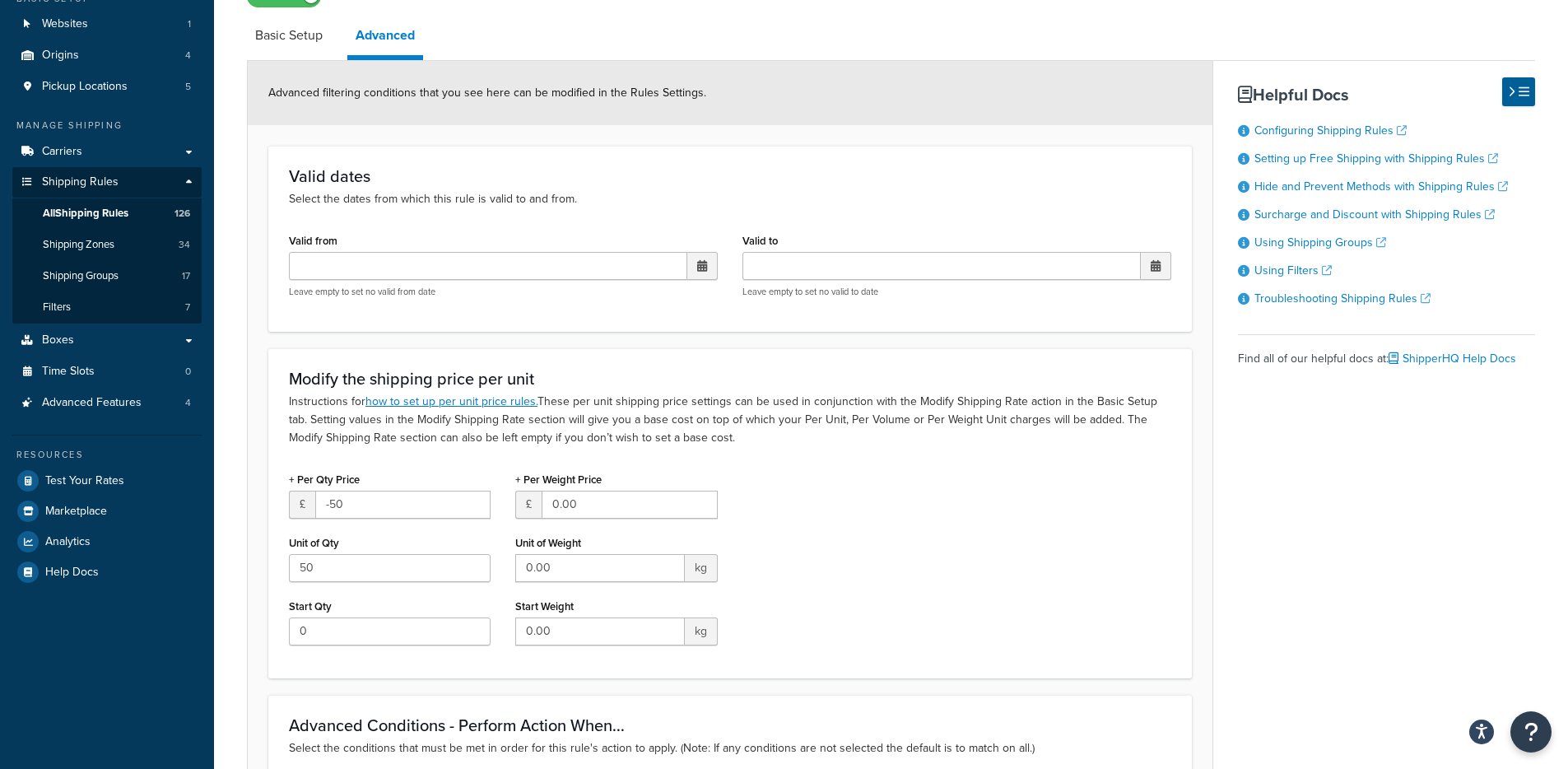
scroll to position [331, 0]
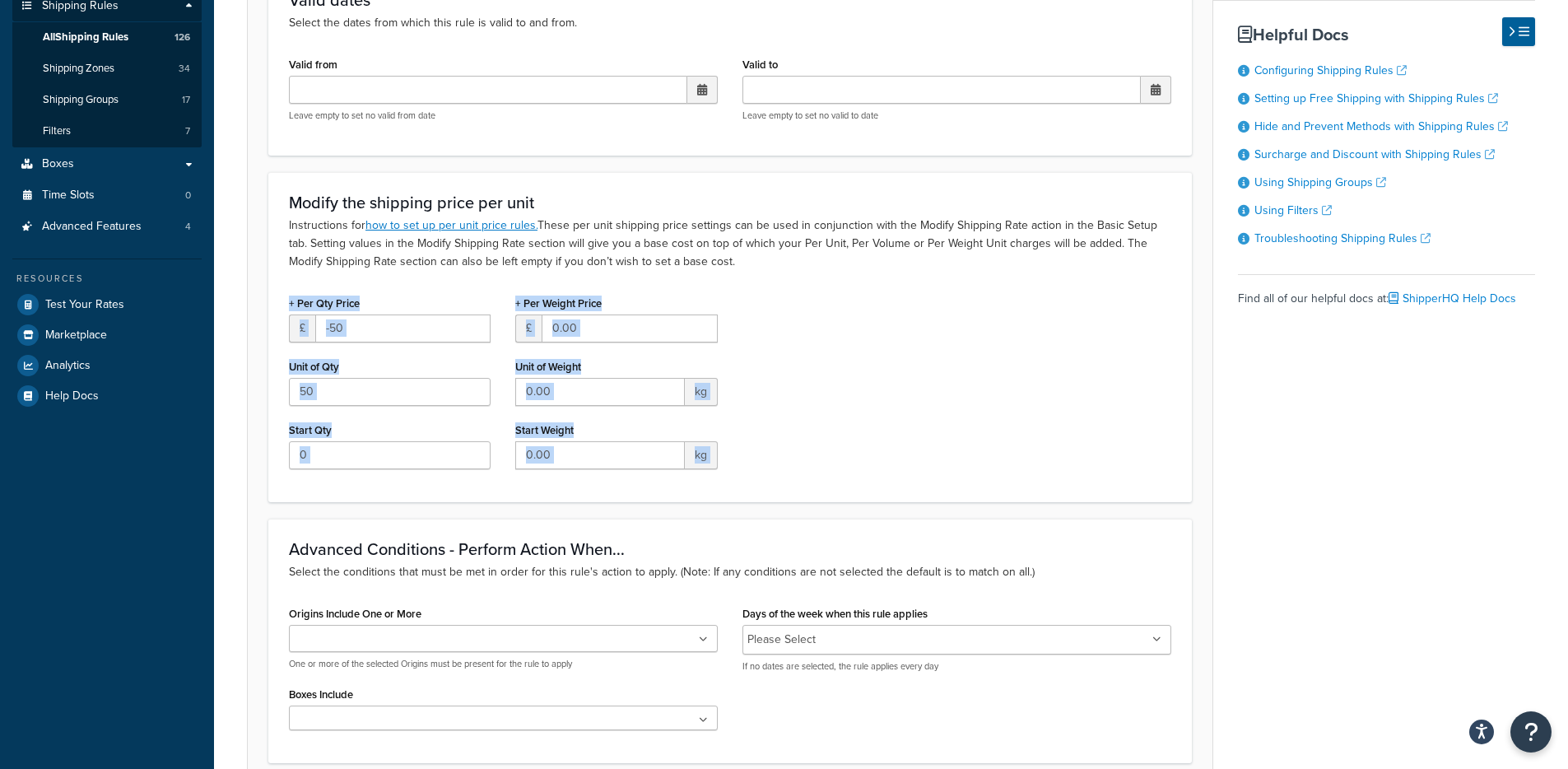
drag, startPoint x: 348, startPoint y: 271, endPoint x: 353, endPoint y: 516, distance: 245.1
click at [349, 528] on form "Advanced filtering conditions that you see here can be modified in the Rules Se…" at bounding box center [730, 471] width 964 height 1173
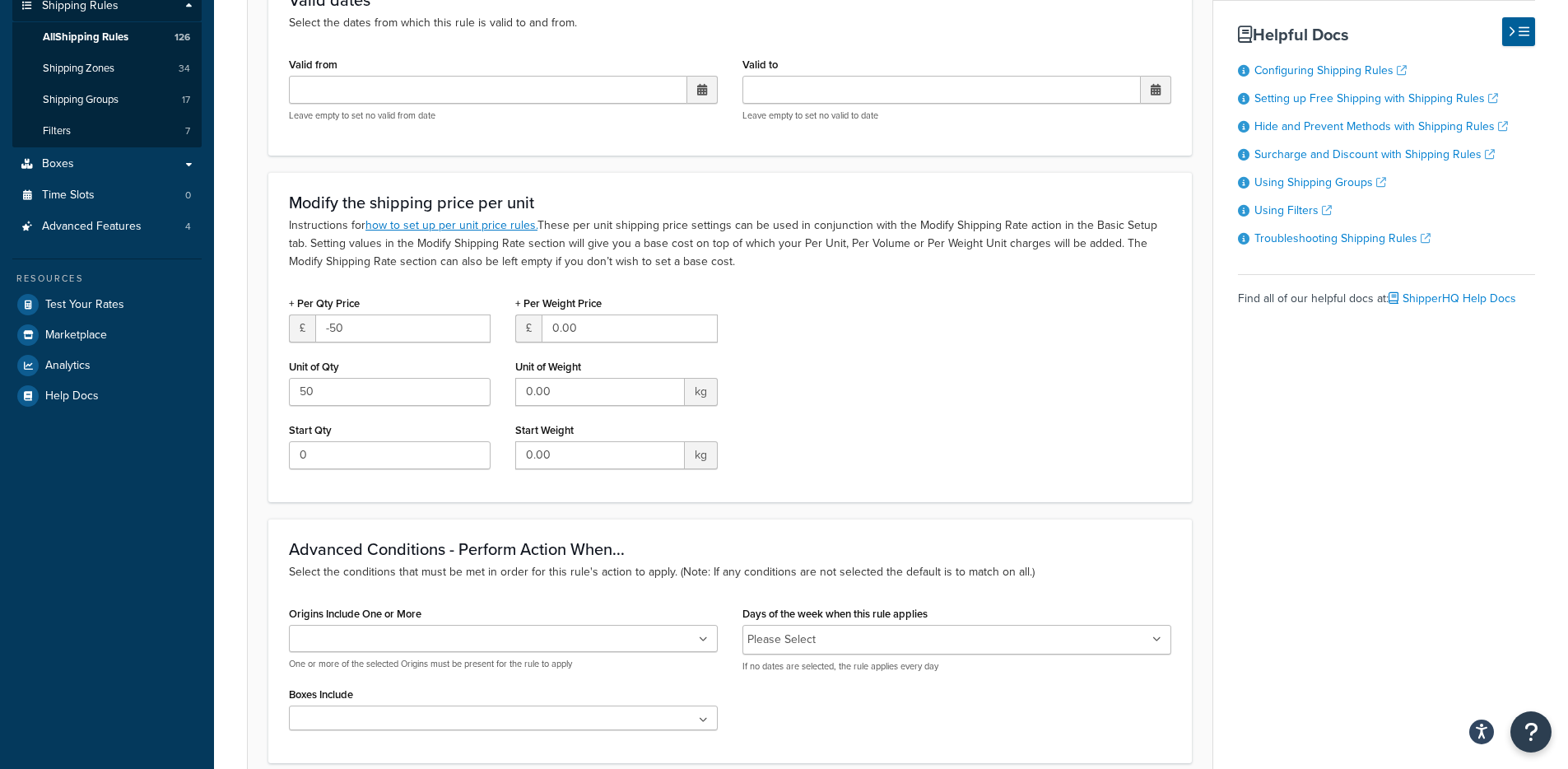
drag, startPoint x: 1098, startPoint y: 438, endPoint x: 1073, endPoint y: 443, distance: 25.5
click at [1081, 441] on div "+ Per Qty Price £ -50 Unit of Qty 50 Start Qty 0 + Per Weight Price £ 0.00 Unit…" at bounding box center [730, 386] width 907 height 190
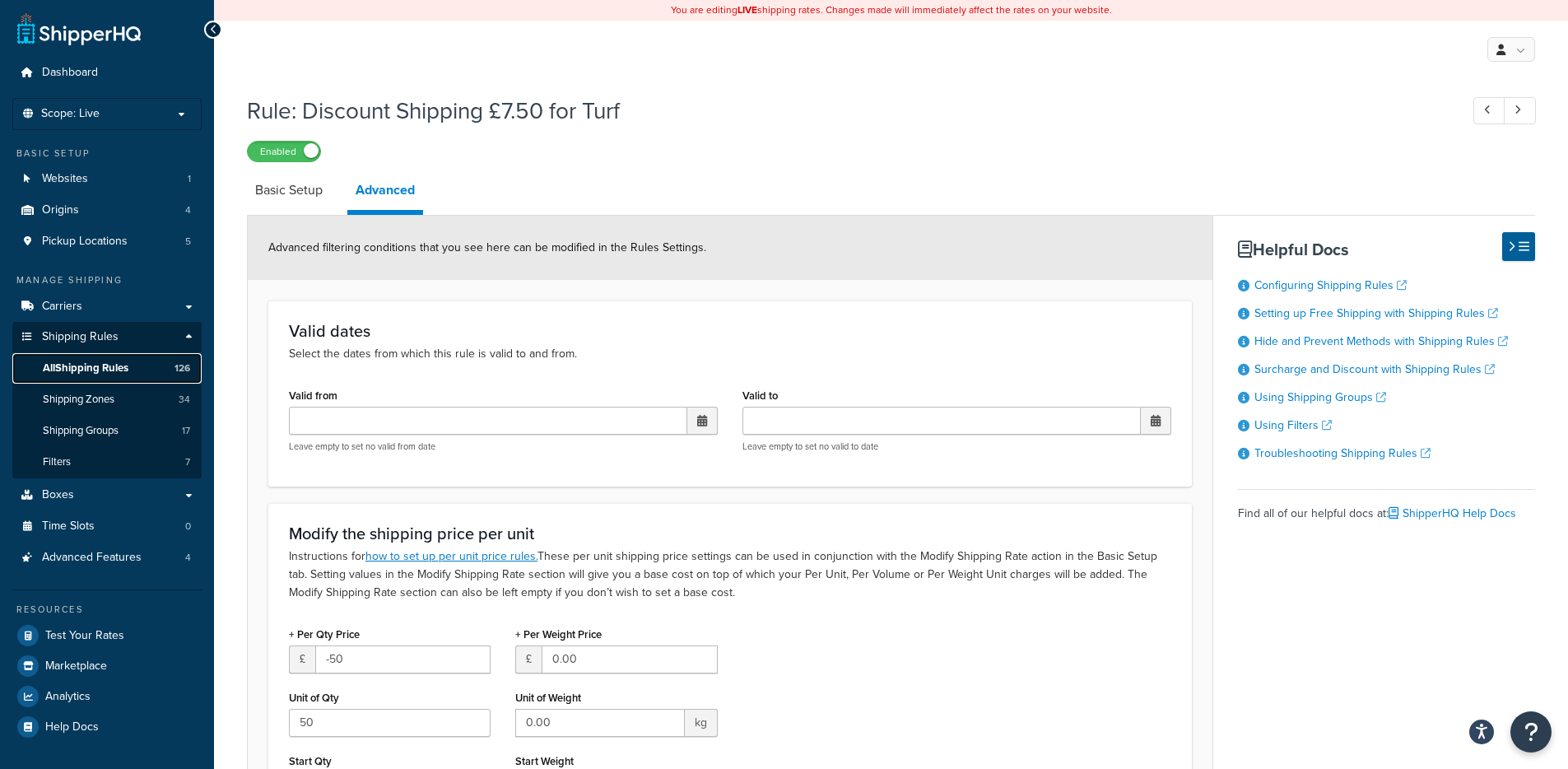
click at [132, 375] on link "All Shipping Rules 126" at bounding box center [107, 368] width 189 height 30
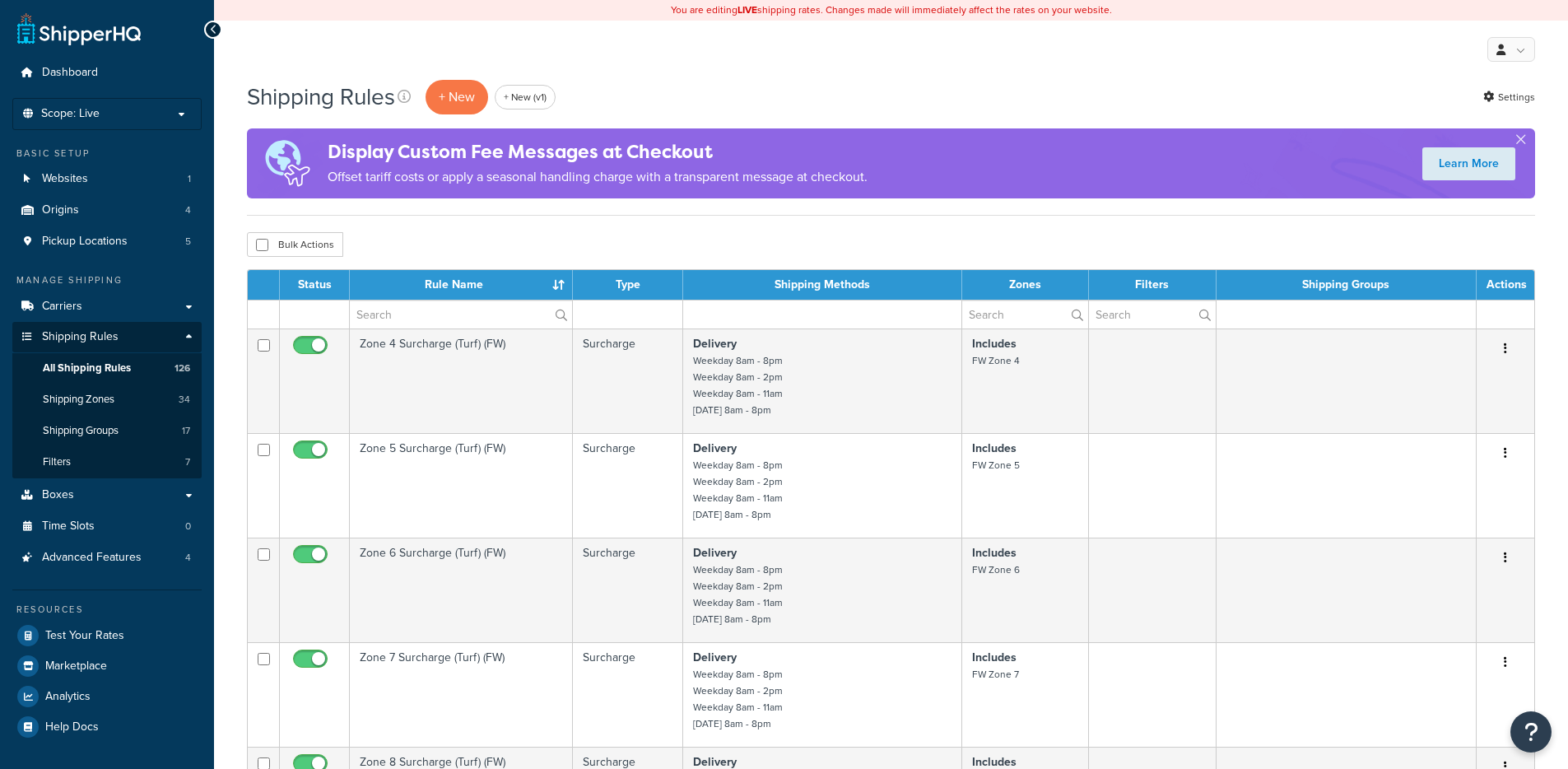
select select "1000"
